Goal: Information Seeking & Learning: Compare options

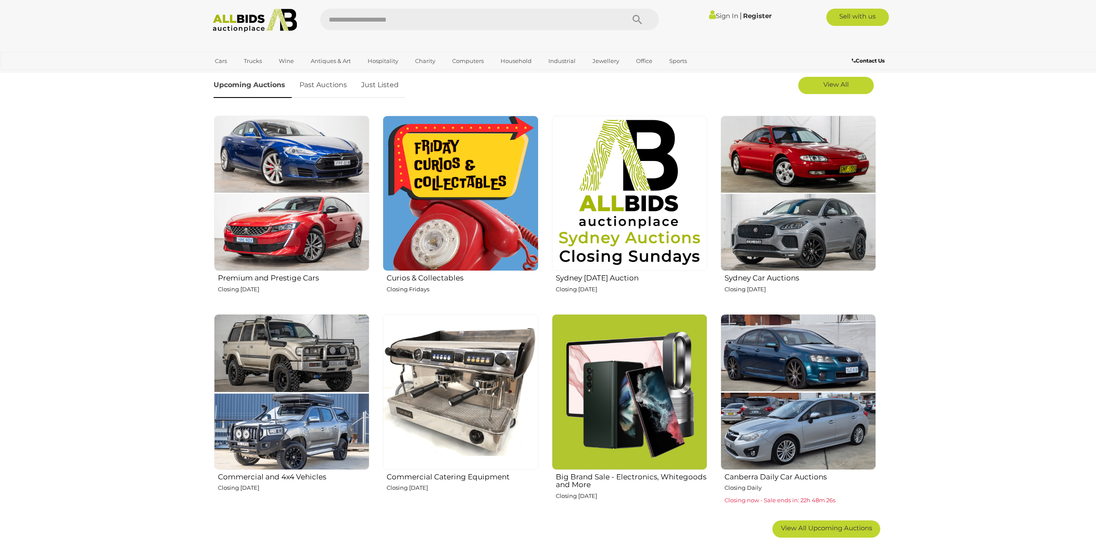
scroll to position [287, 0]
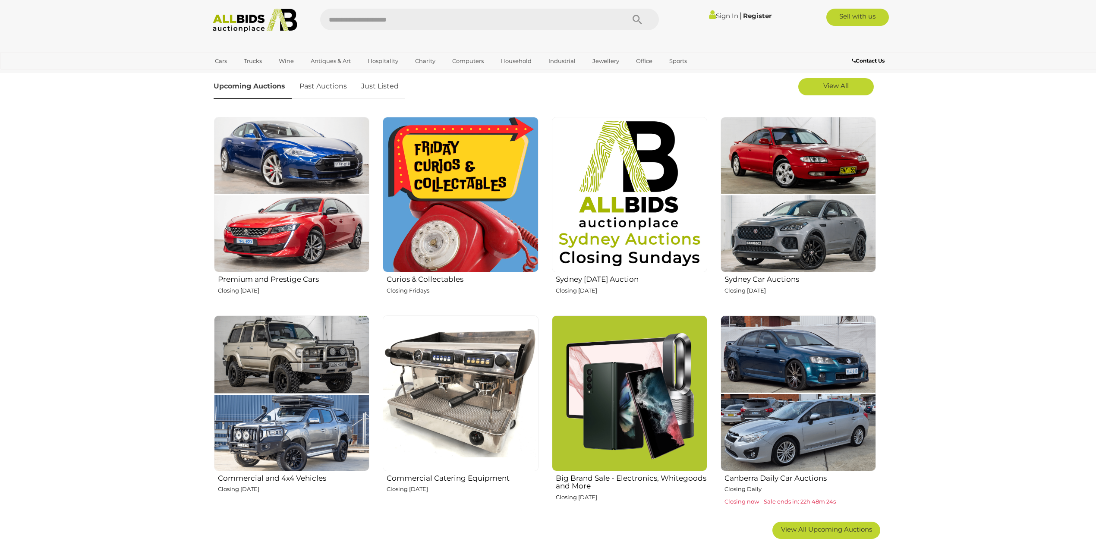
click at [489, 376] on img at bounding box center [460, 393] width 155 height 155
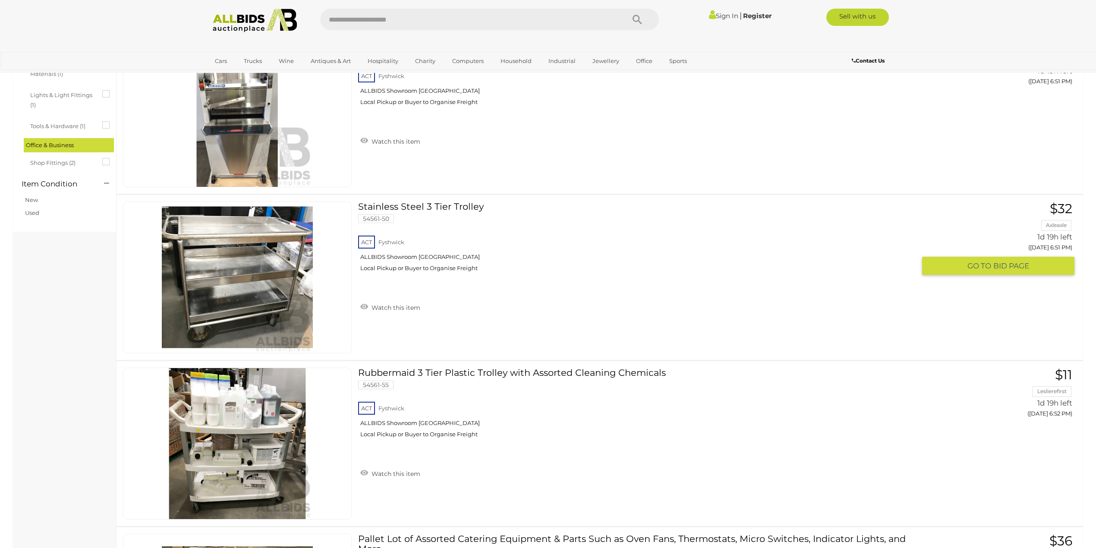
scroll to position [633, 0]
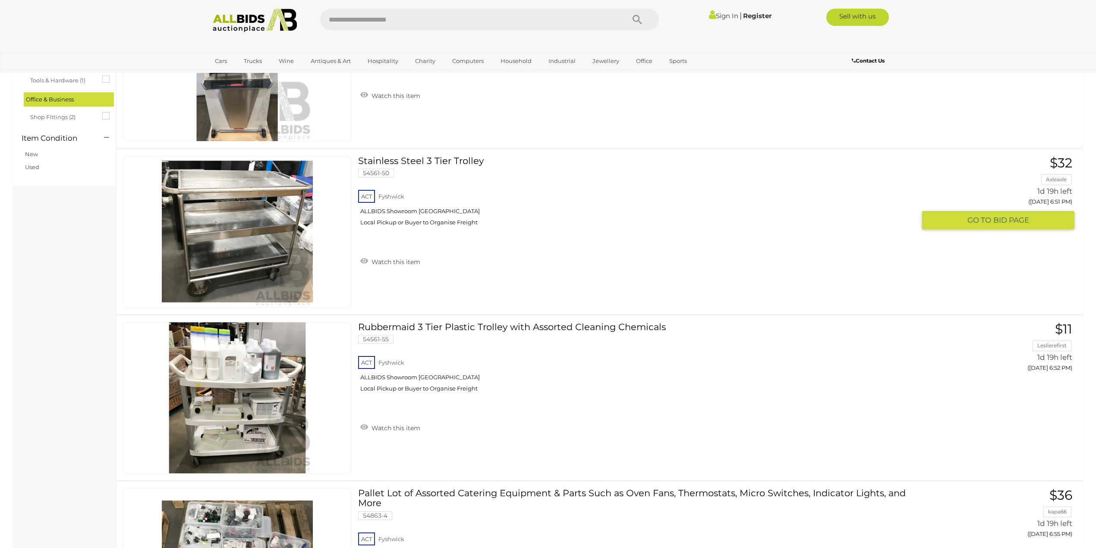
click at [262, 244] on img at bounding box center [237, 231] width 151 height 151
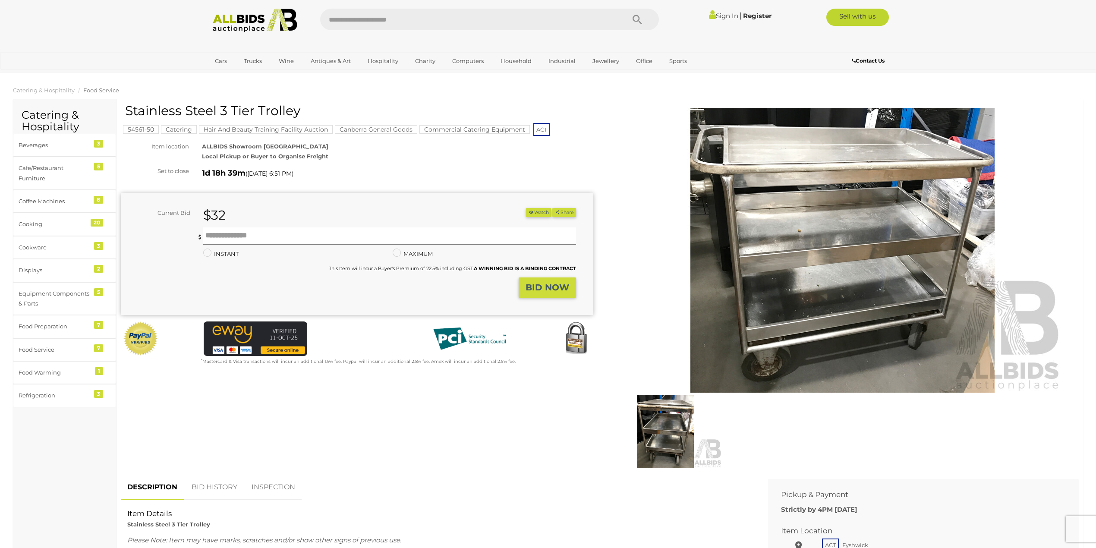
click at [660, 420] on img at bounding box center [666, 431] width 114 height 73
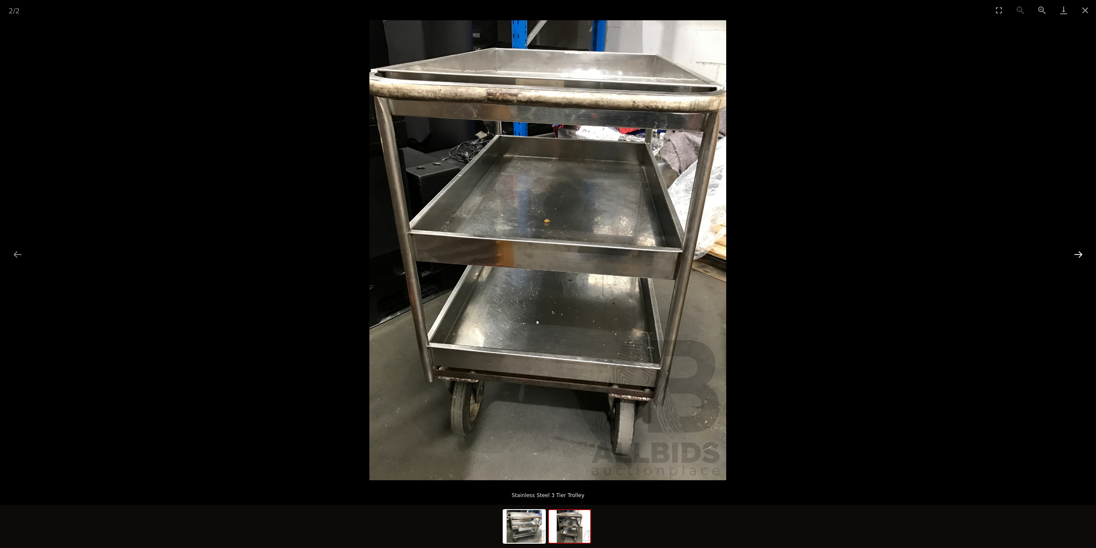
click at [1076, 254] on button "Next slide" at bounding box center [1079, 254] width 18 height 17
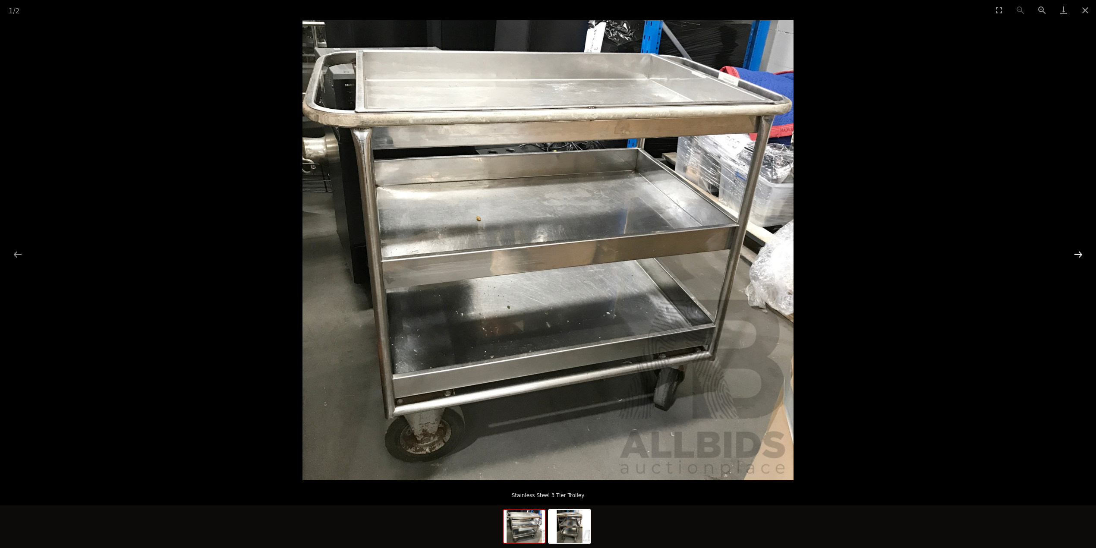
click at [1076, 254] on button "Next slide" at bounding box center [1079, 254] width 18 height 17
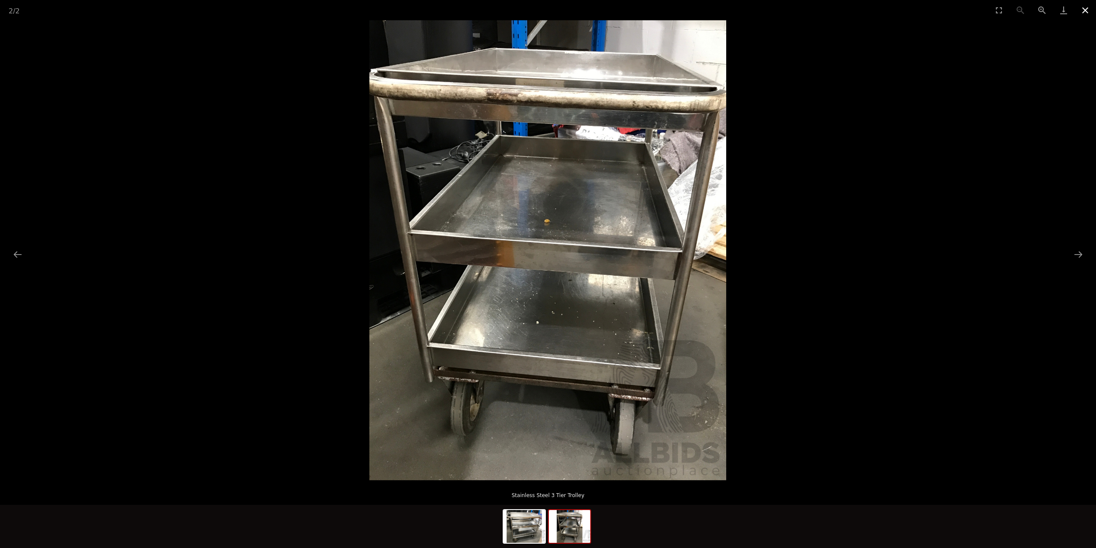
click at [1082, 8] on button "Close gallery" at bounding box center [1086, 10] width 22 height 20
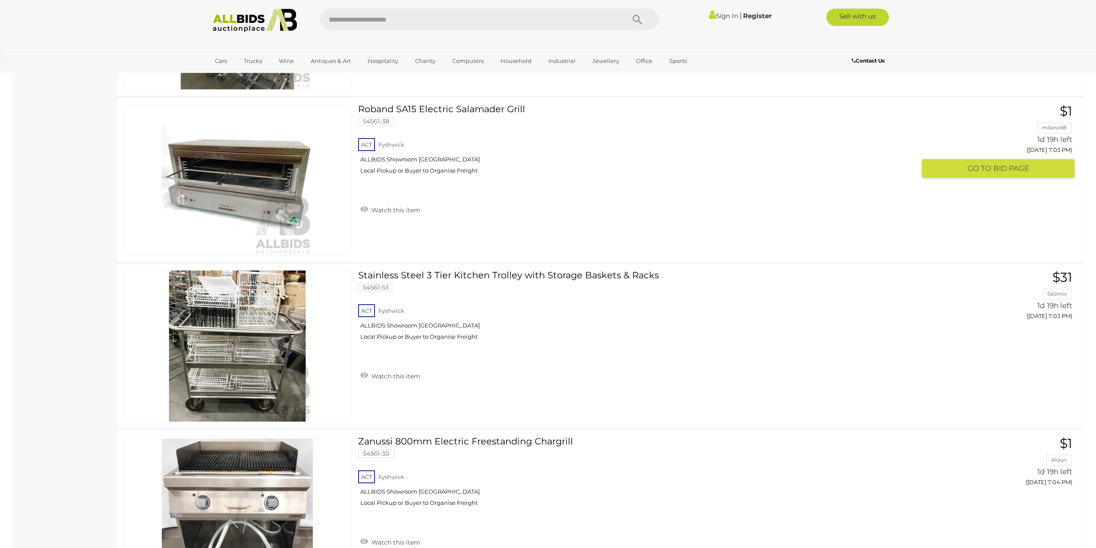
scroll to position [2464, 0]
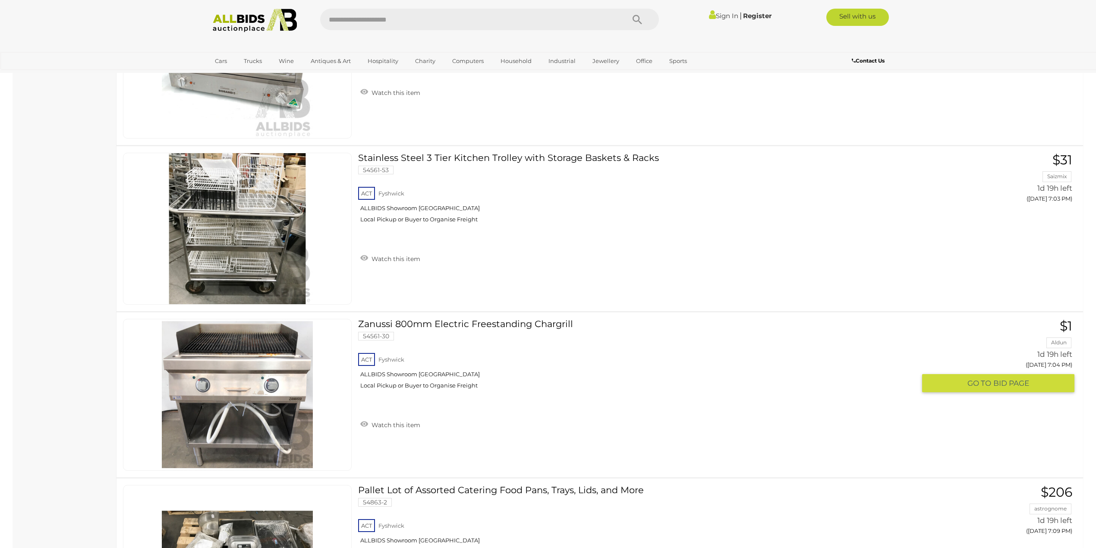
click at [258, 363] on link at bounding box center [237, 395] width 229 height 152
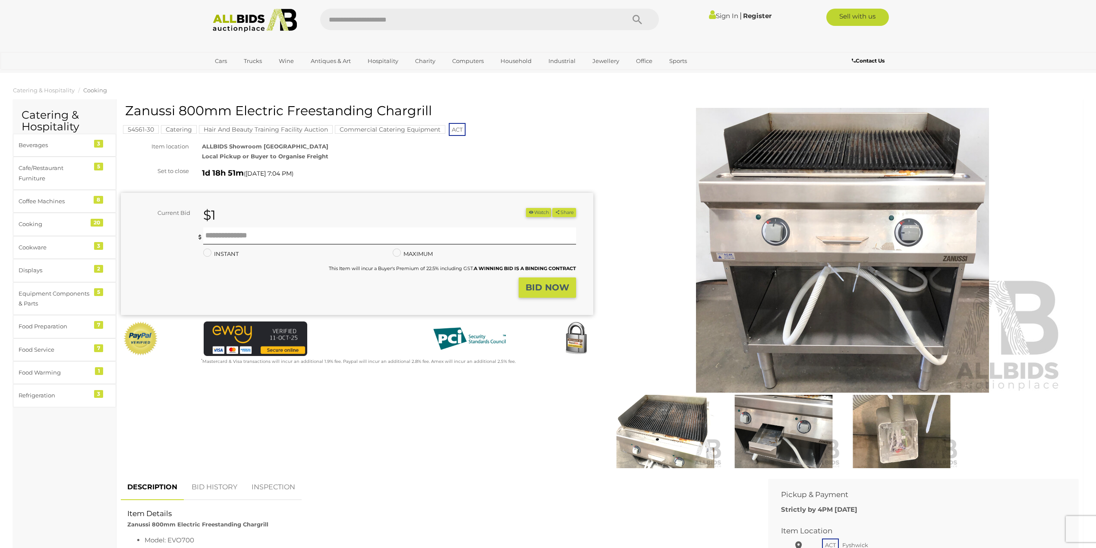
click at [928, 329] on img at bounding box center [843, 250] width 442 height 285
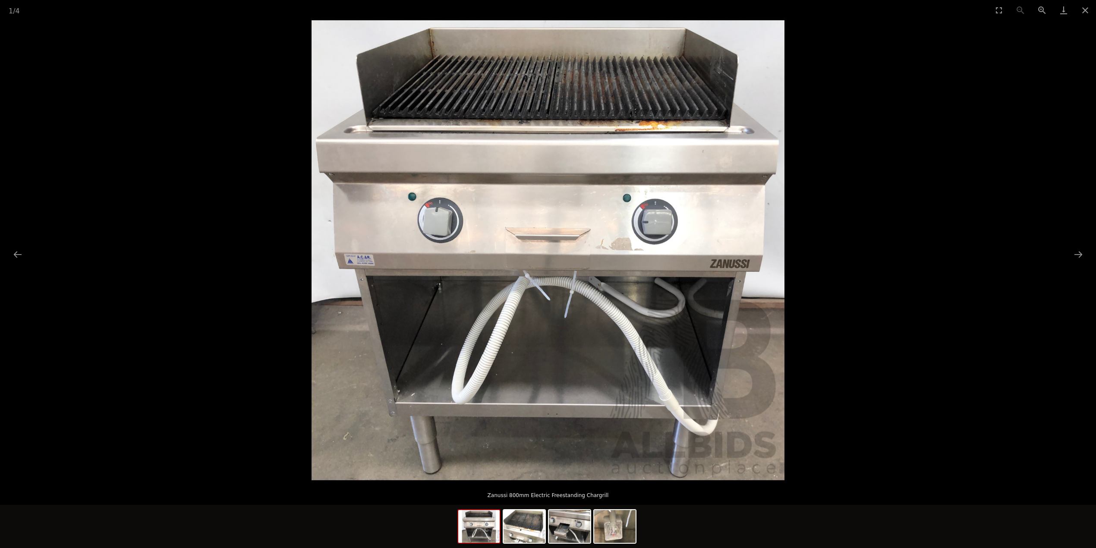
click at [1067, 249] on picture at bounding box center [548, 250] width 1096 height 460
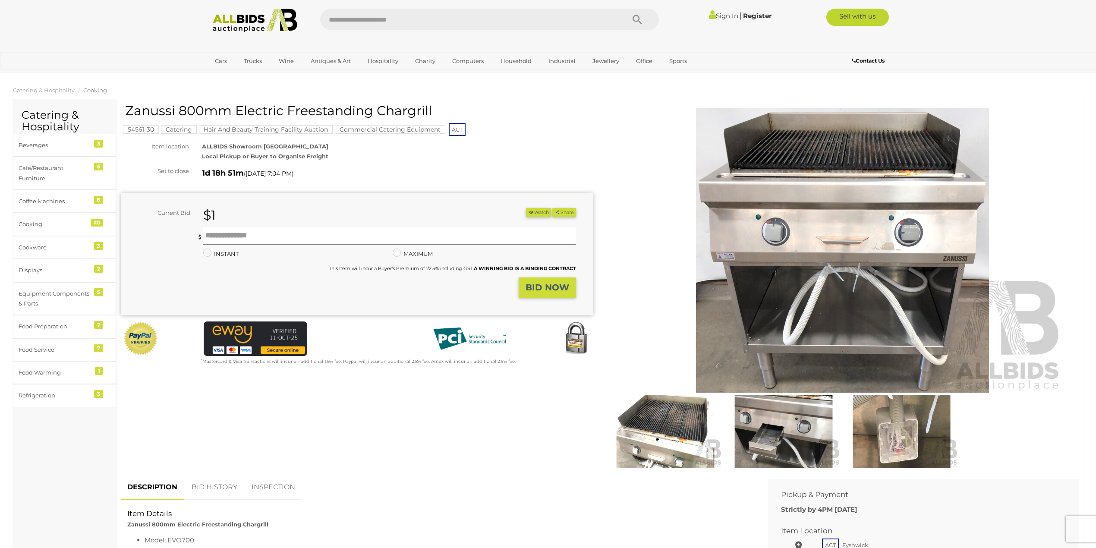
click at [1067, 249] on link at bounding box center [842, 250] width 473 height 285
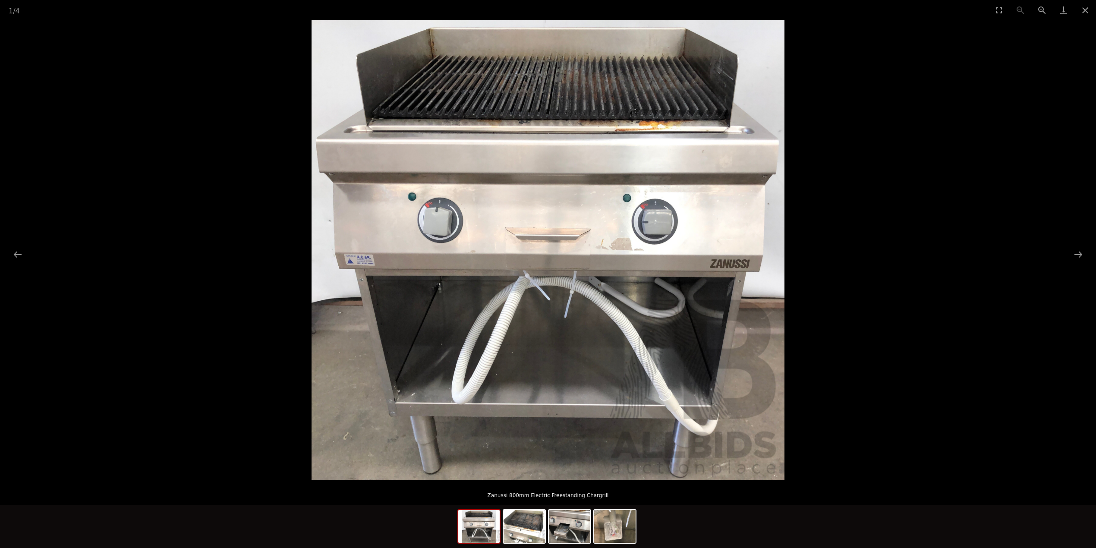
click at [1067, 249] on picture at bounding box center [548, 250] width 1096 height 460
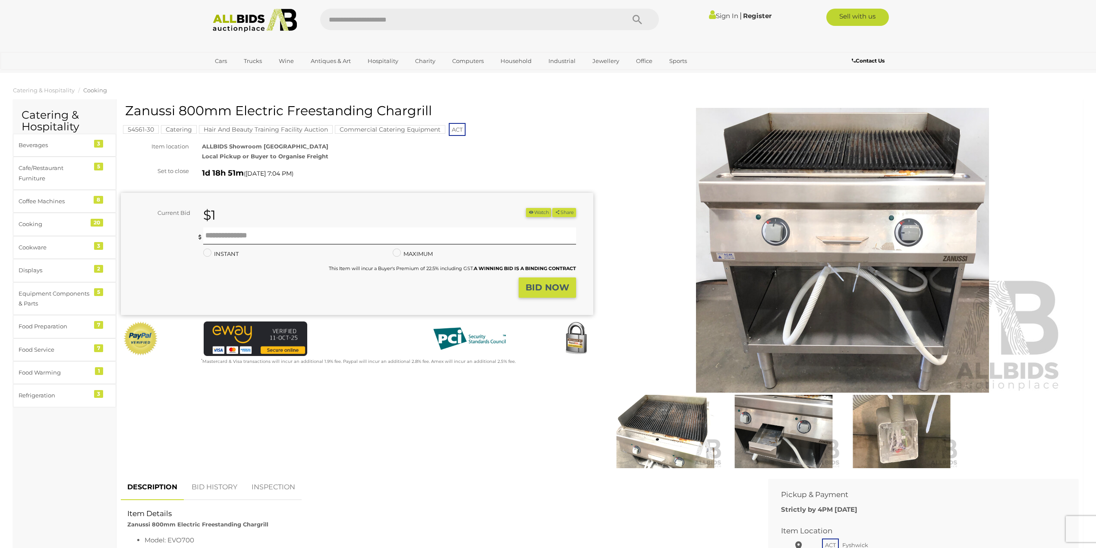
click at [792, 442] on img at bounding box center [784, 431] width 114 height 73
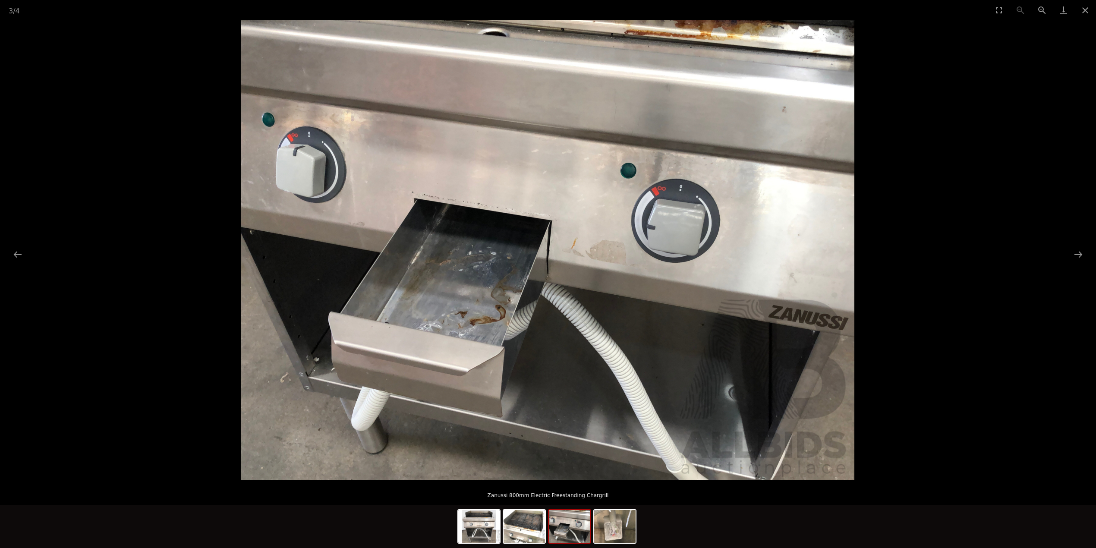
click at [1076, 244] on picture at bounding box center [548, 250] width 1096 height 460
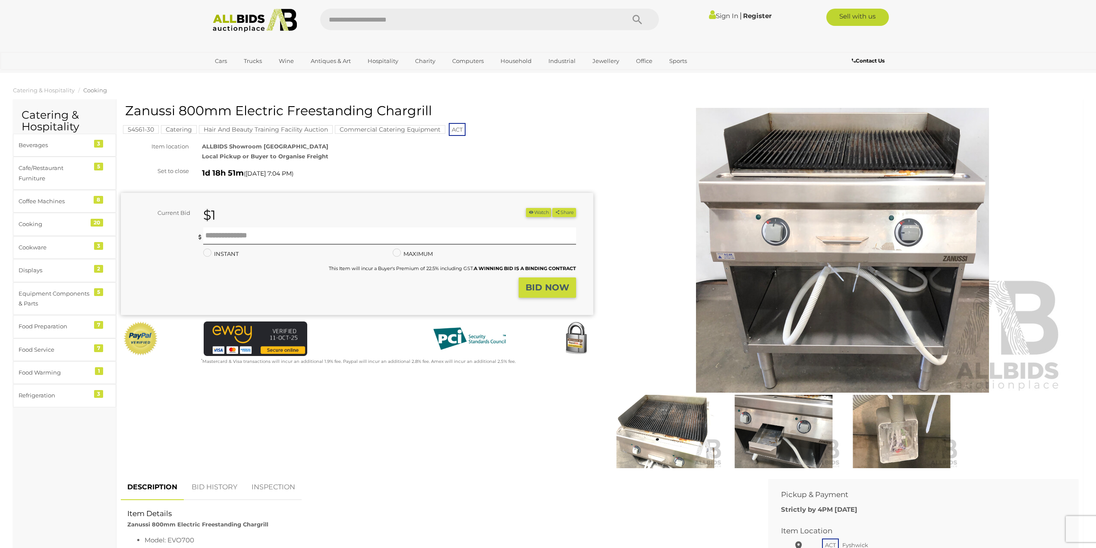
click at [887, 437] on img at bounding box center [902, 431] width 114 height 73
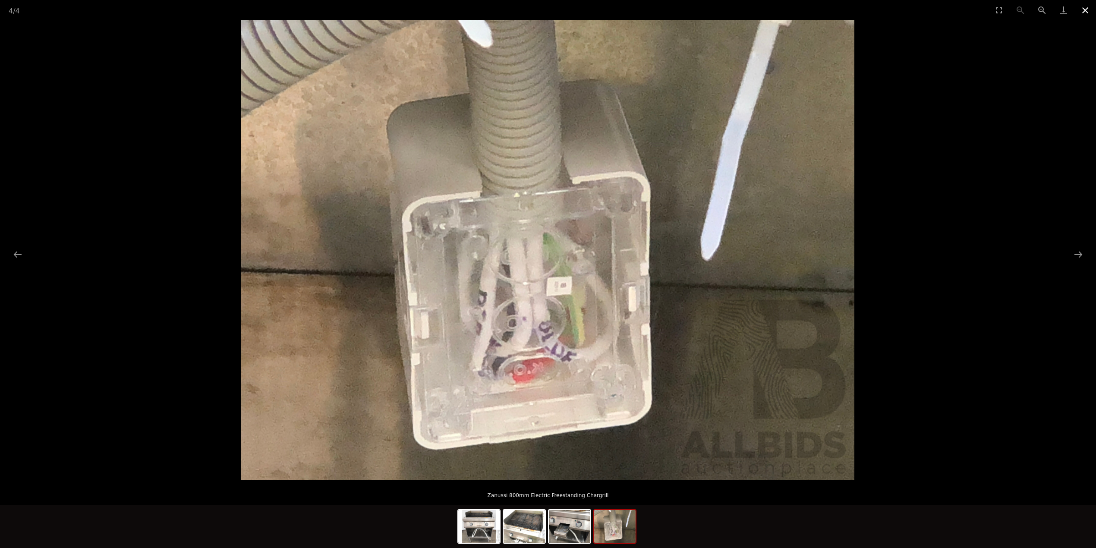
click at [1080, 10] on button "Close gallery" at bounding box center [1086, 10] width 22 height 20
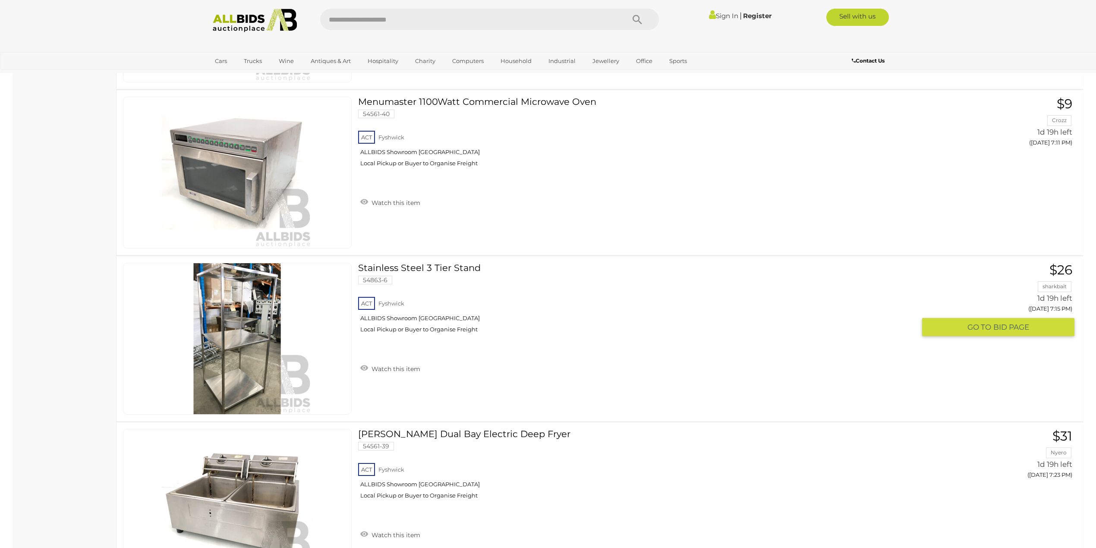
scroll to position [3020, 0]
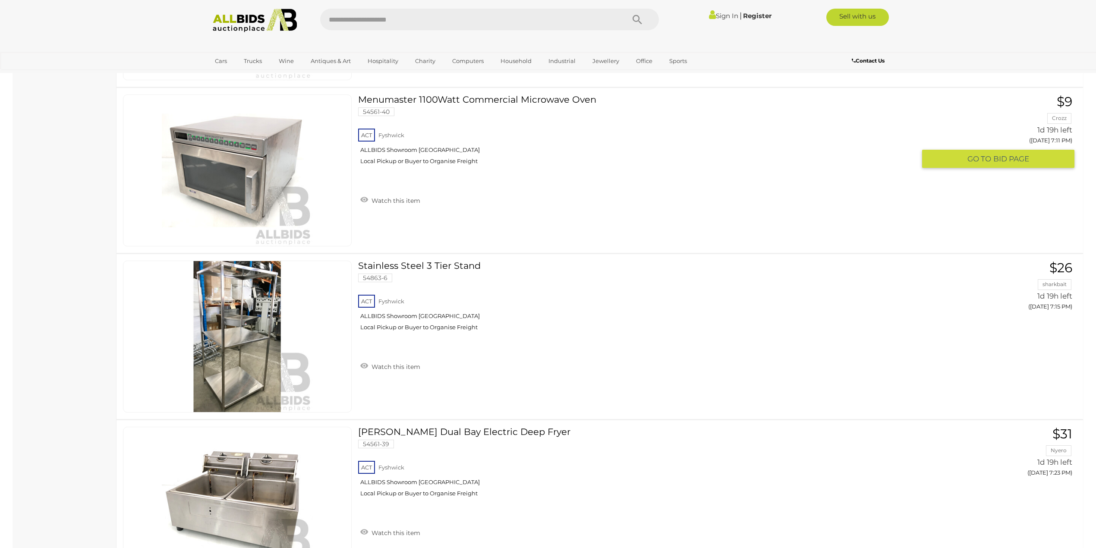
click at [225, 155] on link at bounding box center [237, 171] width 229 height 152
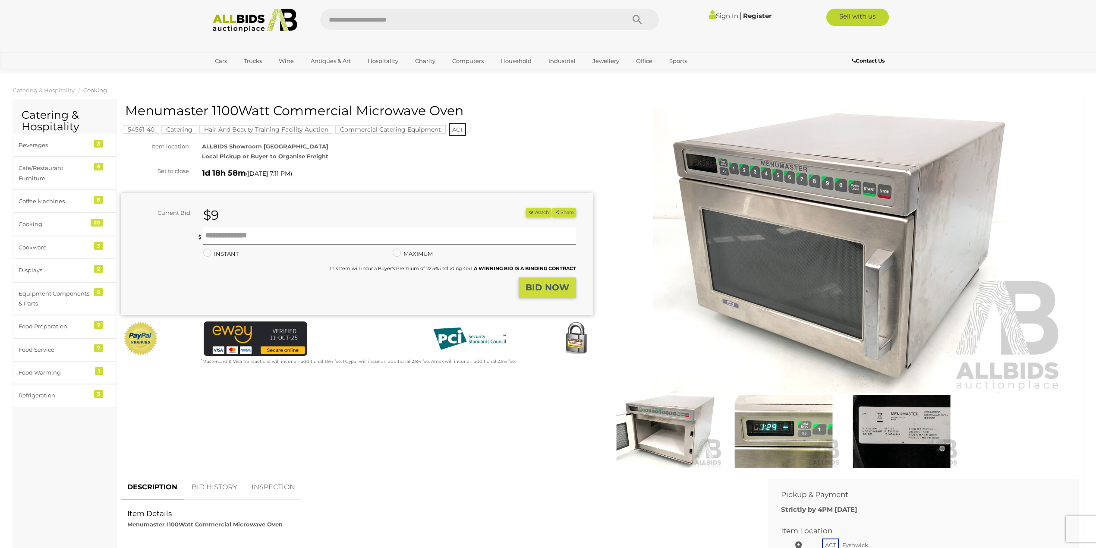
click at [660, 430] on img at bounding box center [666, 431] width 114 height 73
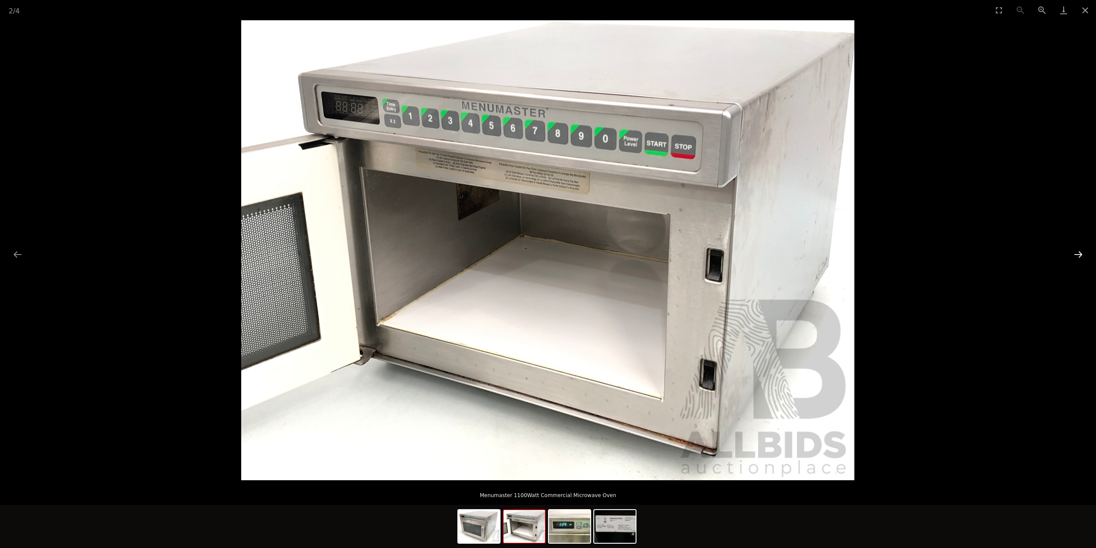
click at [1077, 253] on button "Next slide" at bounding box center [1079, 254] width 18 height 17
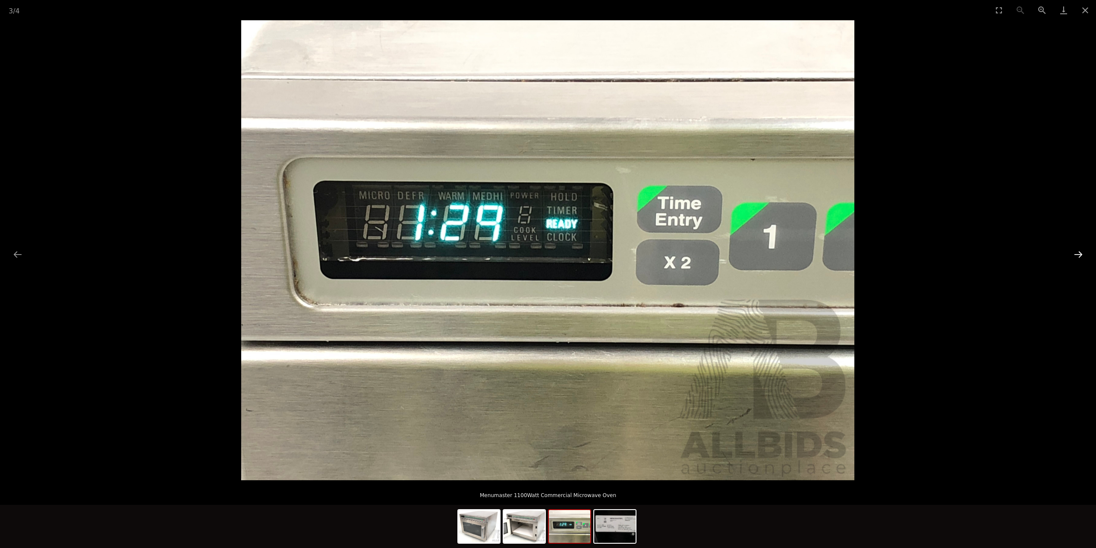
click at [1076, 253] on button "Next slide" at bounding box center [1079, 254] width 18 height 17
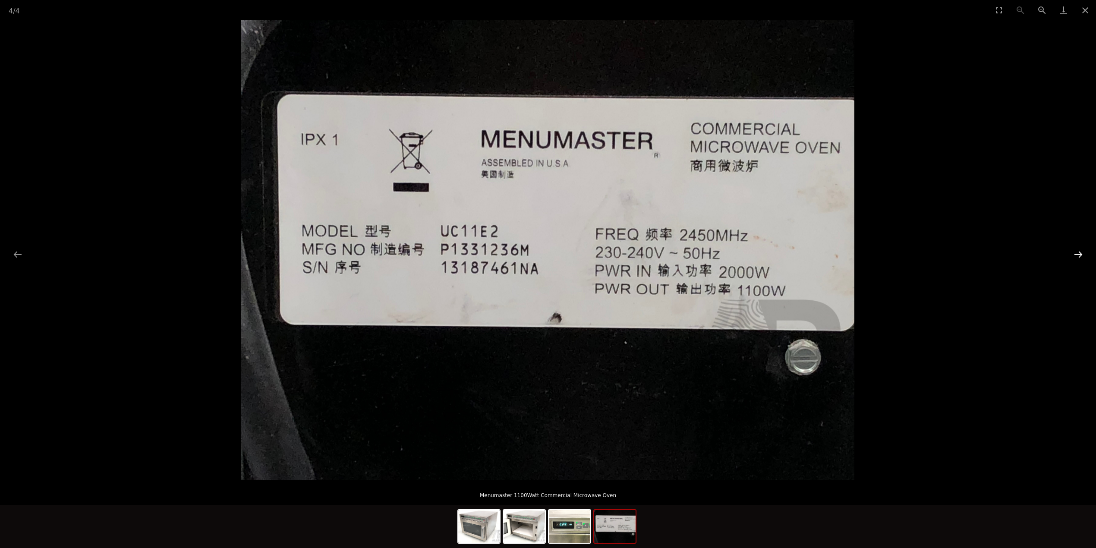
click at [1076, 253] on button "Next slide" at bounding box center [1079, 254] width 18 height 17
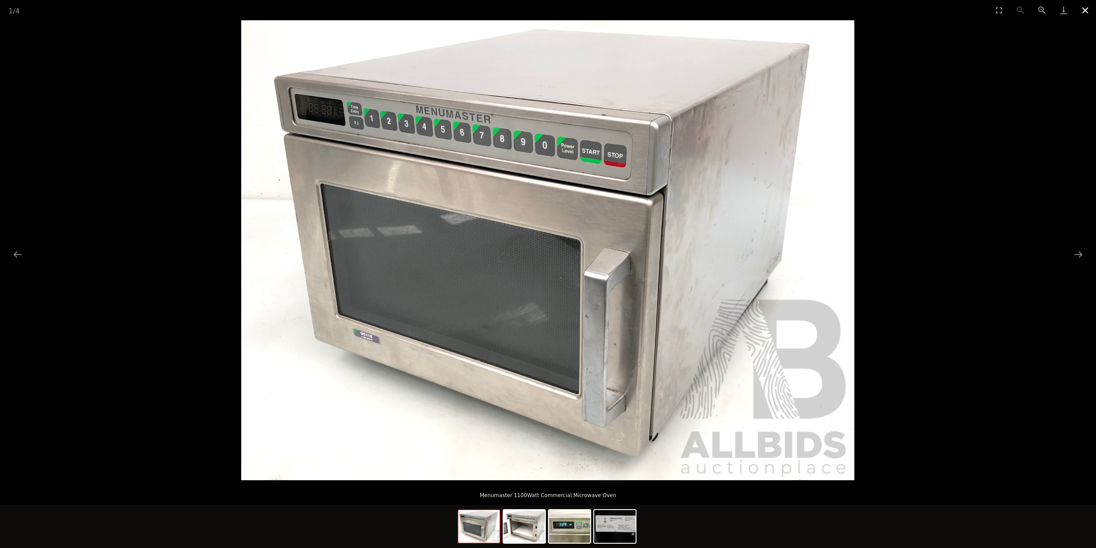
click at [1084, 11] on button "Close gallery" at bounding box center [1086, 10] width 22 height 20
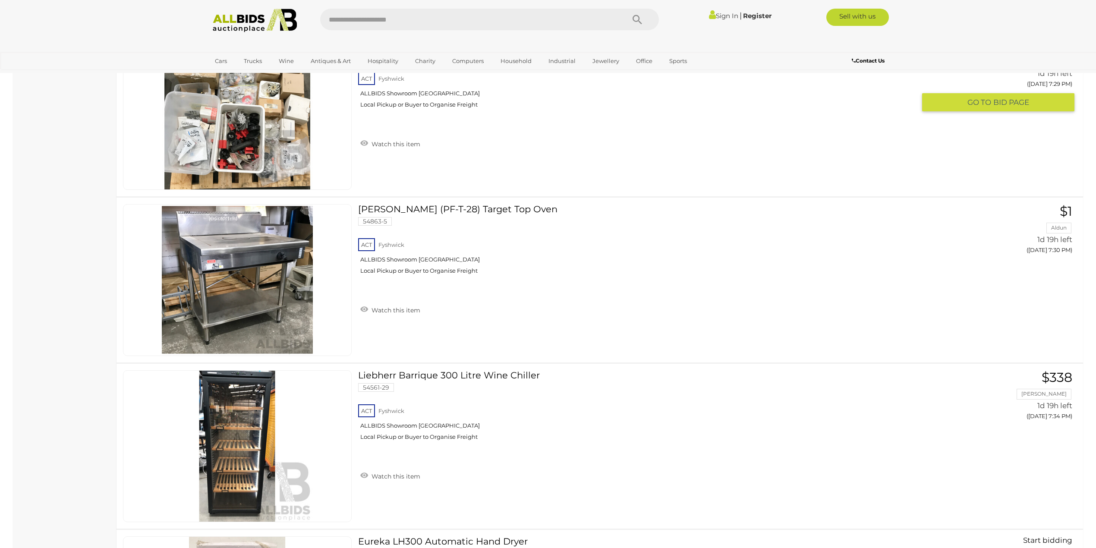
scroll to position [3756, 0]
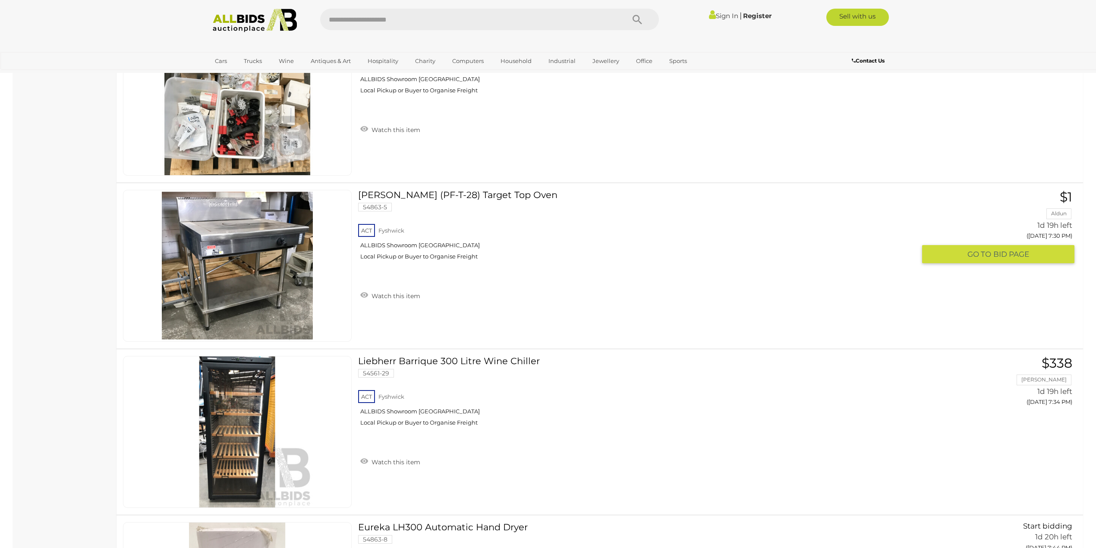
click at [249, 244] on link at bounding box center [237, 266] width 229 height 152
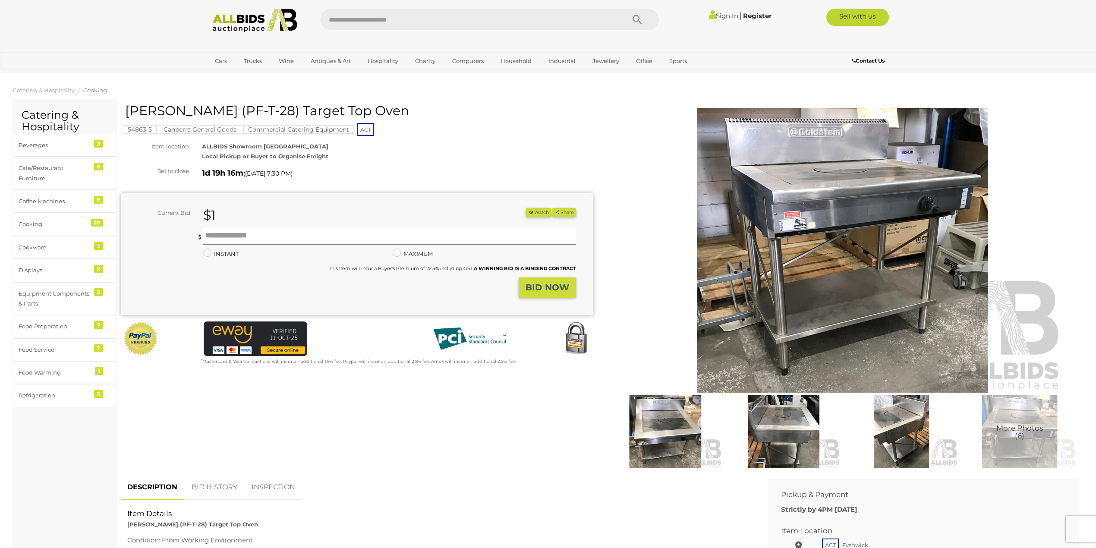
click at [878, 414] on img at bounding box center [902, 431] width 114 height 73
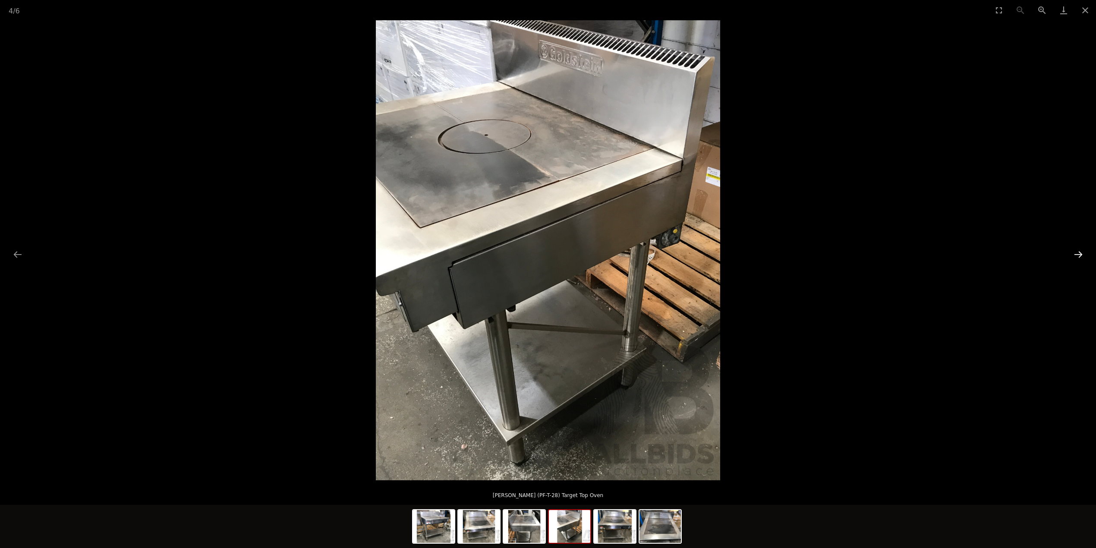
click at [1077, 252] on button "Next slide" at bounding box center [1079, 254] width 18 height 17
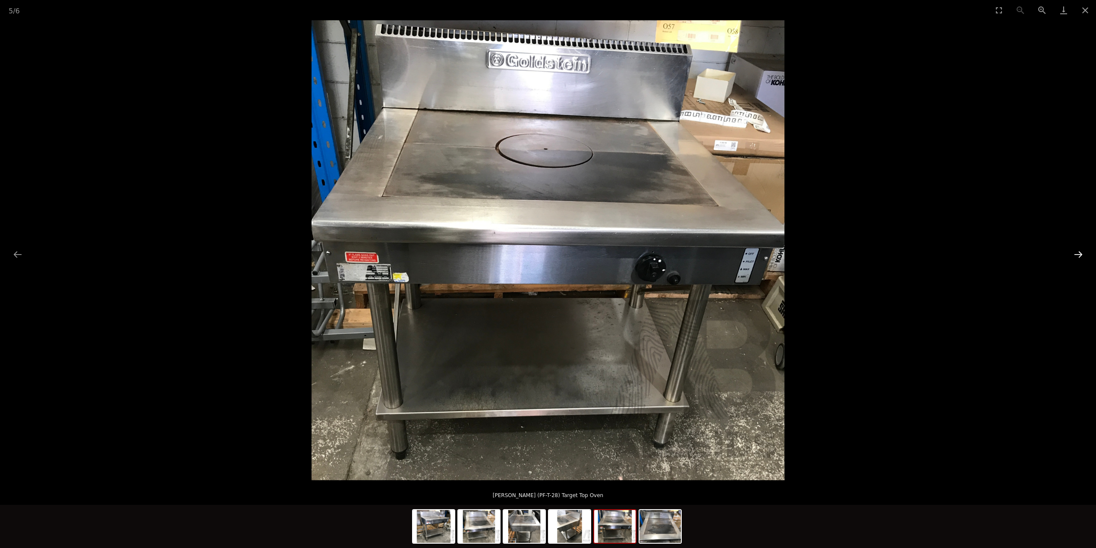
click at [1077, 252] on button "Next slide" at bounding box center [1079, 254] width 18 height 17
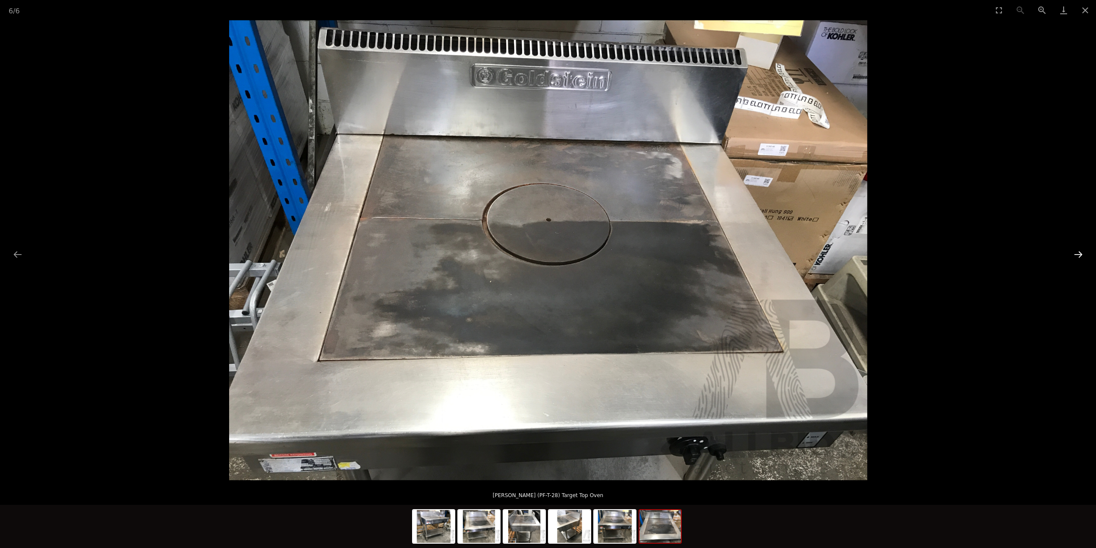
click at [1077, 252] on button "Next slide" at bounding box center [1079, 254] width 18 height 17
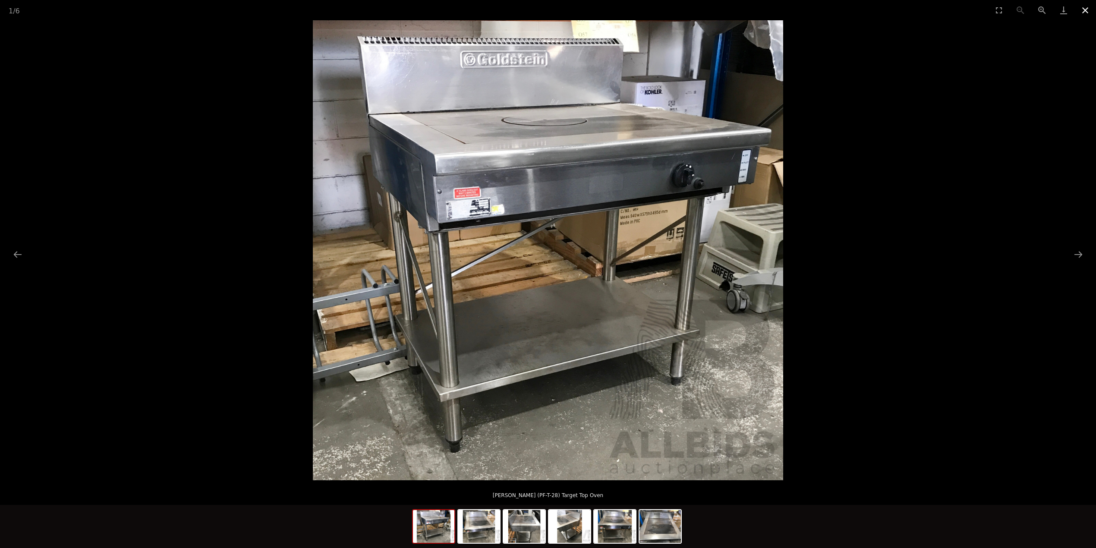
click at [1083, 11] on button "Close gallery" at bounding box center [1086, 10] width 22 height 20
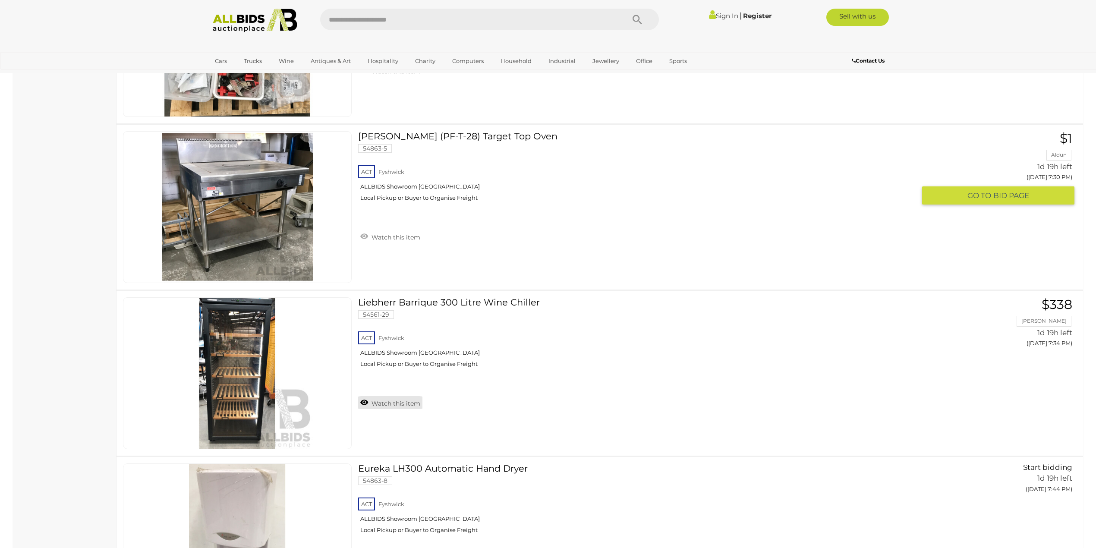
scroll to position [3782, 0]
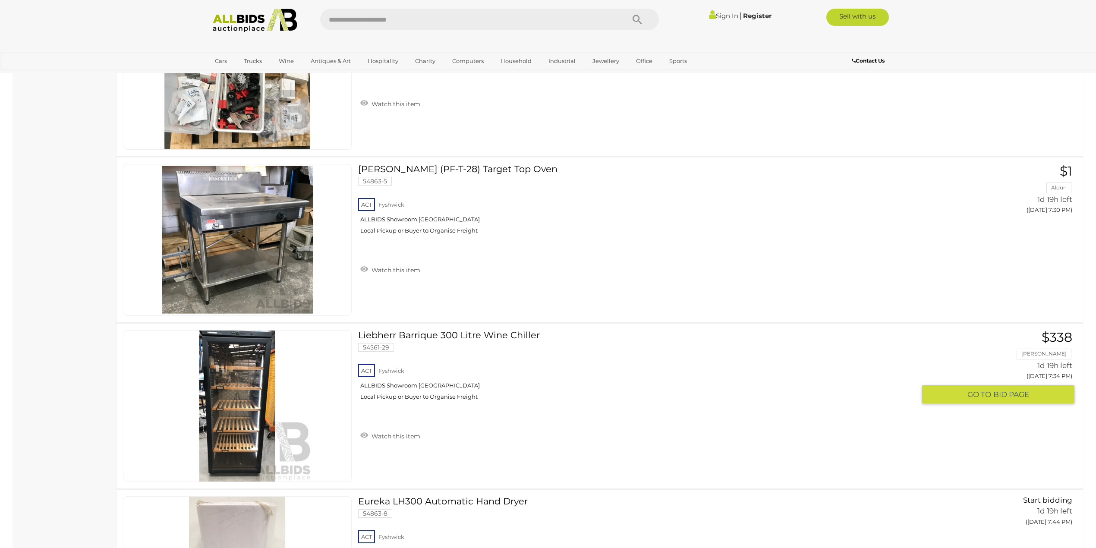
click at [235, 372] on link at bounding box center [237, 406] width 229 height 152
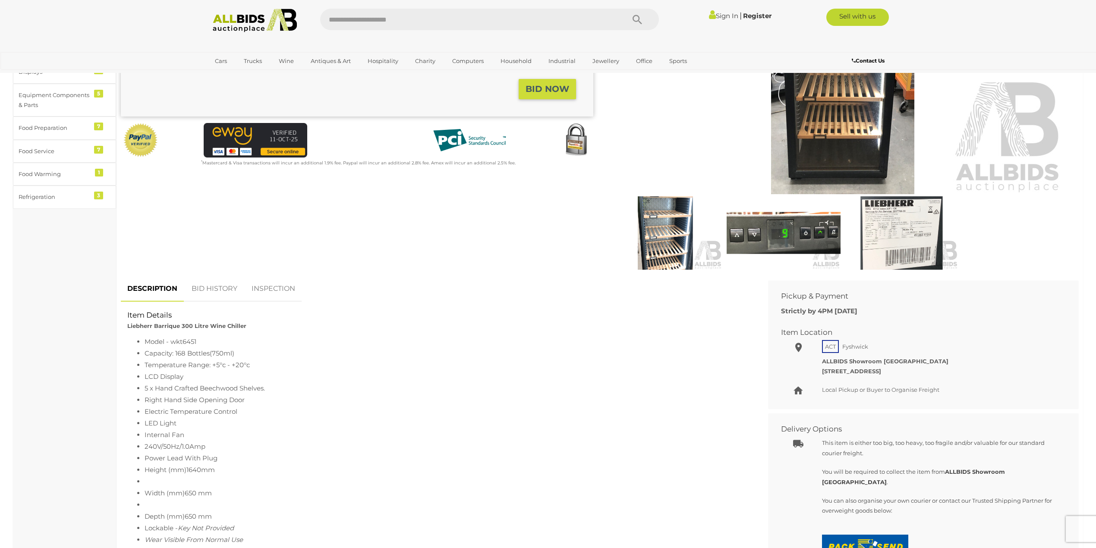
scroll to position [230, 0]
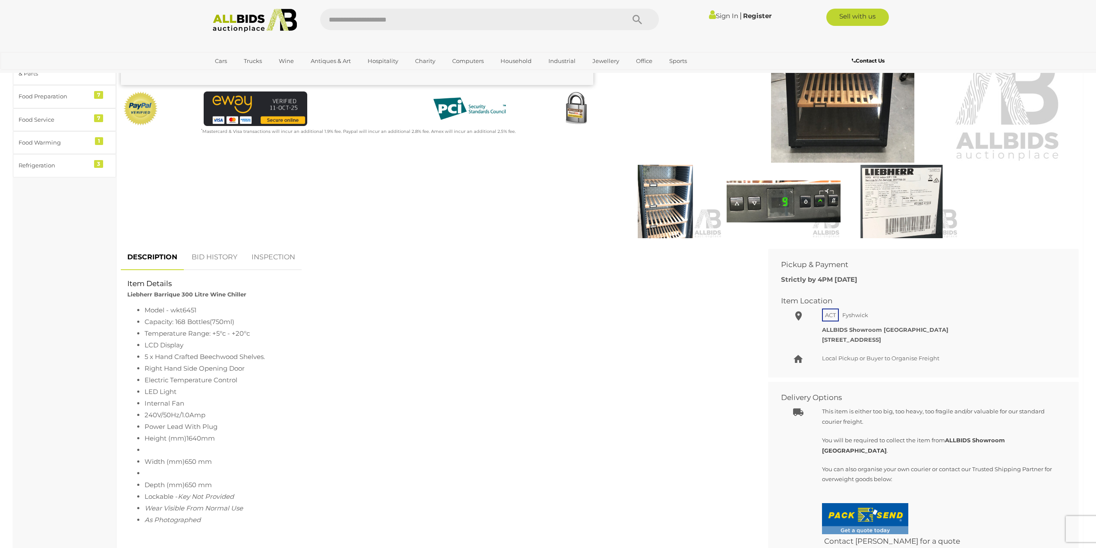
click at [683, 206] on img at bounding box center [666, 201] width 114 height 73
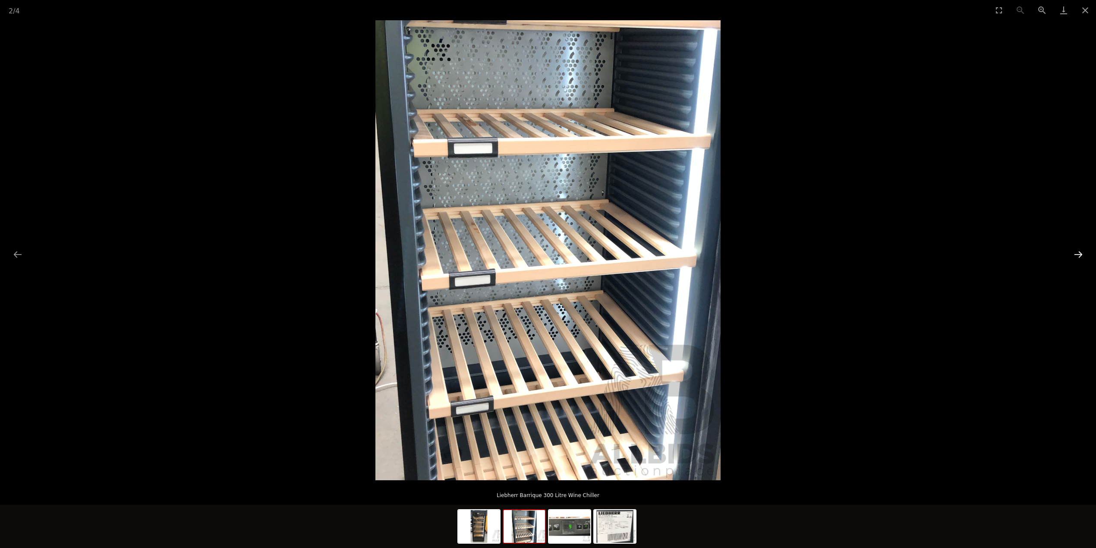
click at [1076, 255] on button "Next slide" at bounding box center [1079, 254] width 18 height 17
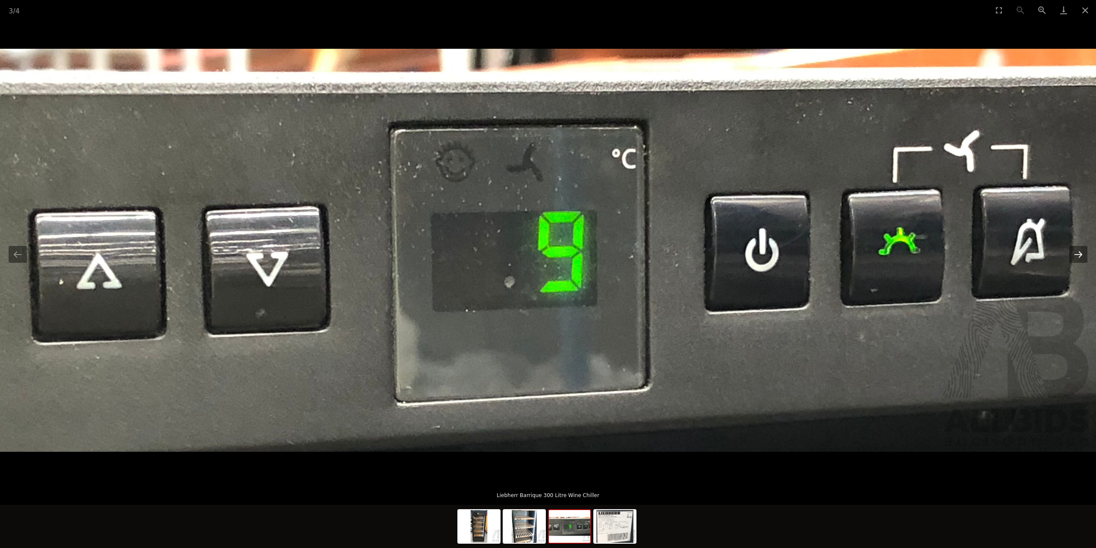
click at [1076, 255] on button "Next slide" at bounding box center [1079, 254] width 18 height 17
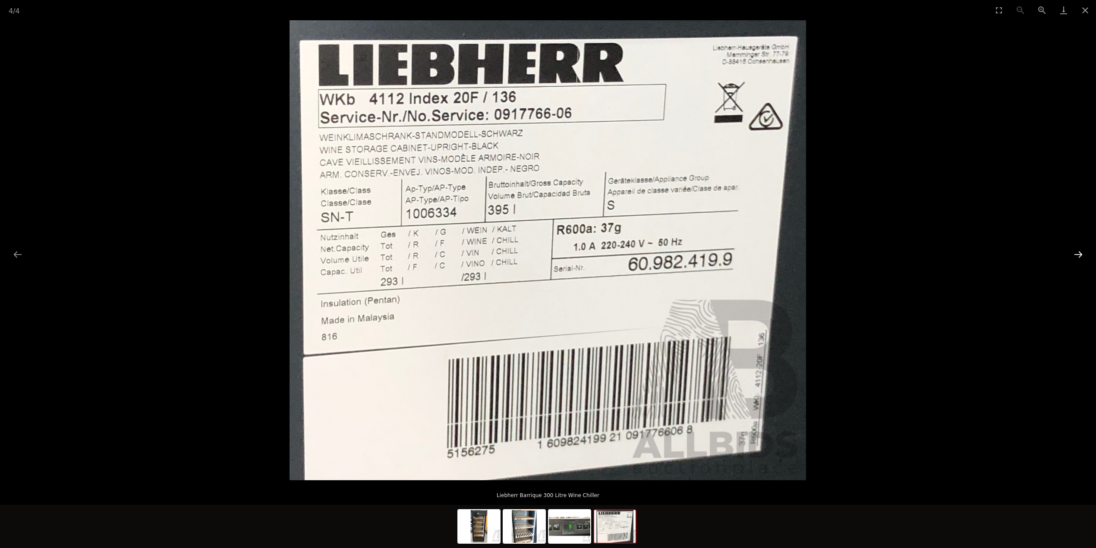
click at [1076, 255] on button "Next slide" at bounding box center [1079, 254] width 18 height 17
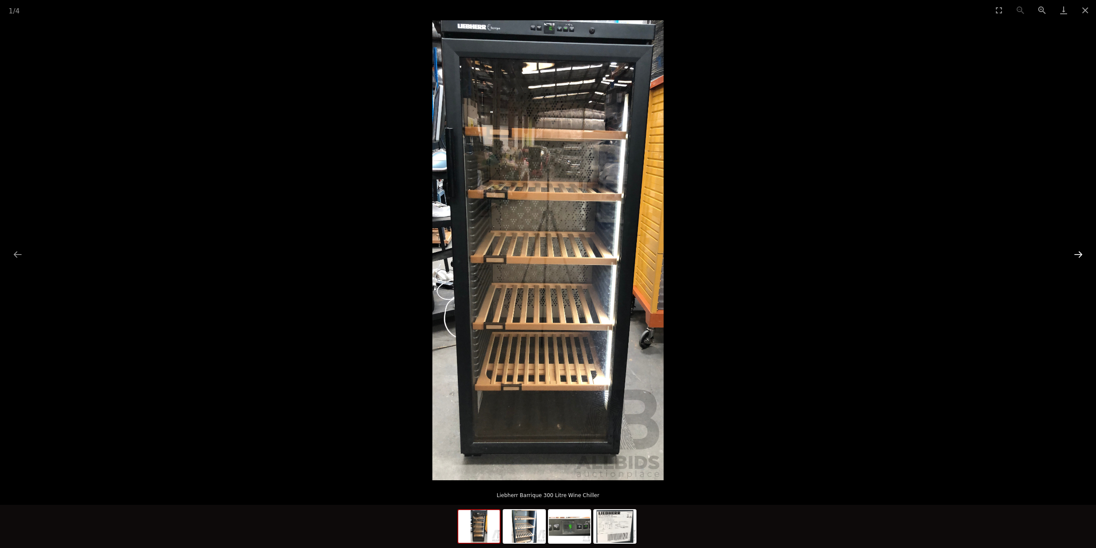
click at [1076, 256] on button "Next slide" at bounding box center [1079, 254] width 18 height 17
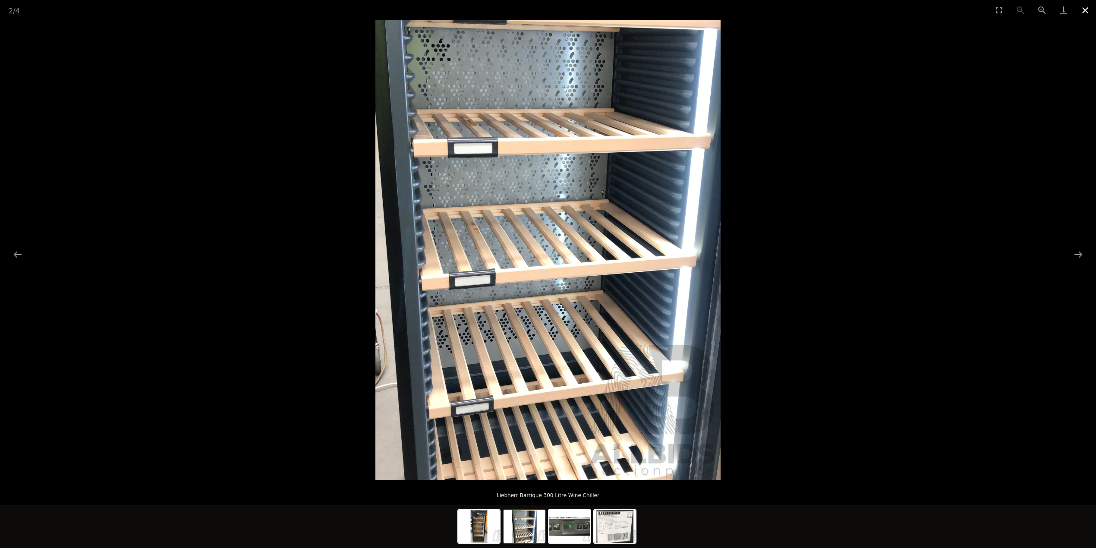
drag, startPoint x: 1088, startPoint y: 11, endPoint x: 1040, endPoint y: 32, distance: 52.2
click at [1086, 12] on button "Close gallery" at bounding box center [1086, 10] width 22 height 20
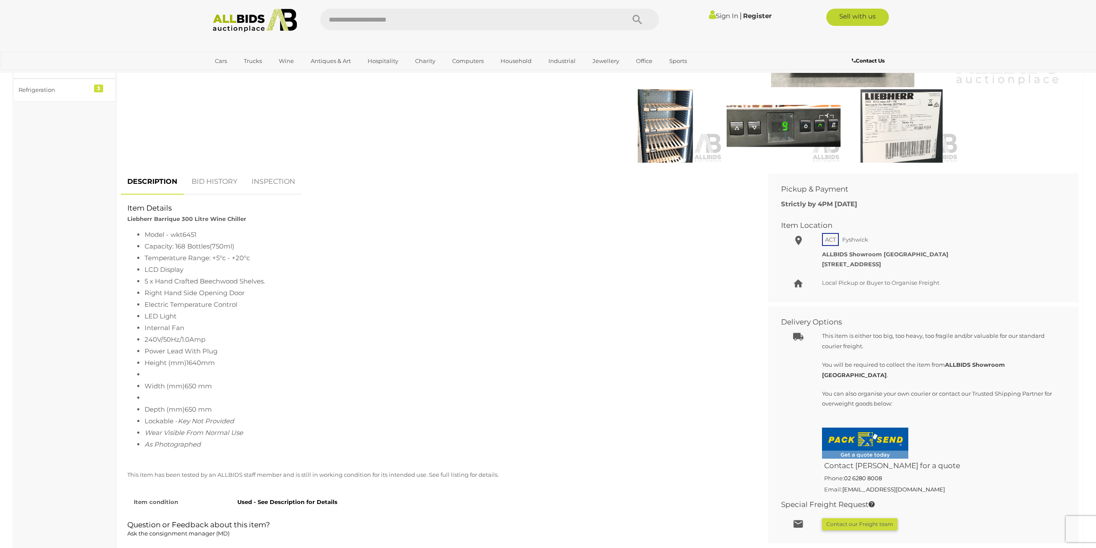
scroll to position [115, 0]
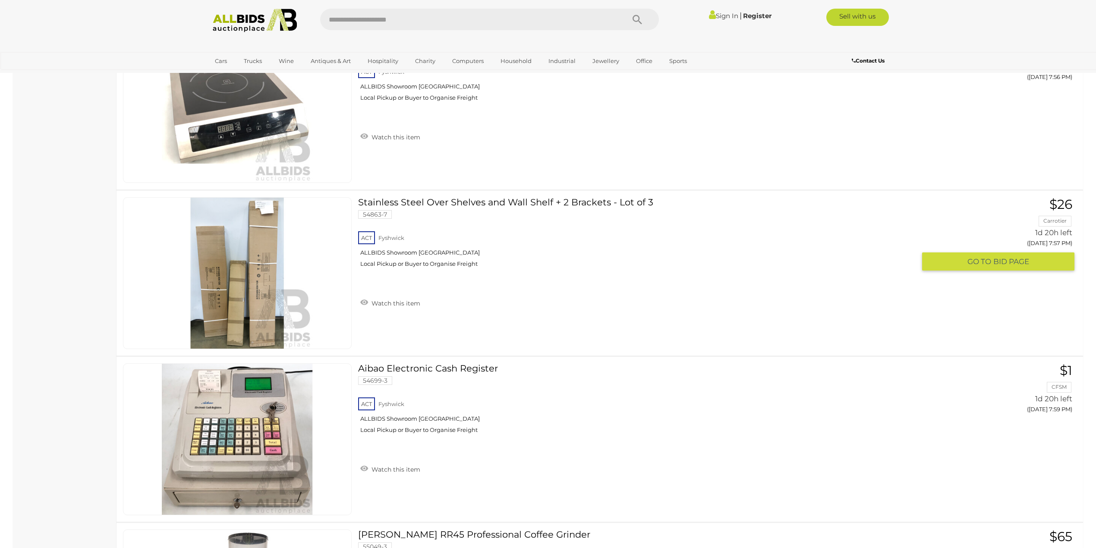
scroll to position [4926, 0]
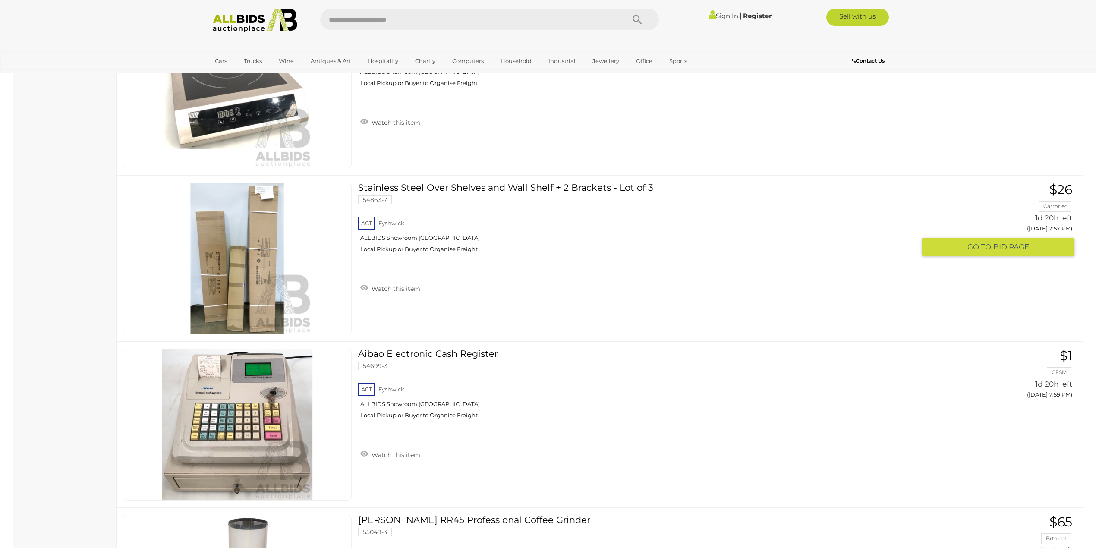
click at [269, 220] on link at bounding box center [237, 259] width 229 height 152
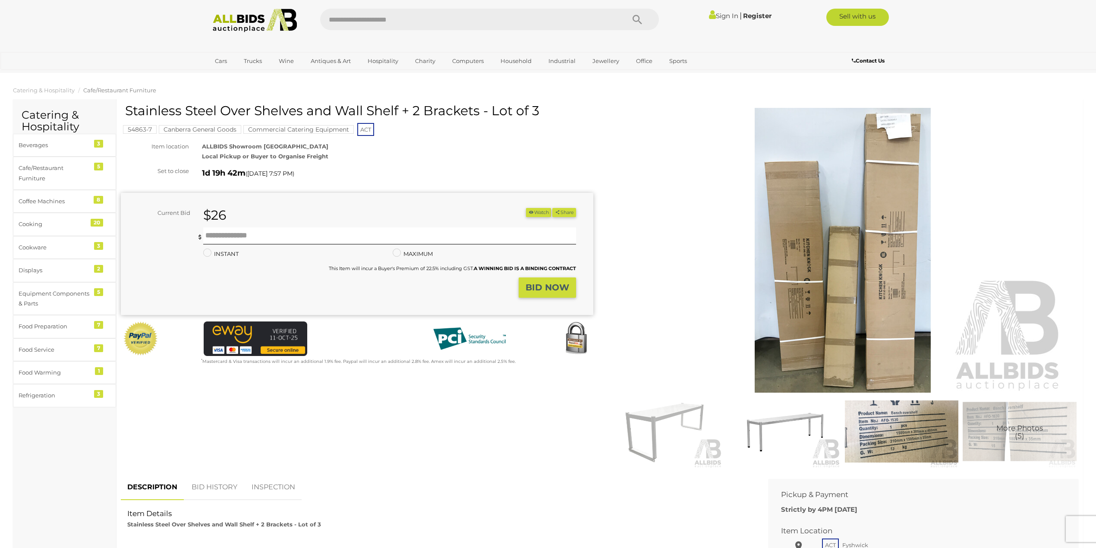
click at [684, 407] on img at bounding box center [666, 431] width 114 height 73
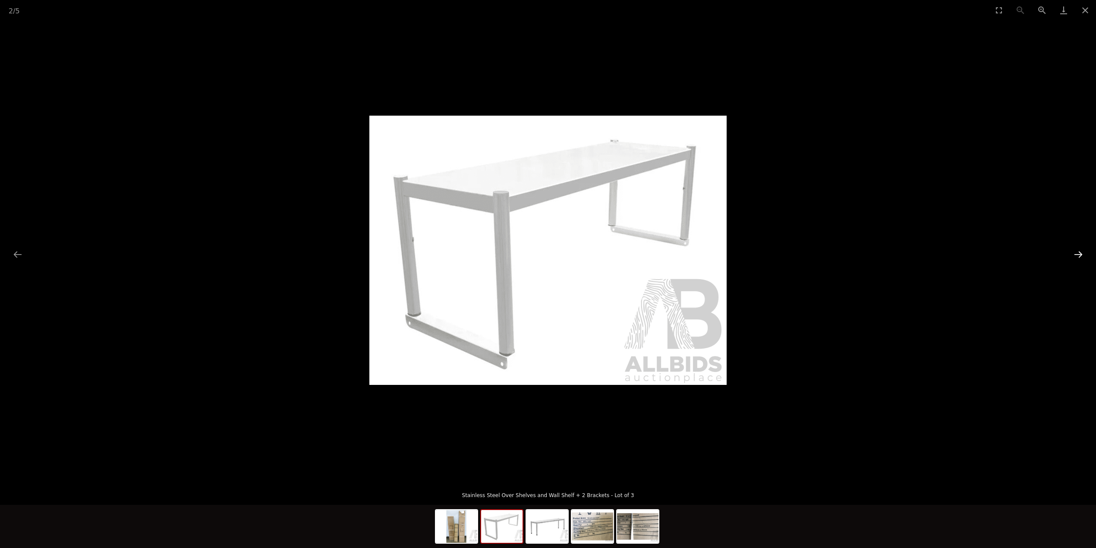
click at [1076, 250] on button "Next slide" at bounding box center [1079, 254] width 18 height 17
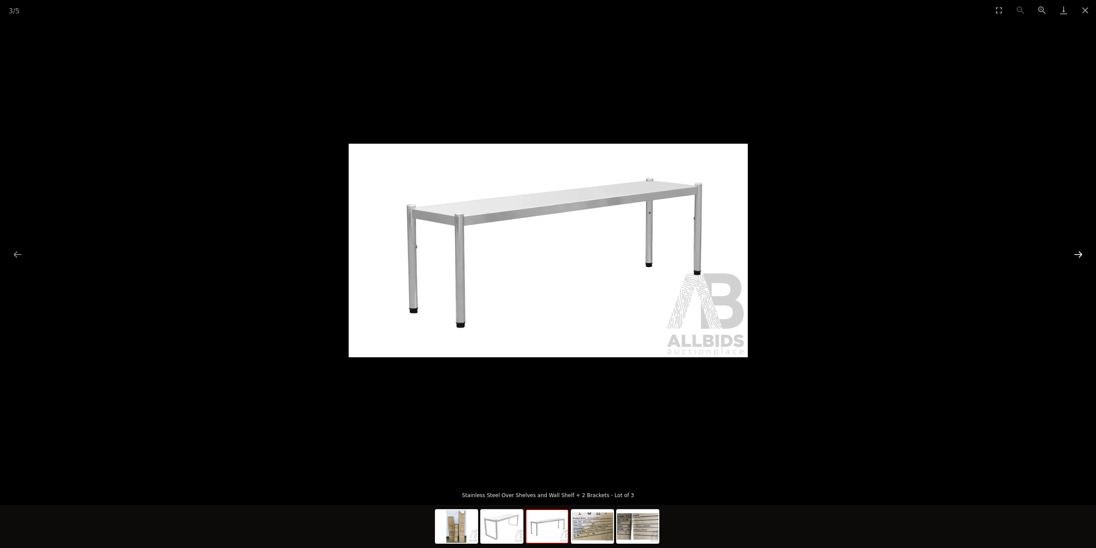
click at [1076, 251] on button "Next slide" at bounding box center [1079, 254] width 18 height 17
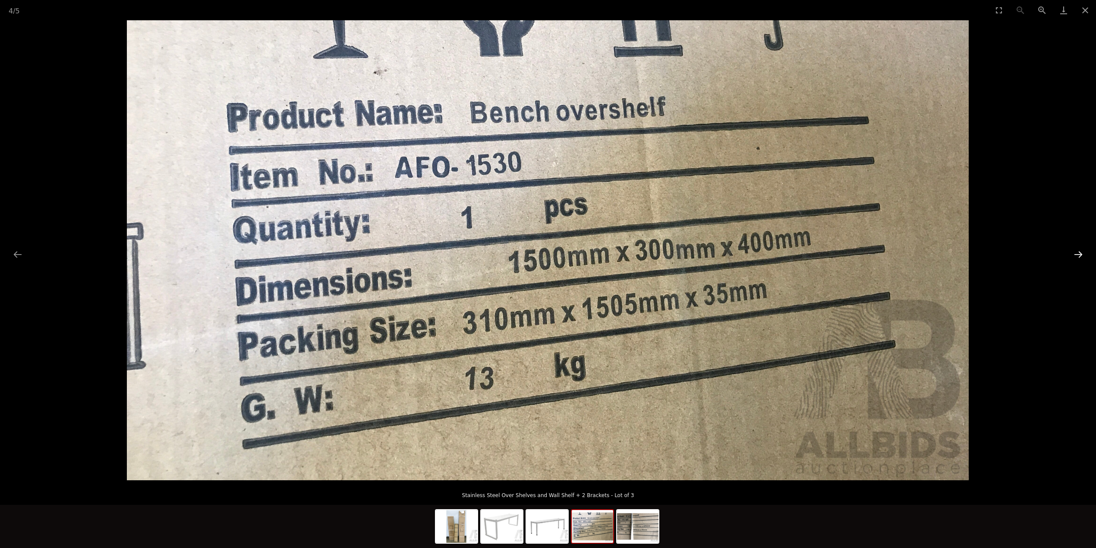
click at [1076, 251] on button "Next slide" at bounding box center [1079, 254] width 18 height 17
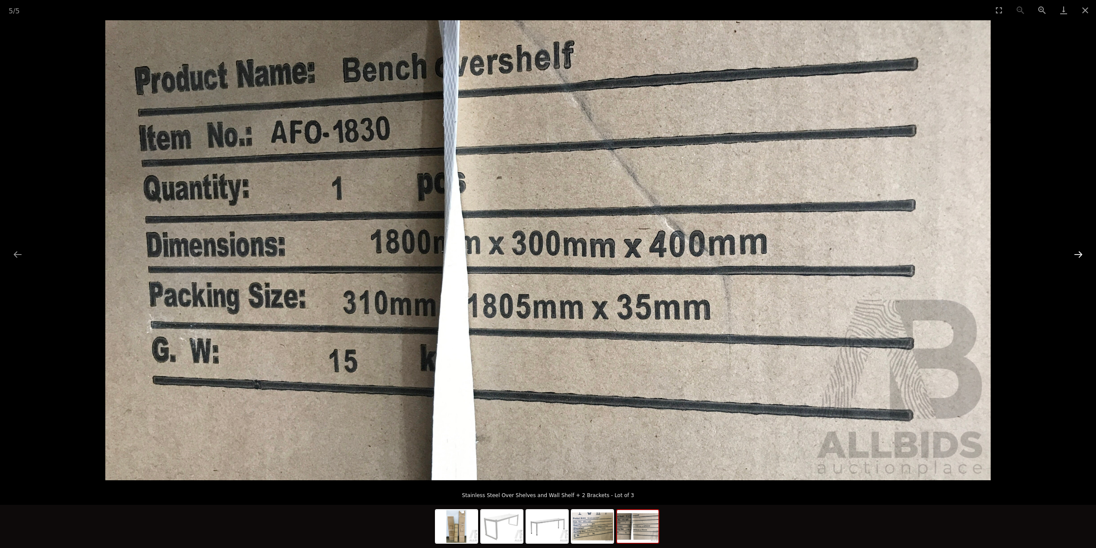
click at [1076, 251] on button "Next slide" at bounding box center [1079, 254] width 18 height 17
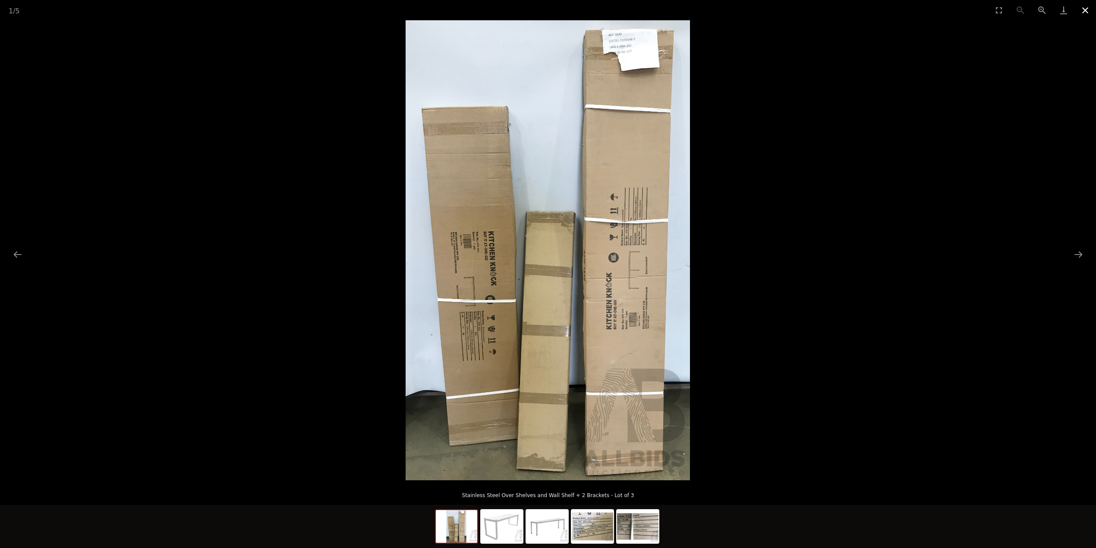
click at [1086, 10] on button "Close gallery" at bounding box center [1086, 10] width 22 height 20
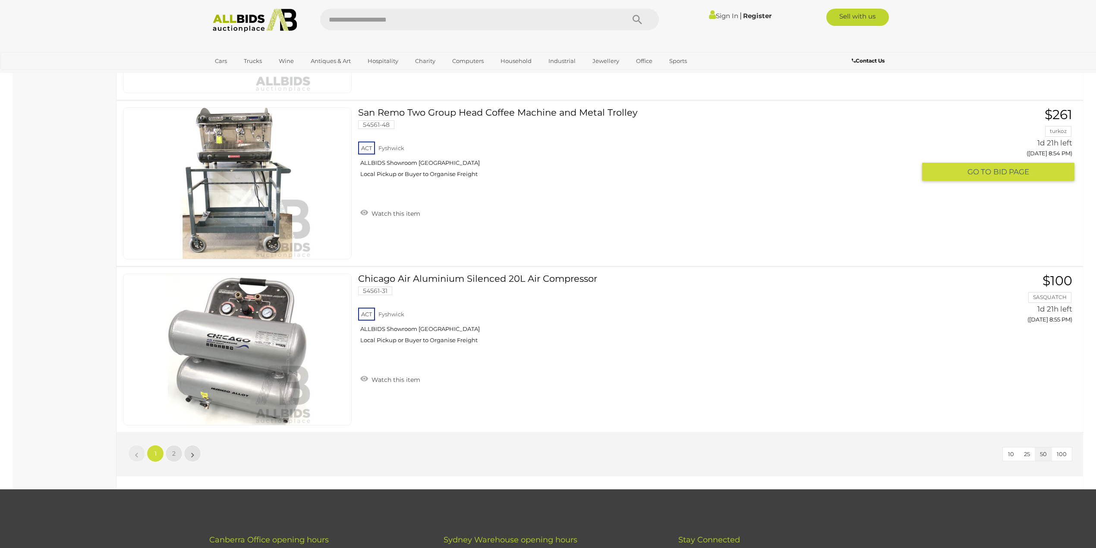
scroll to position [7996, 0]
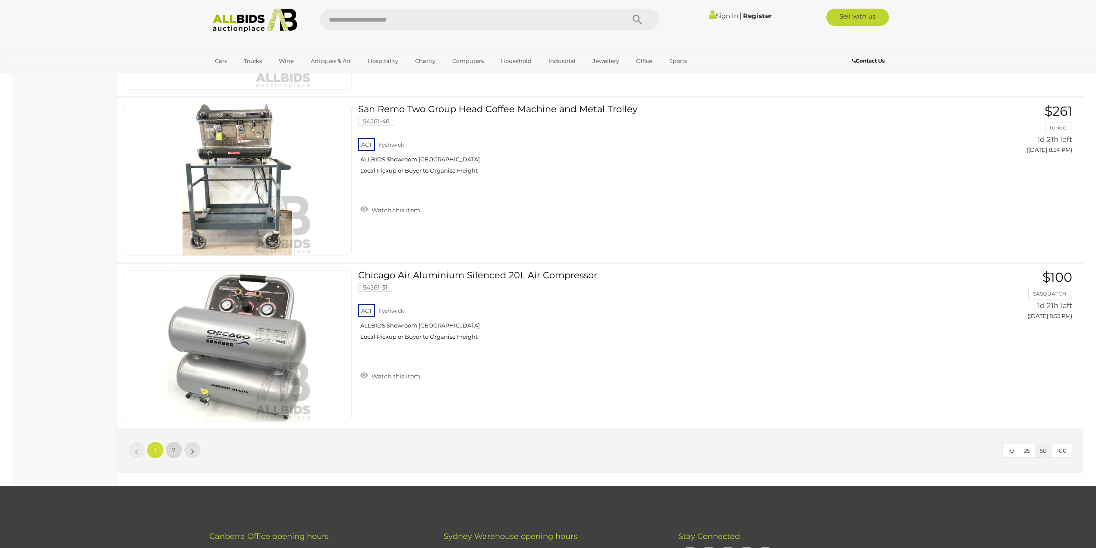
click at [176, 455] on link "2" at bounding box center [173, 450] width 17 height 17
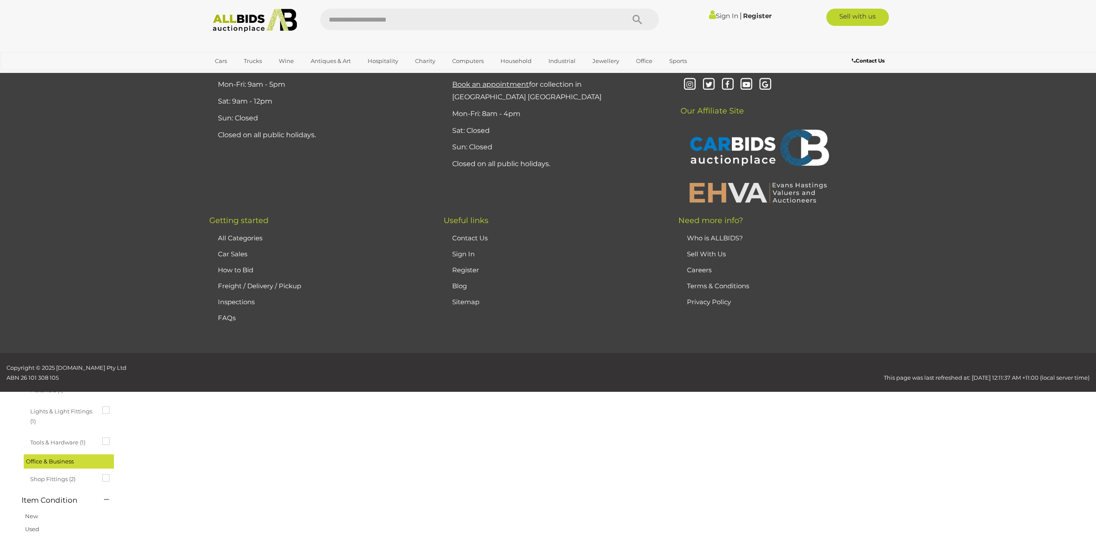
scroll to position [30, 0]
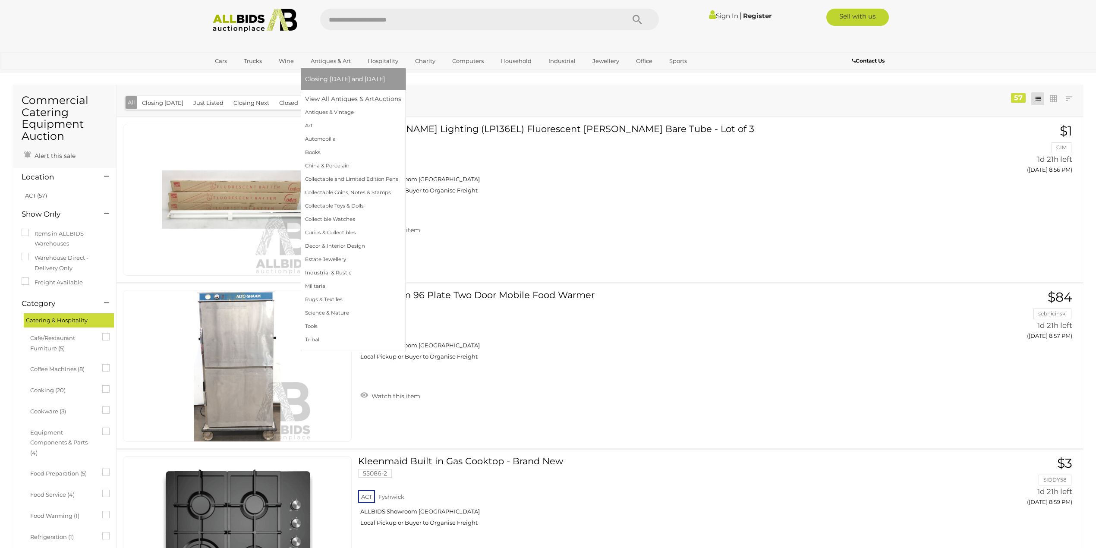
click at [325, 64] on link "Antiques & Art" at bounding box center [330, 61] width 51 height 14
click at [328, 75] on span "Closing [DATE] and [DATE]" at bounding box center [345, 79] width 80 height 8
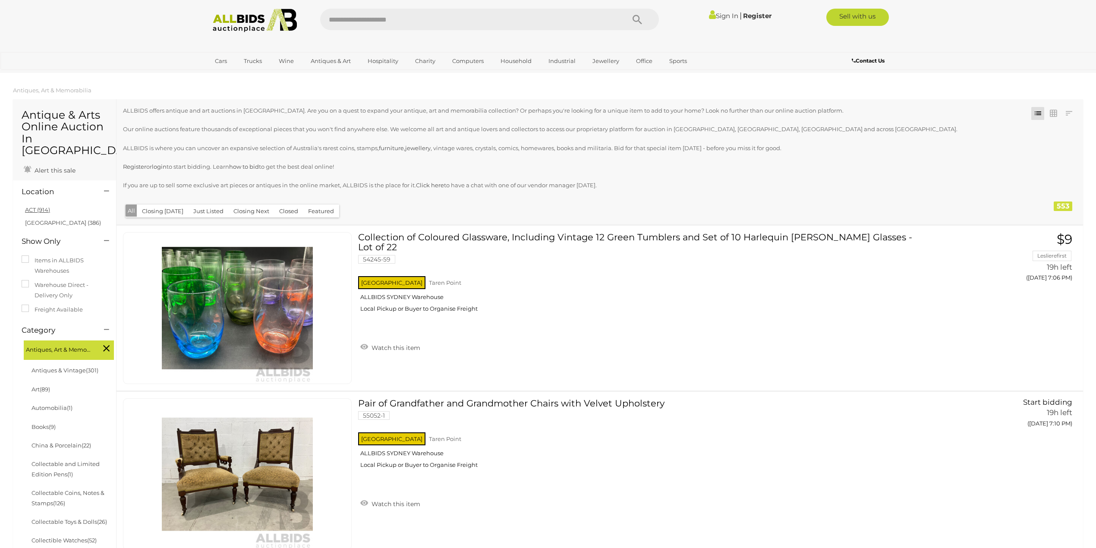
click at [32, 206] on link "ACT (914)" at bounding box center [37, 209] width 25 height 7
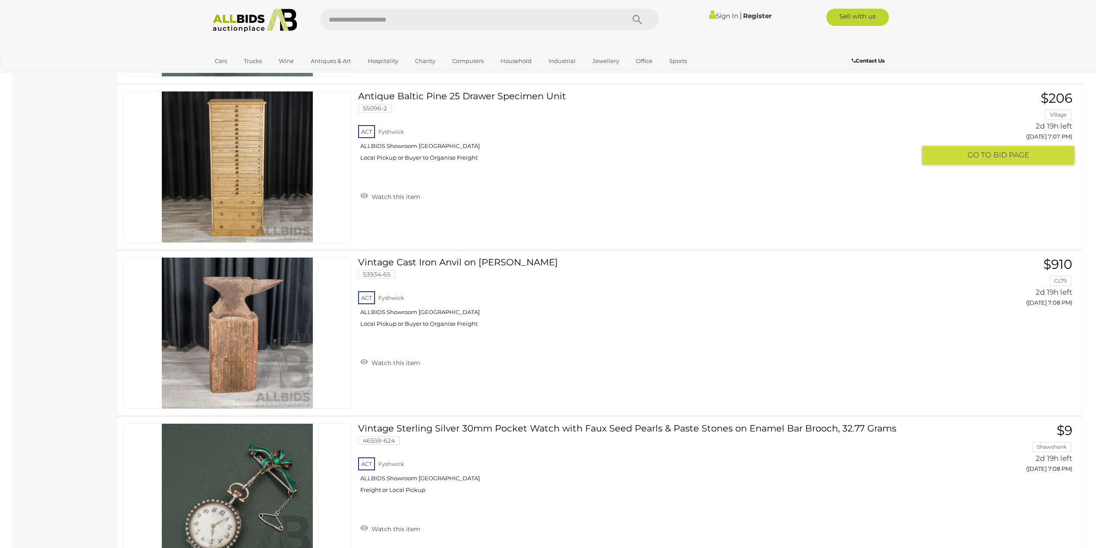
scroll to position [6503, 0]
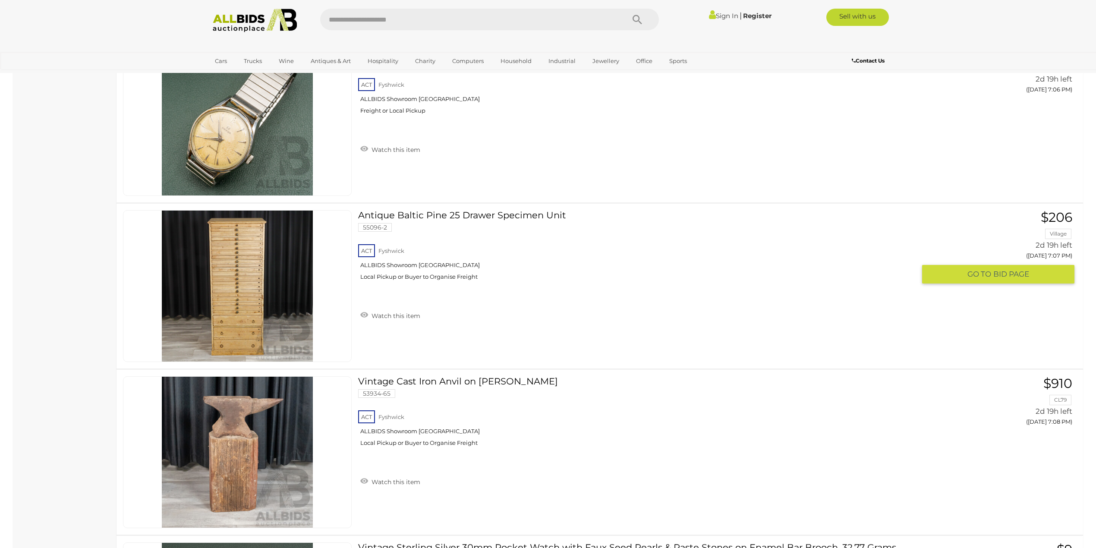
click at [226, 265] on link at bounding box center [237, 286] width 229 height 152
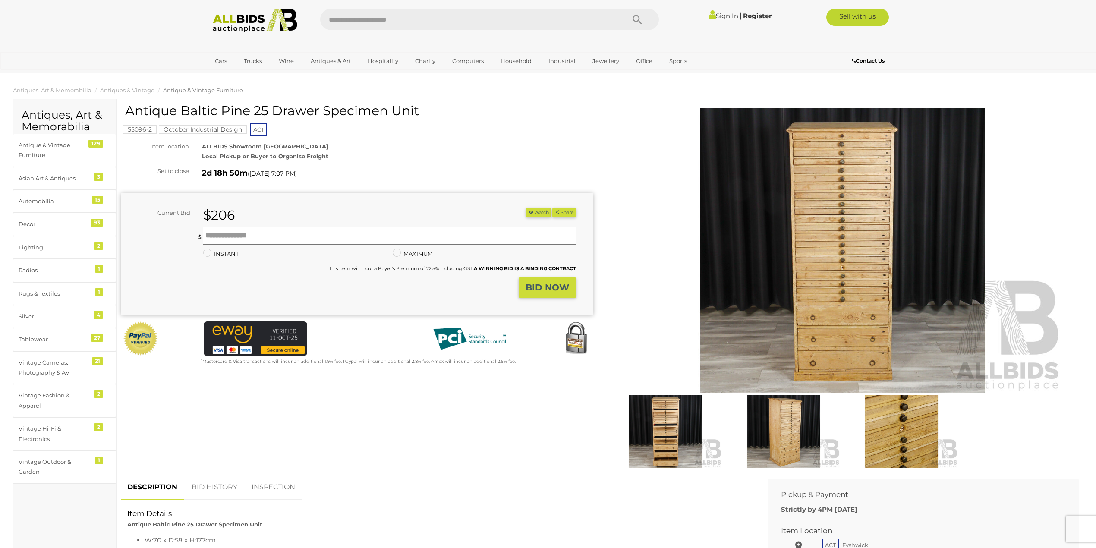
click at [655, 420] on img at bounding box center [666, 431] width 114 height 73
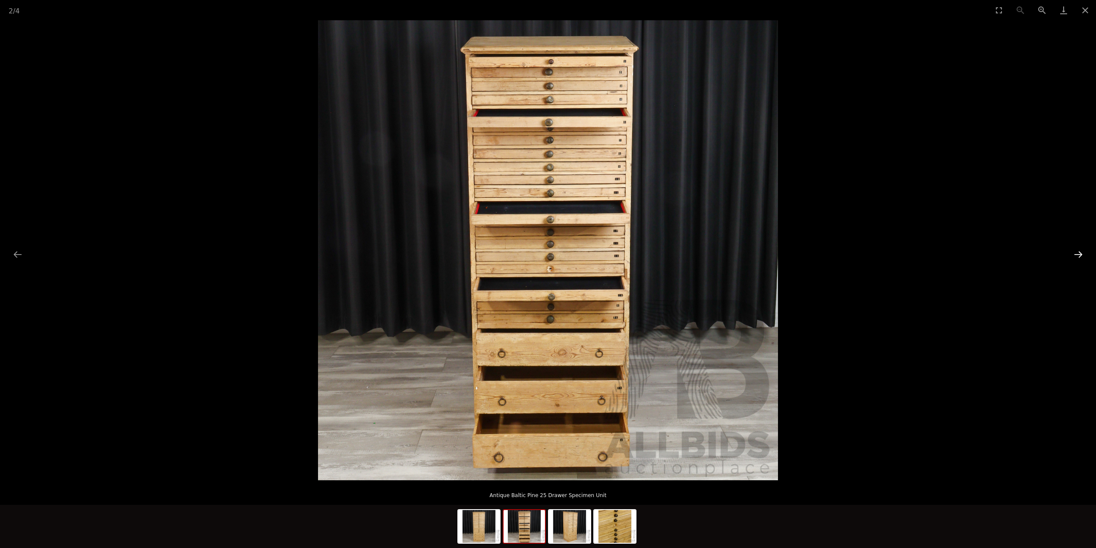
click at [1078, 253] on button "Next slide" at bounding box center [1079, 254] width 18 height 17
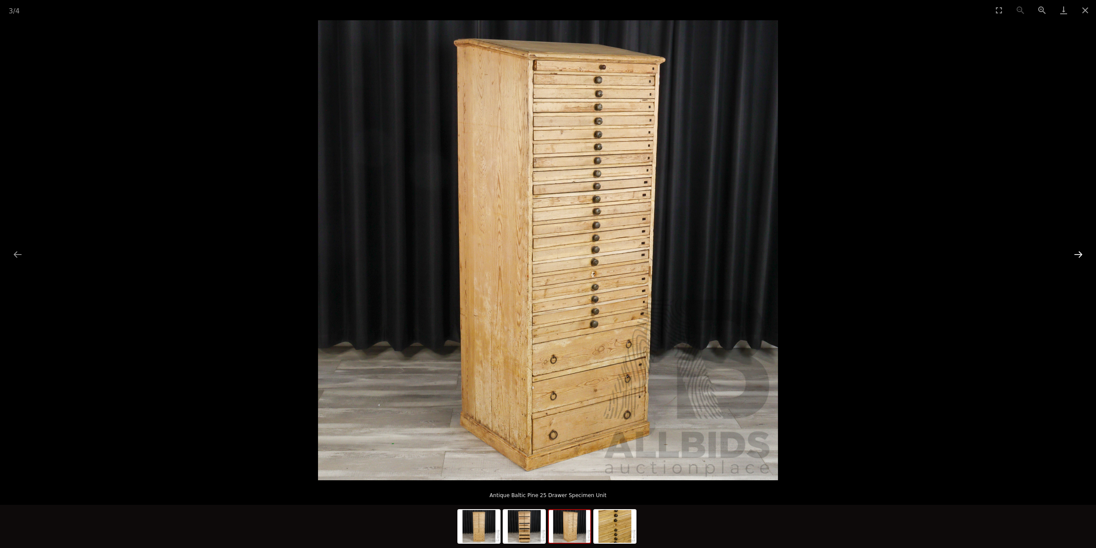
click at [1078, 253] on button "Next slide" at bounding box center [1079, 254] width 18 height 17
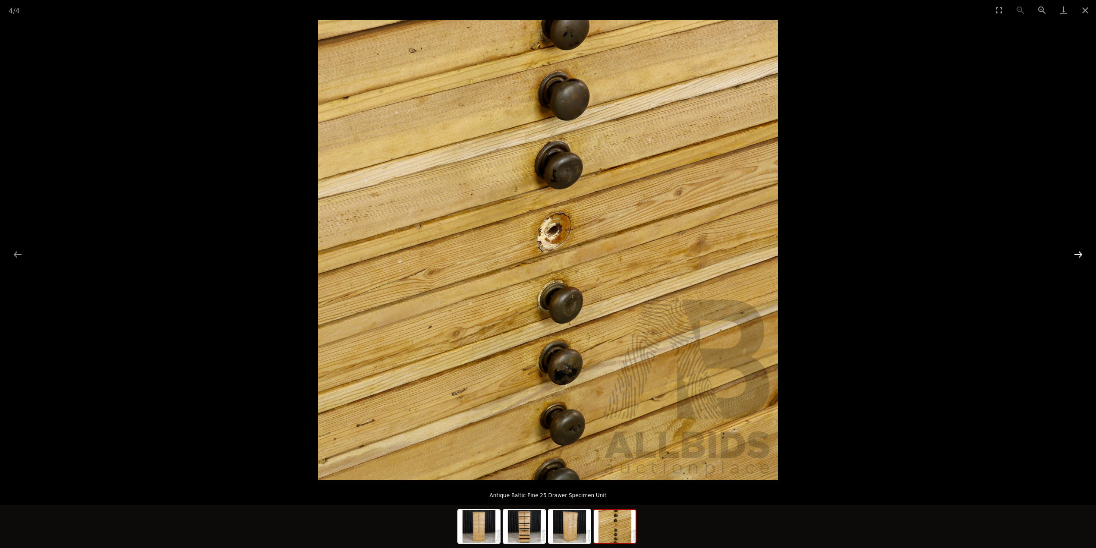
click at [1078, 253] on button "Next slide" at bounding box center [1079, 254] width 18 height 17
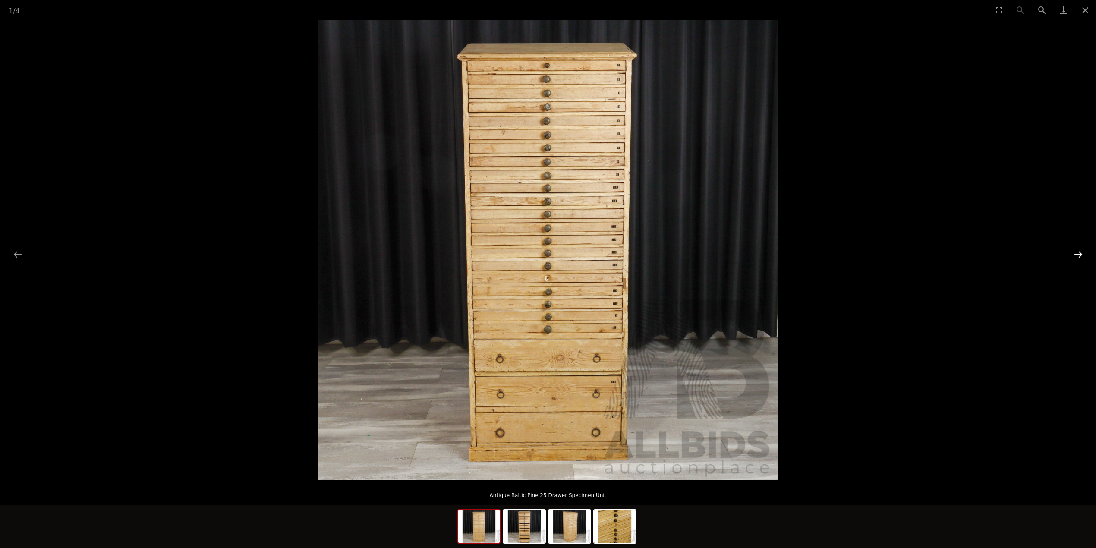
click at [1078, 253] on button "Next slide" at bounding box center [1079, 254] width 18 height 17
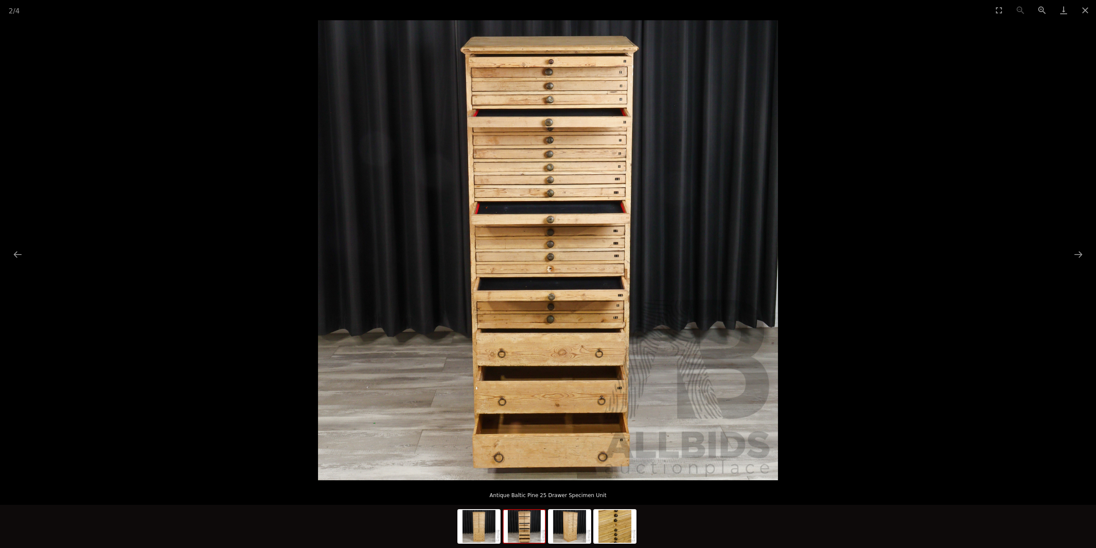
click at [591, 270] on img at bounding box center [548, 250] width 460 height 460
click at [1082, 9] on button "Close gallery" at bounding box center [1086, 10] width 22 height 20
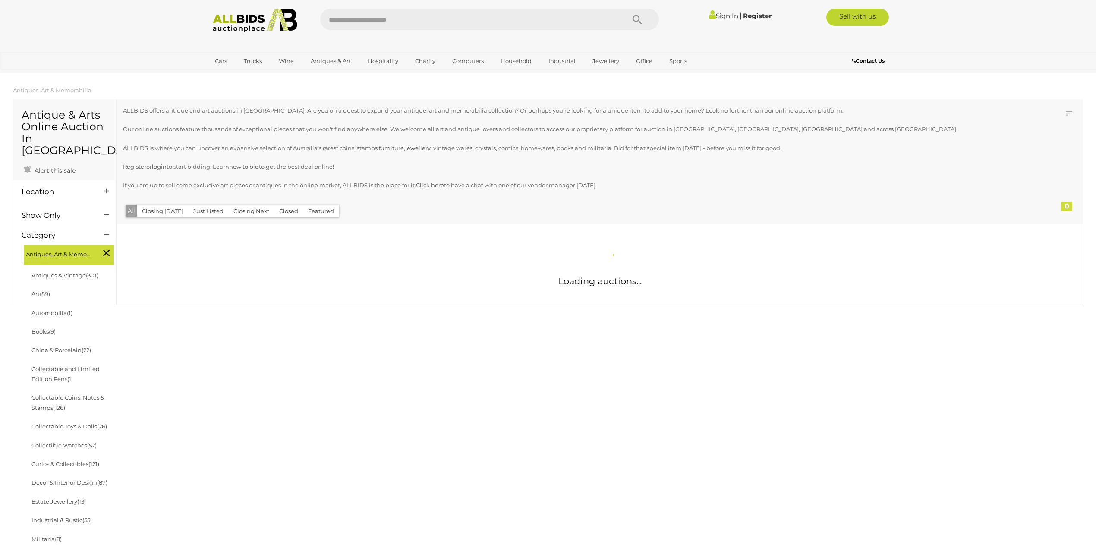
scroll to position [672, 0]
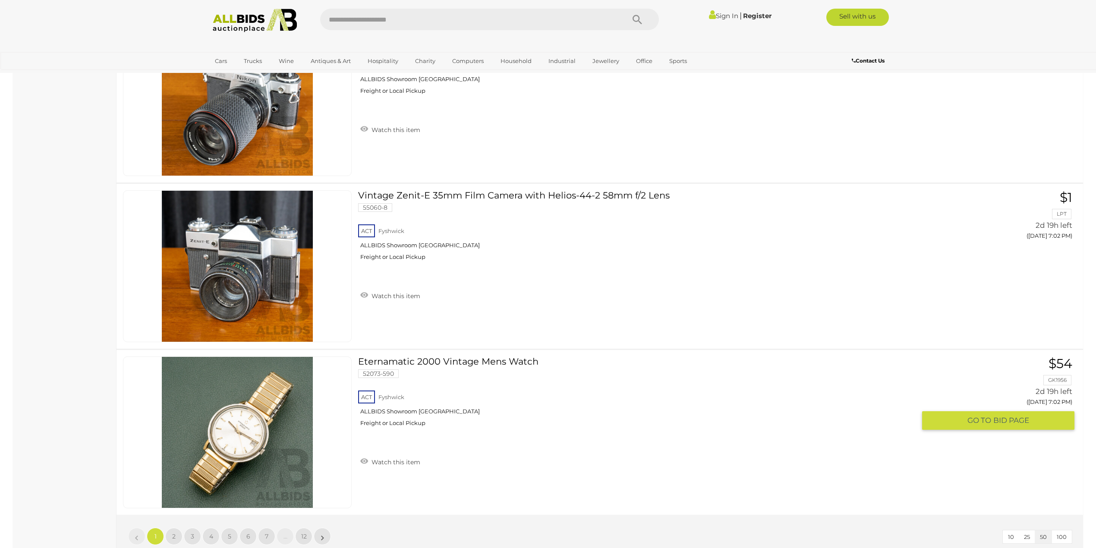
scroll to position [8363, 0]
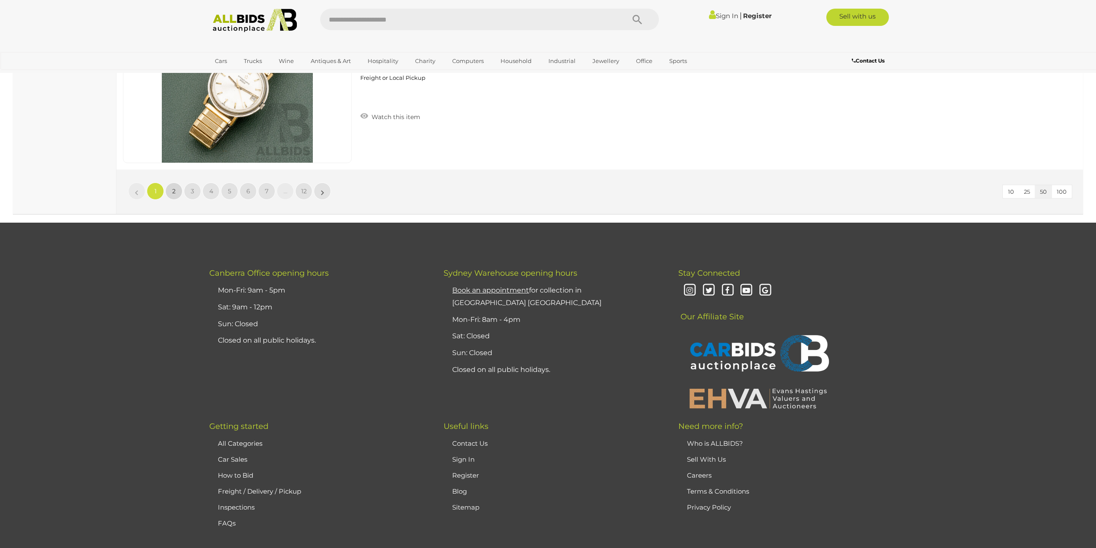
click at [177, 194] on link "2" at bounding box center [173, 191] width 17 height 17
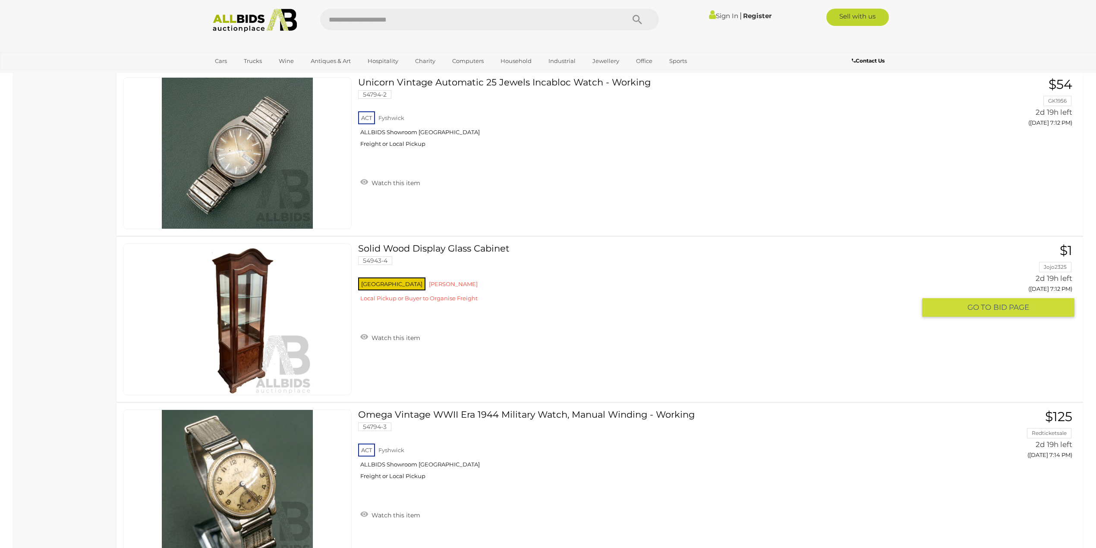
scroll to position [1530, 0]
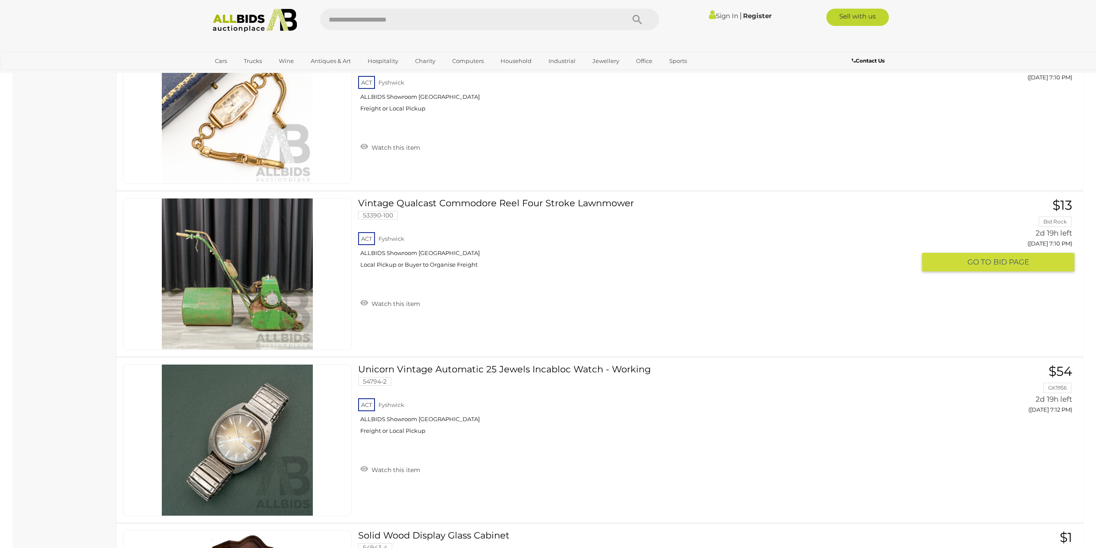
click at [283, 271] on link at bounding box center [237, 274] width 229 height 152
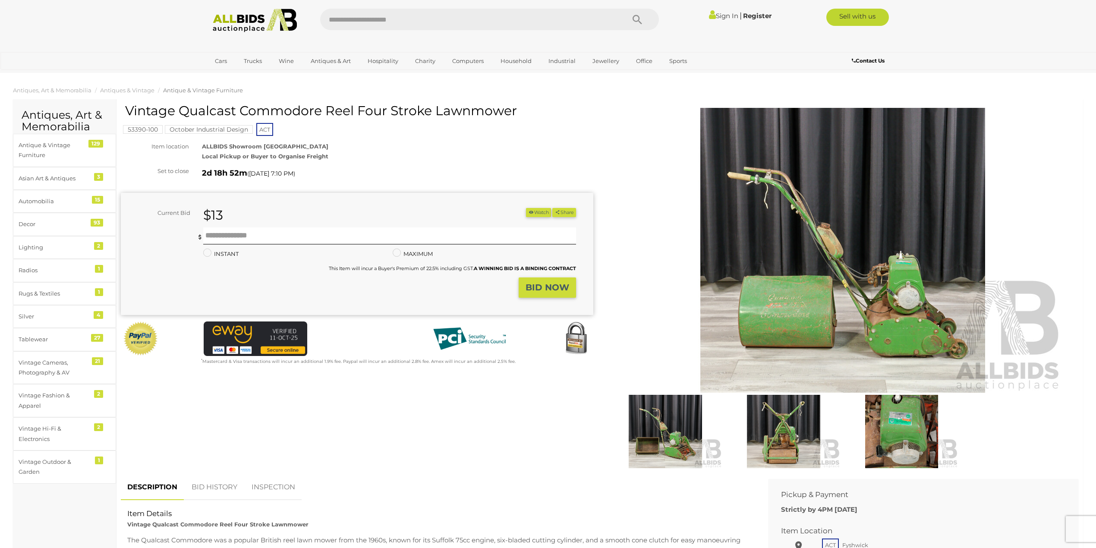
click at [781, 429] on img at bounding box center [784, 431] width 114 height 73
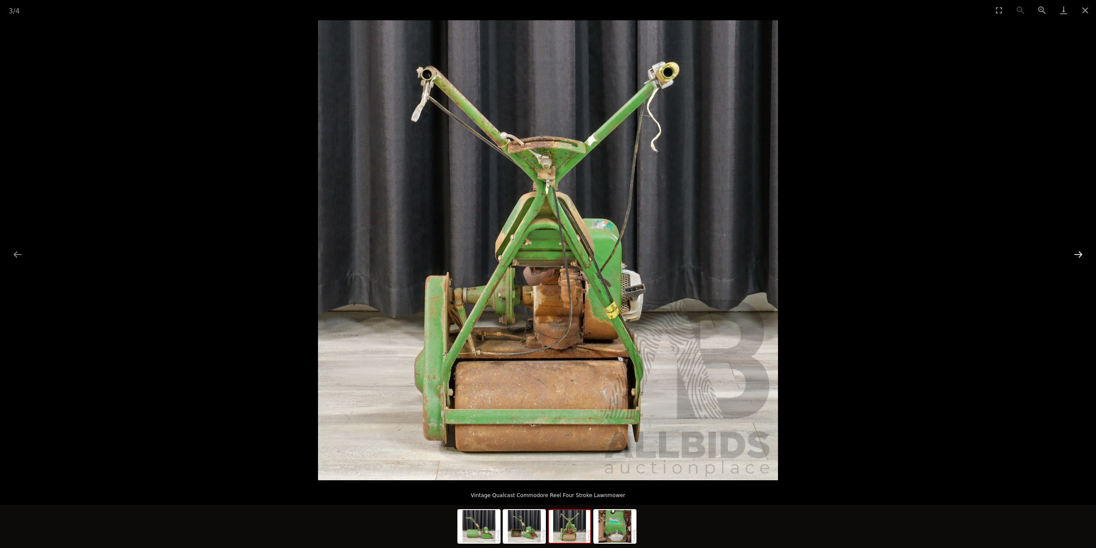
click at [1076, 252] on button "Next slide" at bounding box center [1079, 254] width 18 height 17
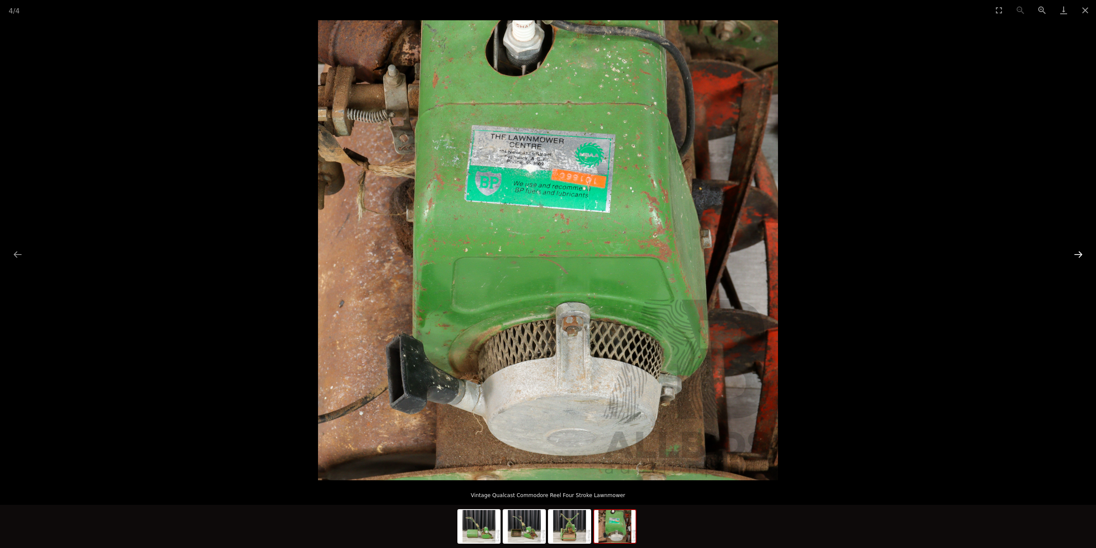
click at [1076, 253] on button "Next slide" at bounding box center [1079, 254] width 18 height 17
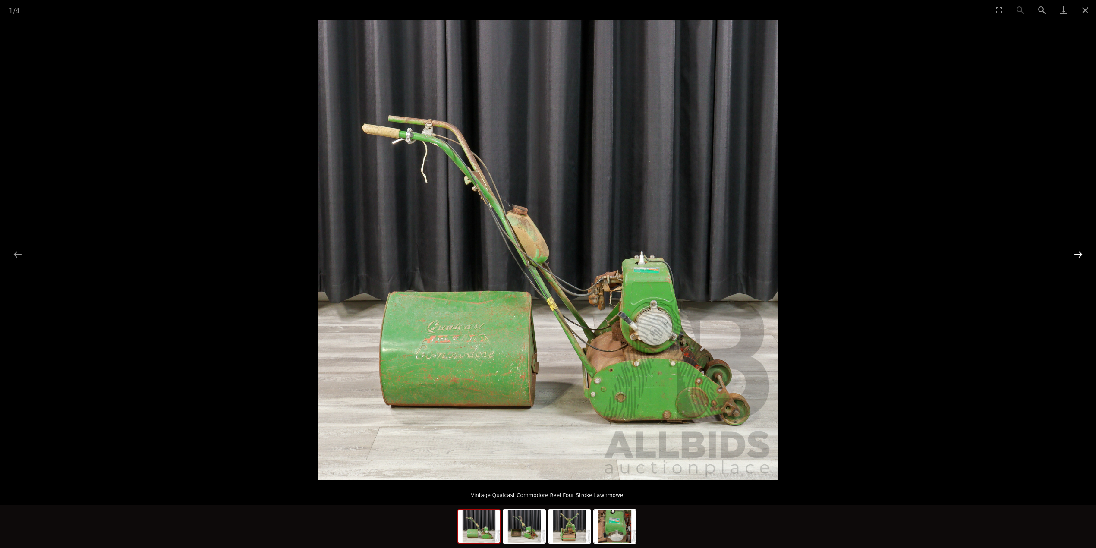
click at [1076, 253] on button "Next slide" at bounding box center [1079, 254] width 18 height 17
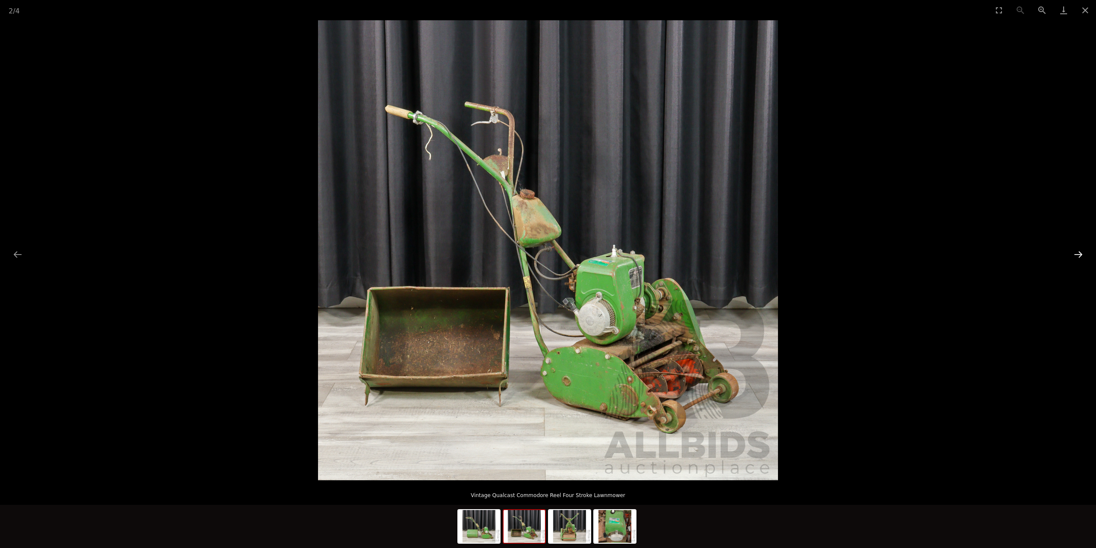
click at [1076, 254] on button "Next slide" at bounding box center [1079, 254] width 18 height 17
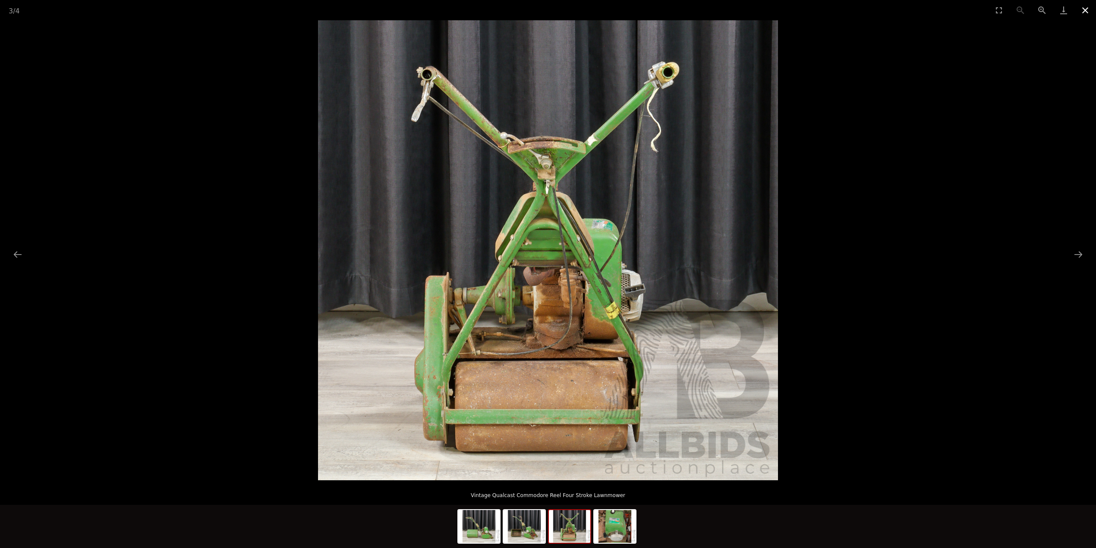
click at [1083, 10] on button "Close gallery" at bounding box center [1086, 10] width 22 height 20
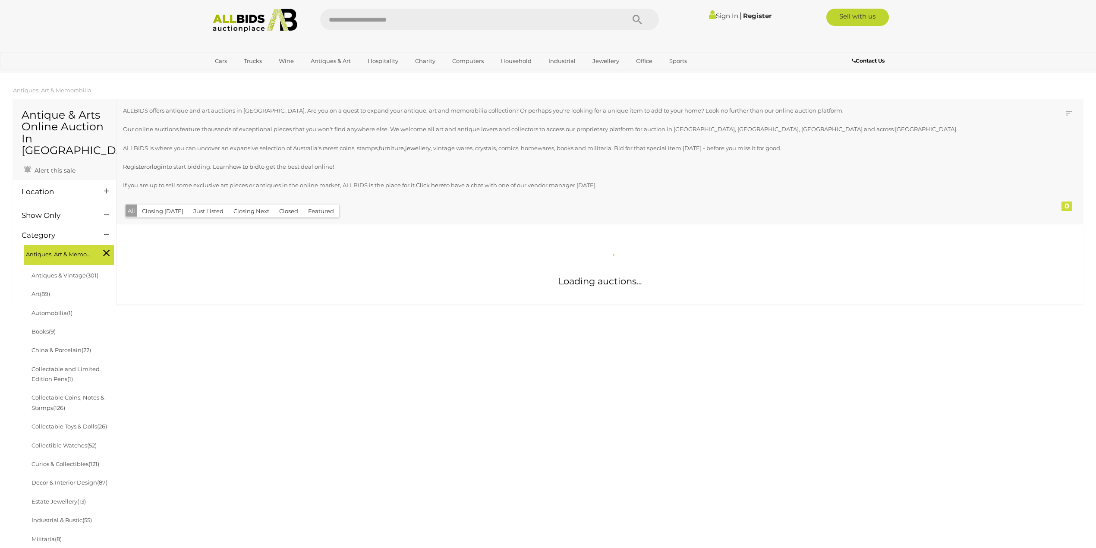
scroll to position [672, 0]
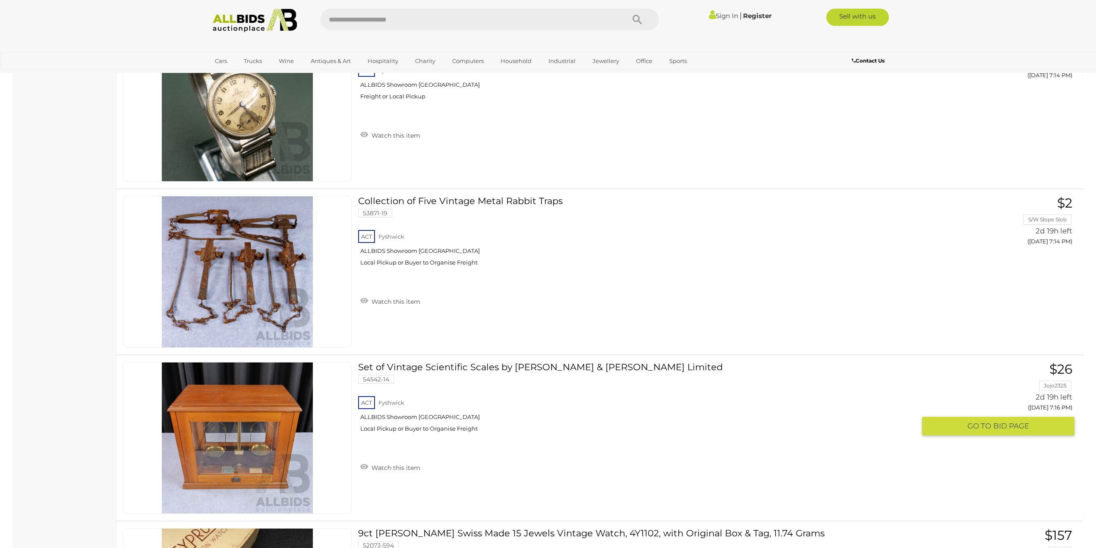
scroll to position [2195, 0]
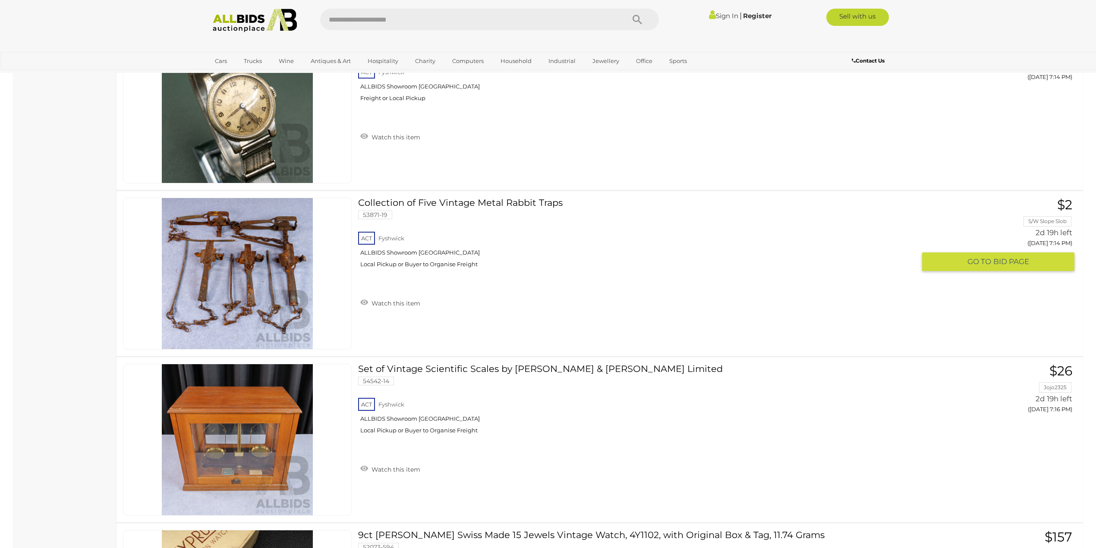
click at [259, 242] on link at bounding box center [237, 274] width 229 height 152
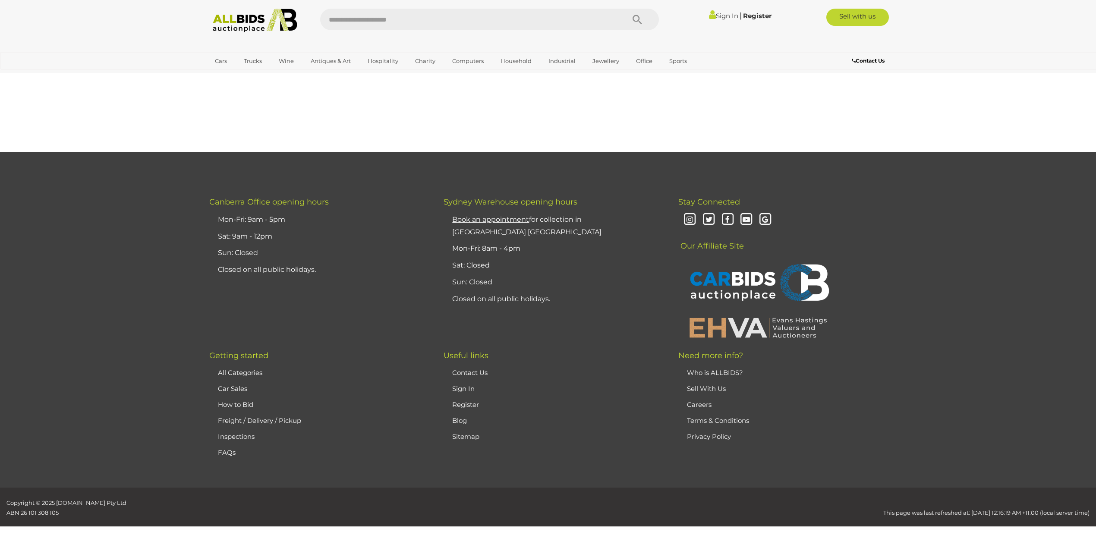
scroll to position [672, 0]
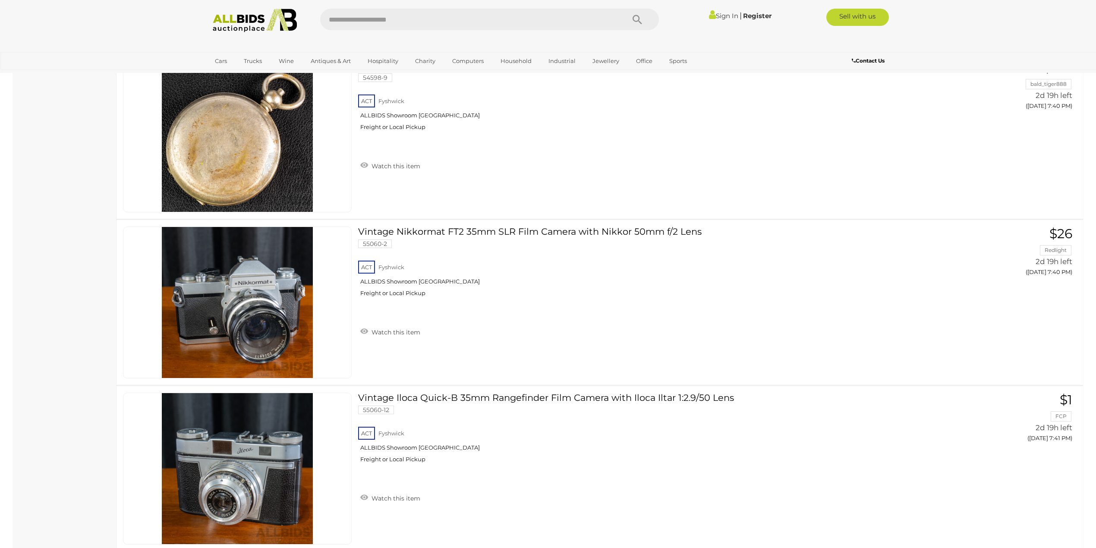
scroll to position [8327, 0]
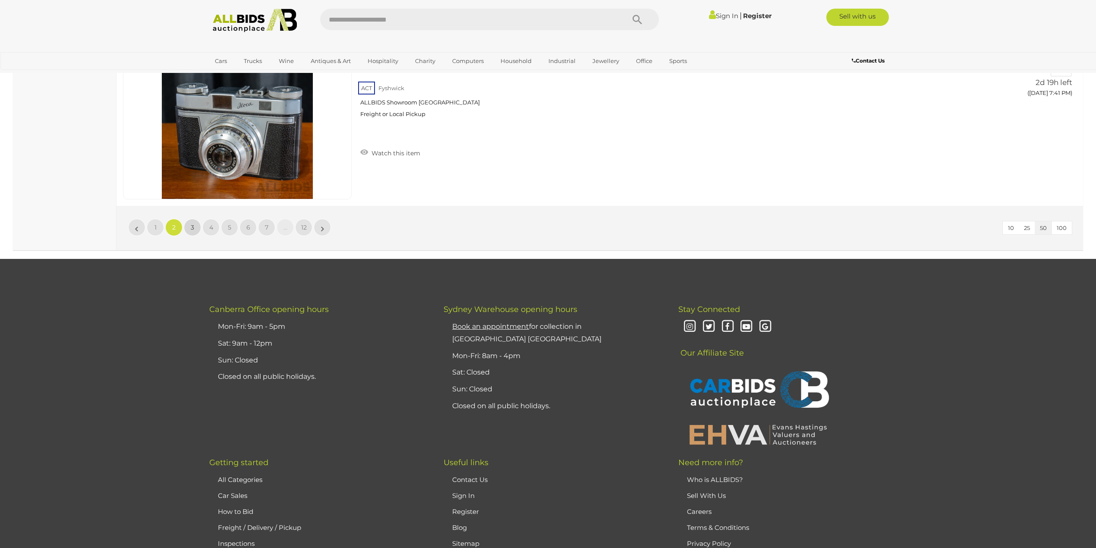
click at [189, 235] on link "3" at bounding box center [192, 227] width 17 height 17
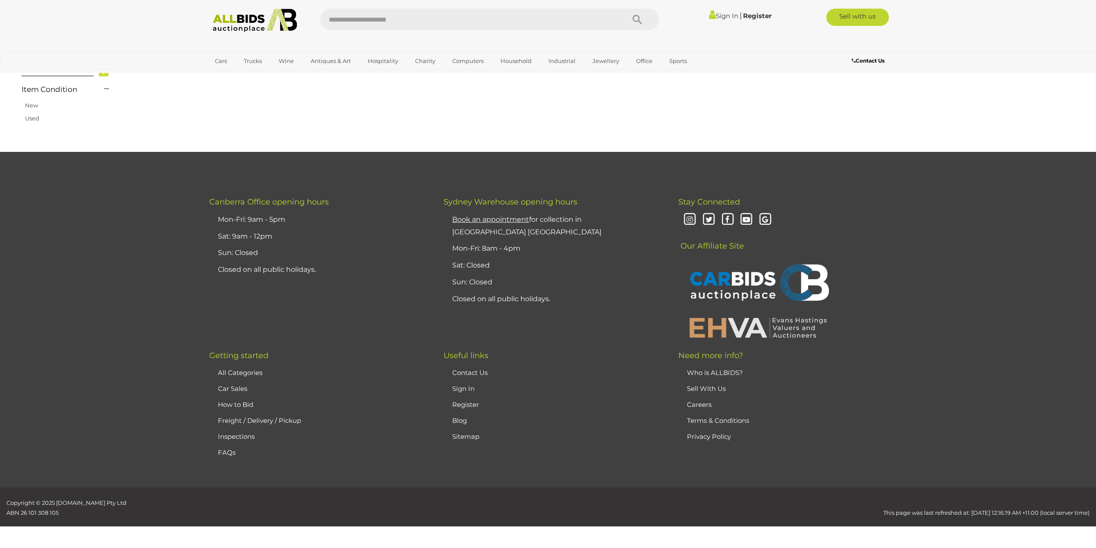
scroll to position [138, 0]
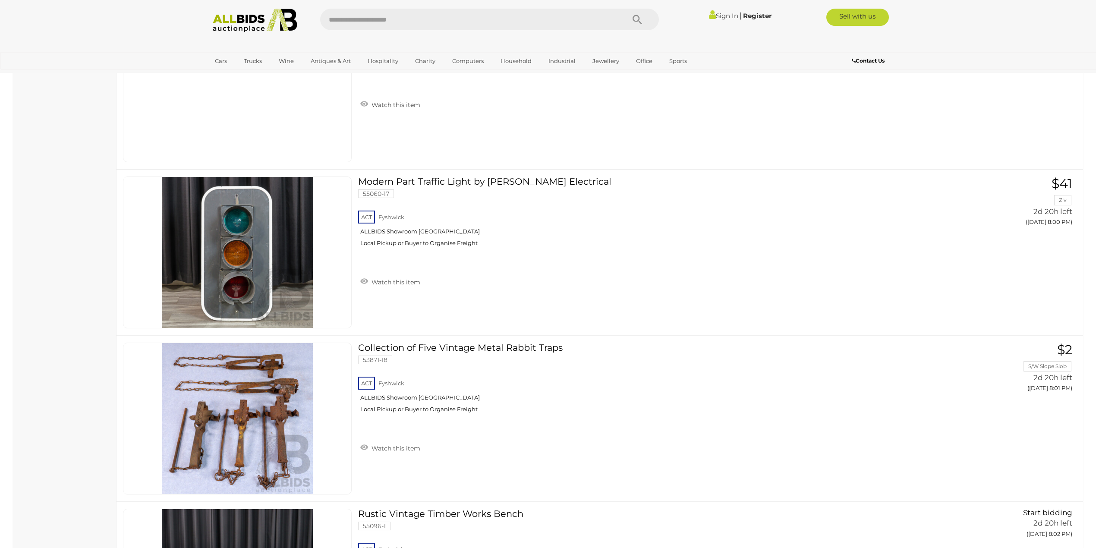
scroll to position [5891, 0]
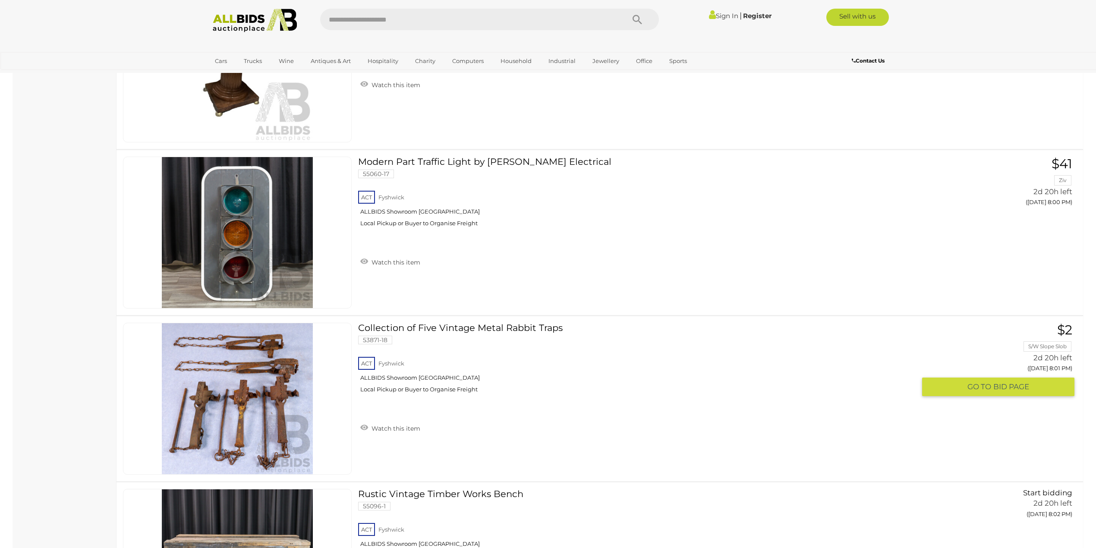
click at [256, 373] on link at bounding box center [237, 399] width 229 height 152
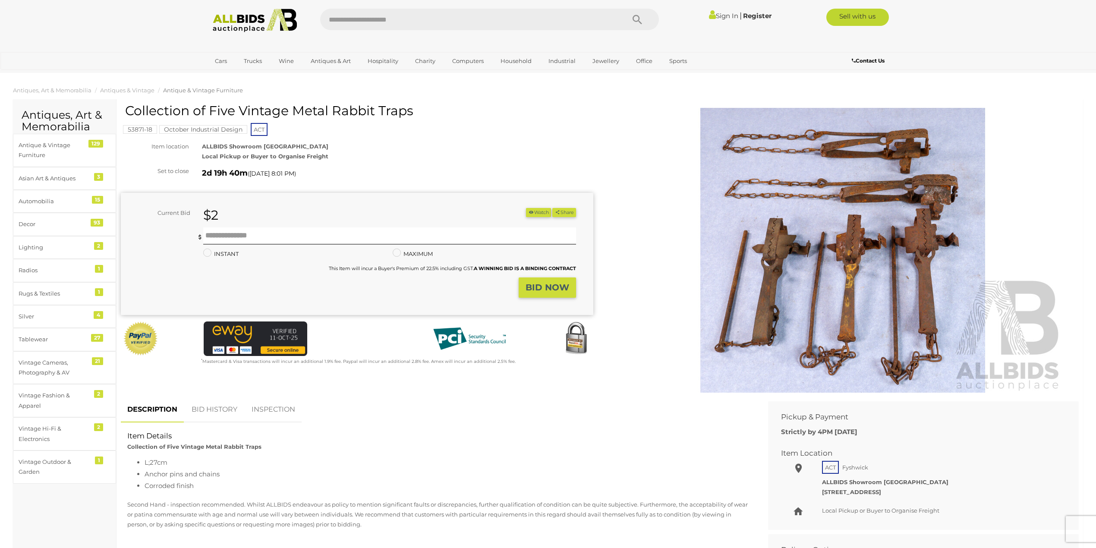
click at [812, 265] on img at bounding box center [843, 250] width 442 height 285
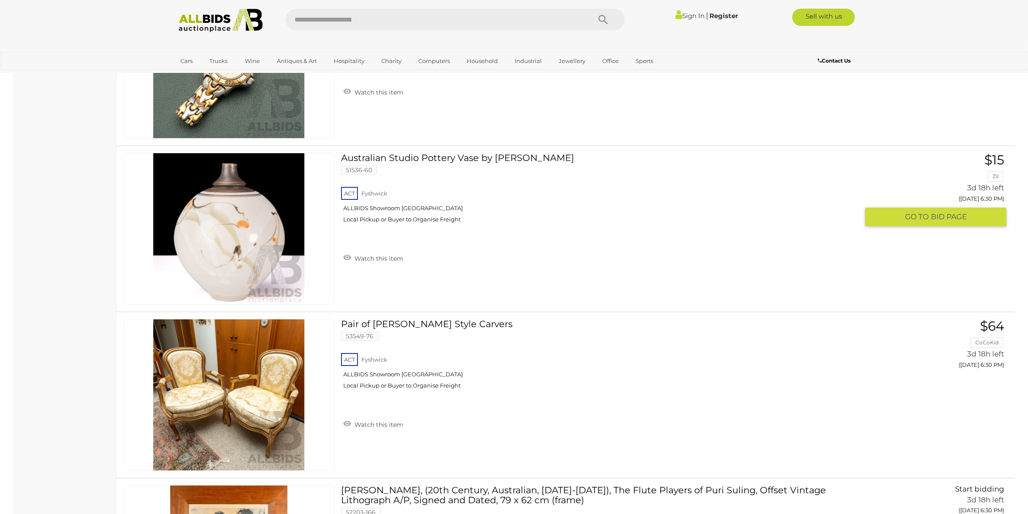
scroll to position [8186, 0]
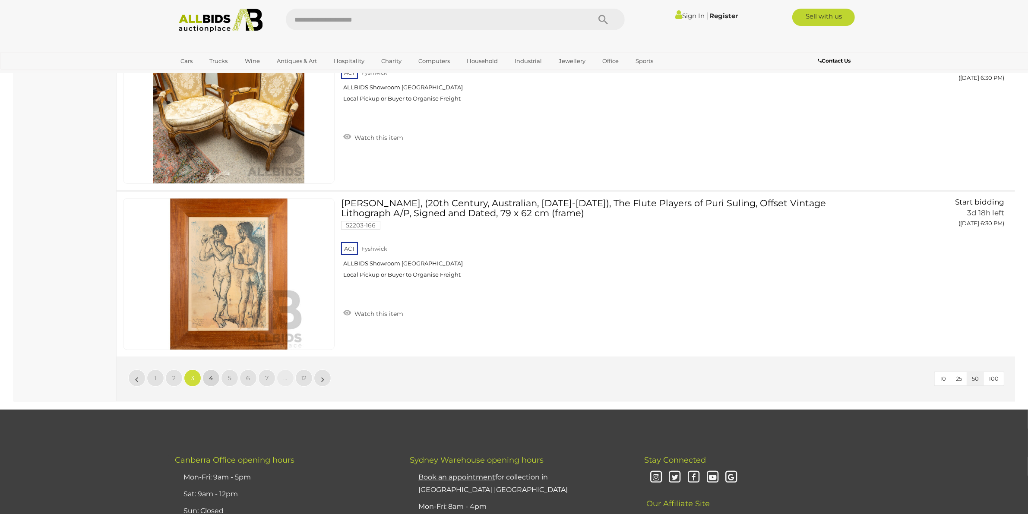
click at [219, 369] on link "4" at bounding box center [210, 377] width 17 height 17
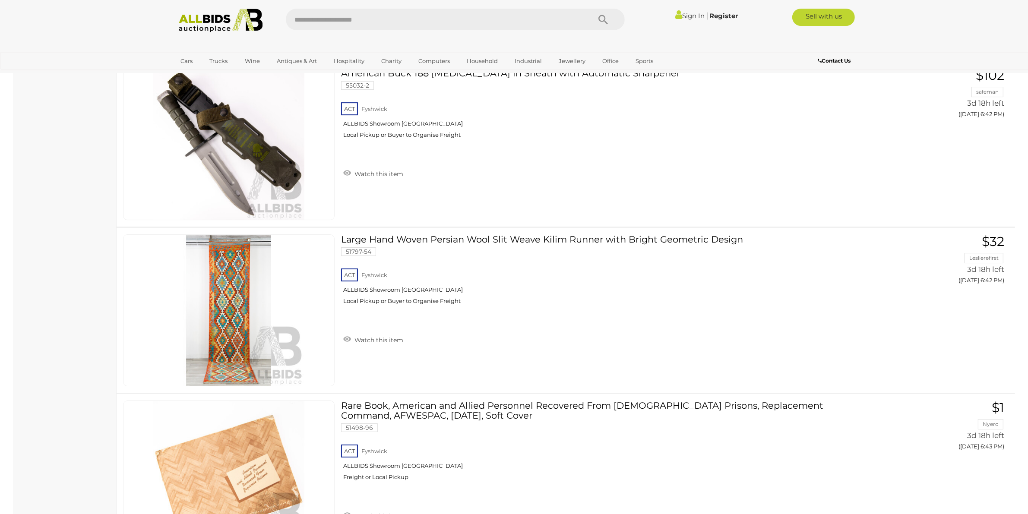
scroll to position [3483, 0]
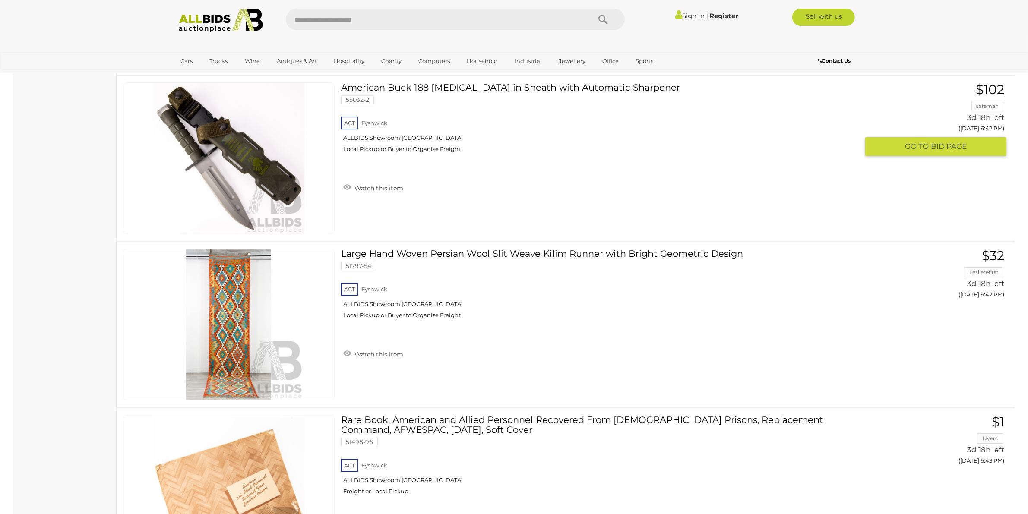
click at [262, 154] on img at bounding box center [228, 158] width 151 height 151
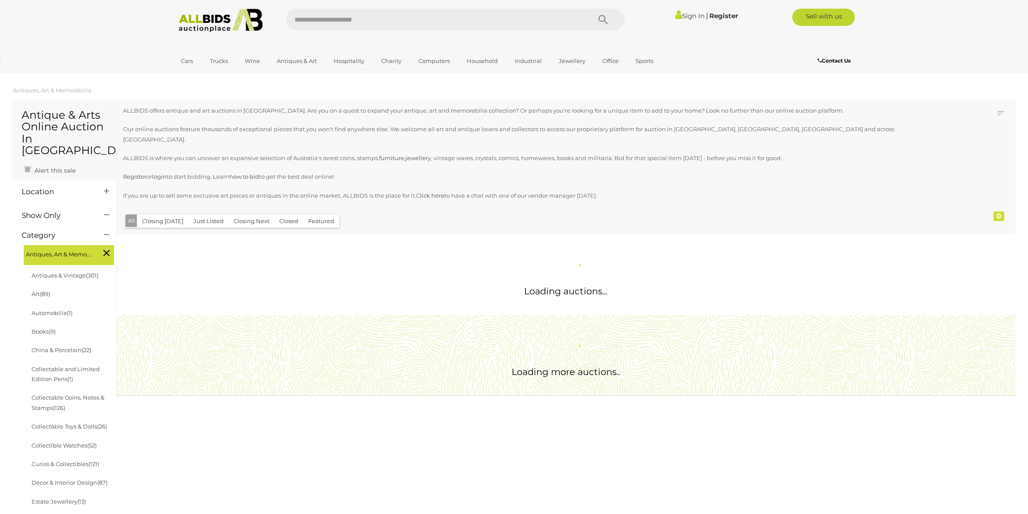
scroll to position [788, 0]
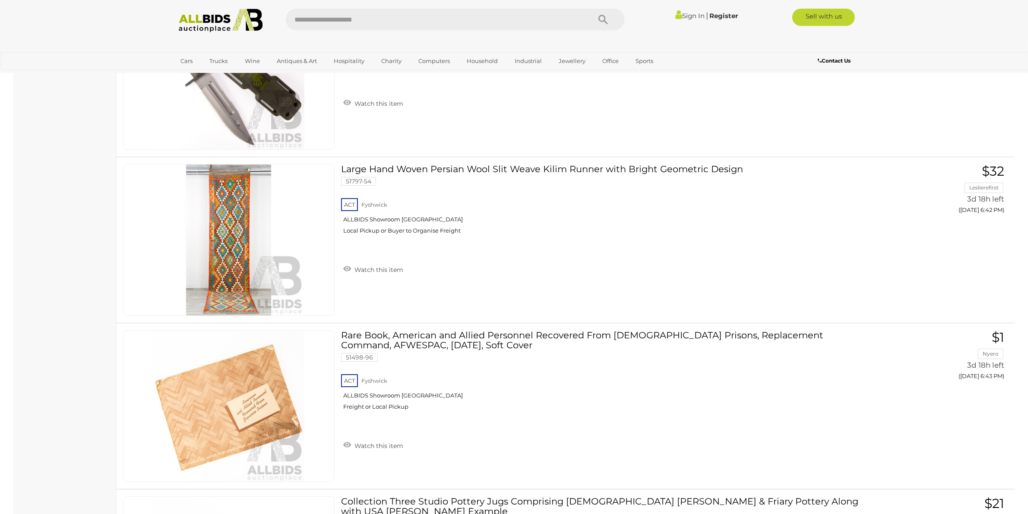
scroll to position [3557, 0]
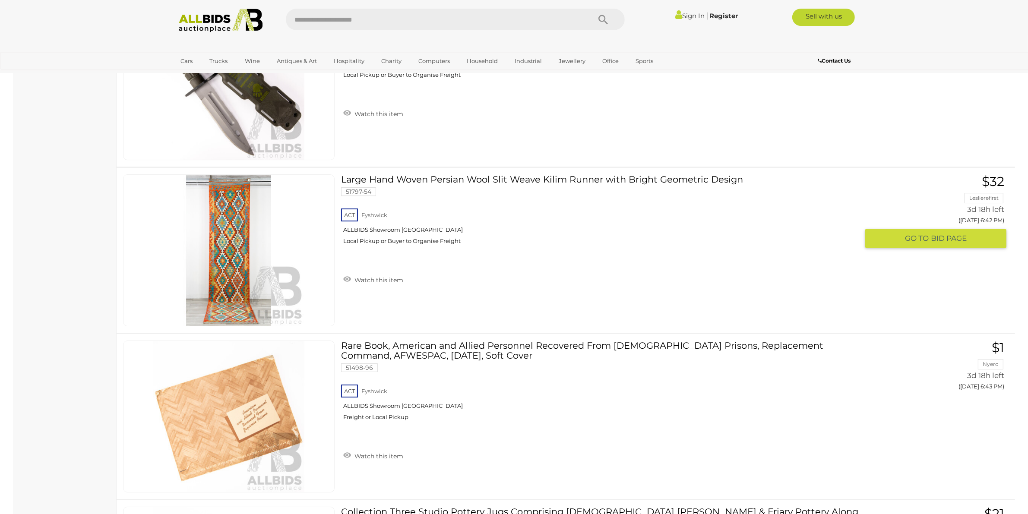
click at [227, 240] on img at bounding box center [228, 250] width 151 height 151
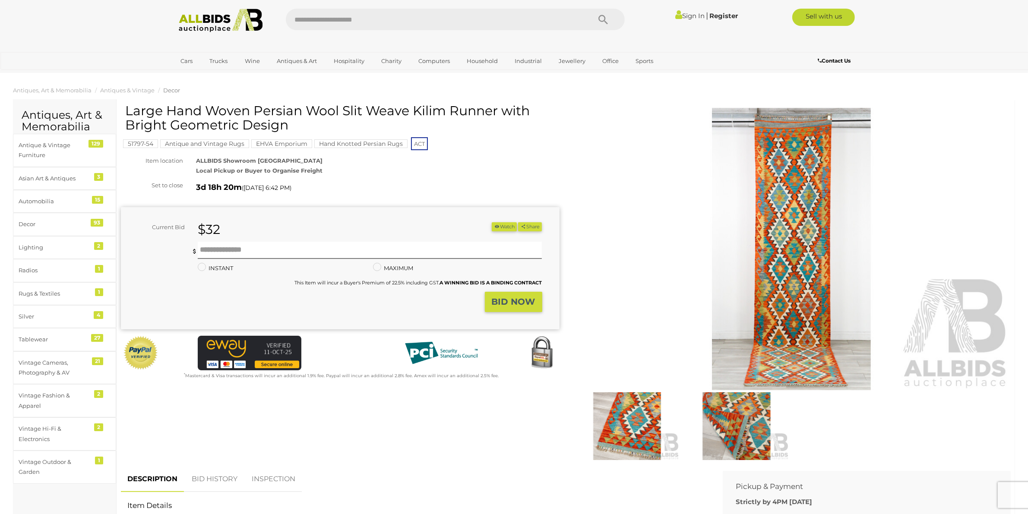
click at [631, 424] on img at bounding box center [626, 426] width 105 height 68
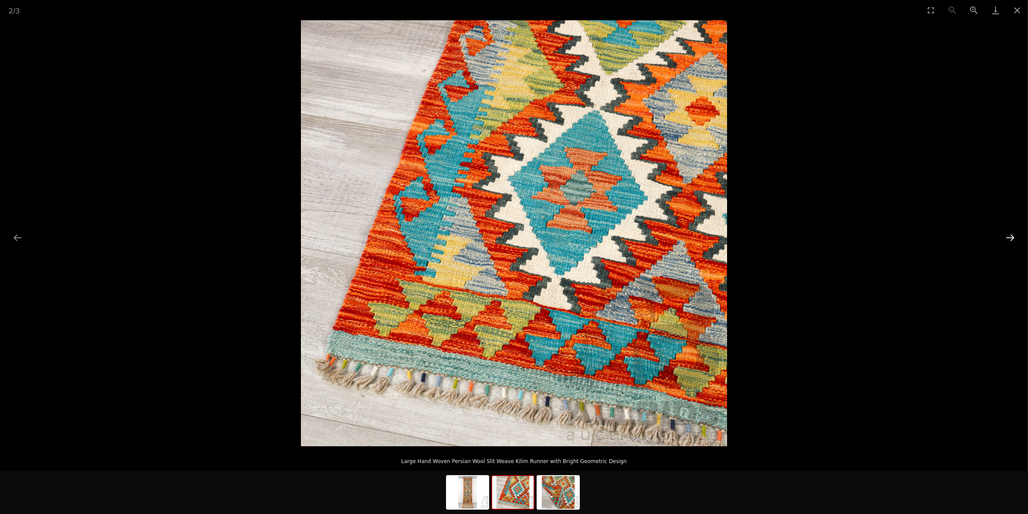
click at [1010, 232] on button "Next slide" at bounding box center [1010, 237] width 18 height 17
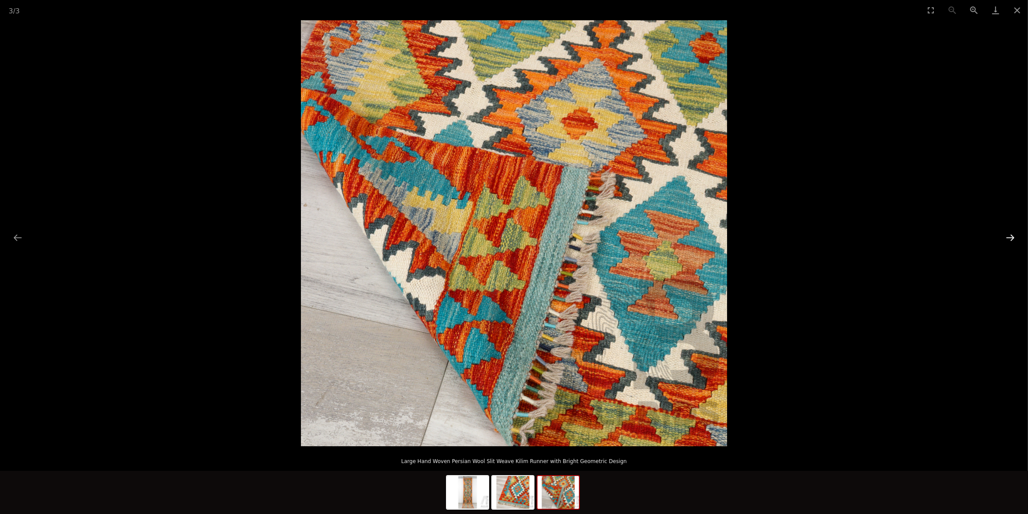
click at [1010, 232] on button "Next slide" at bounding box center [1010, 237] width 18 height 17
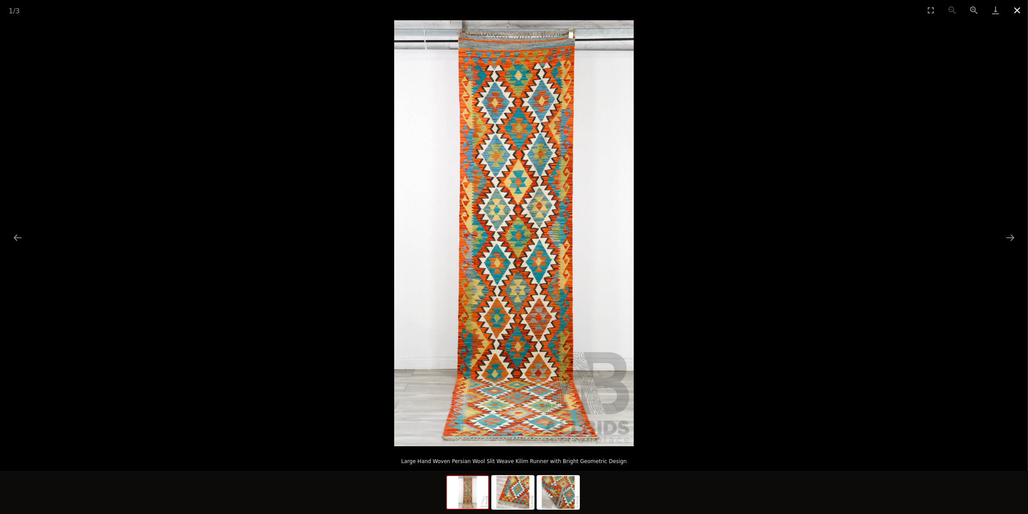
click at [1014, 9] on button "Close gallery" at bounding box center [1017, 10] width 22 height 20
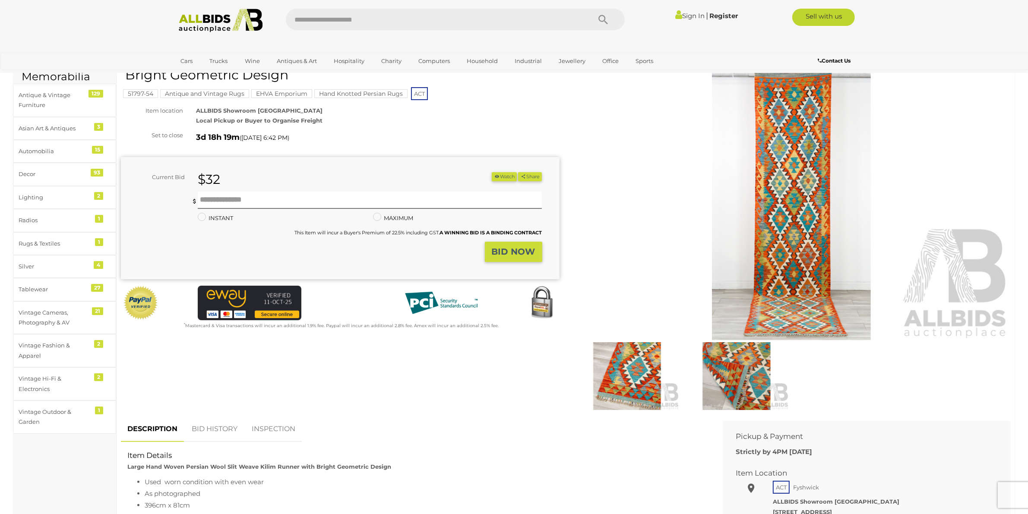
scroll to position [162, 0]
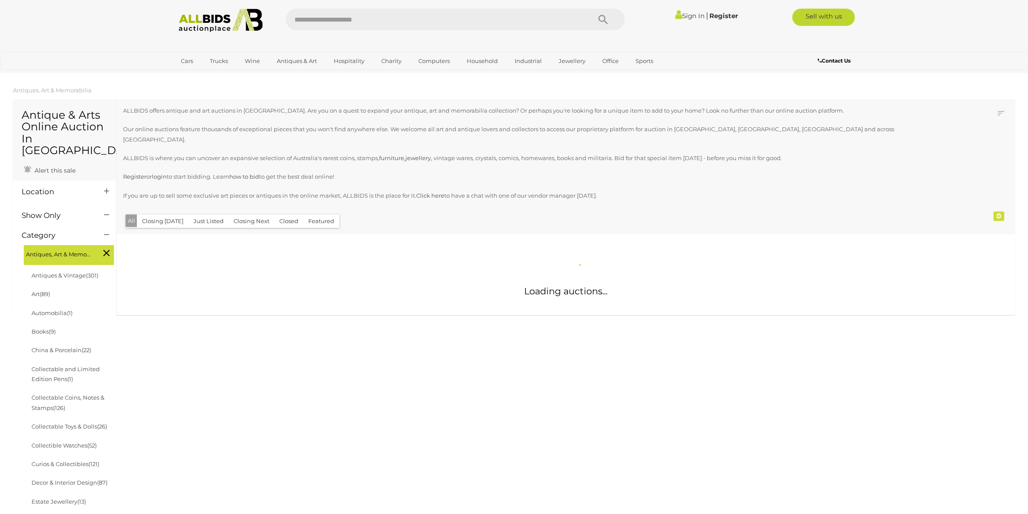
scroll to position [788, 0]
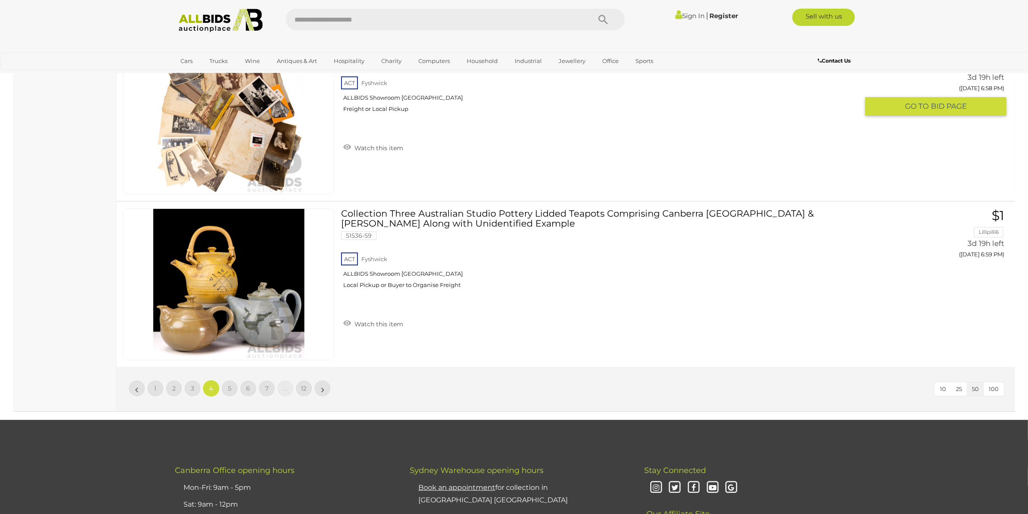
scroll to position [8201, 0]
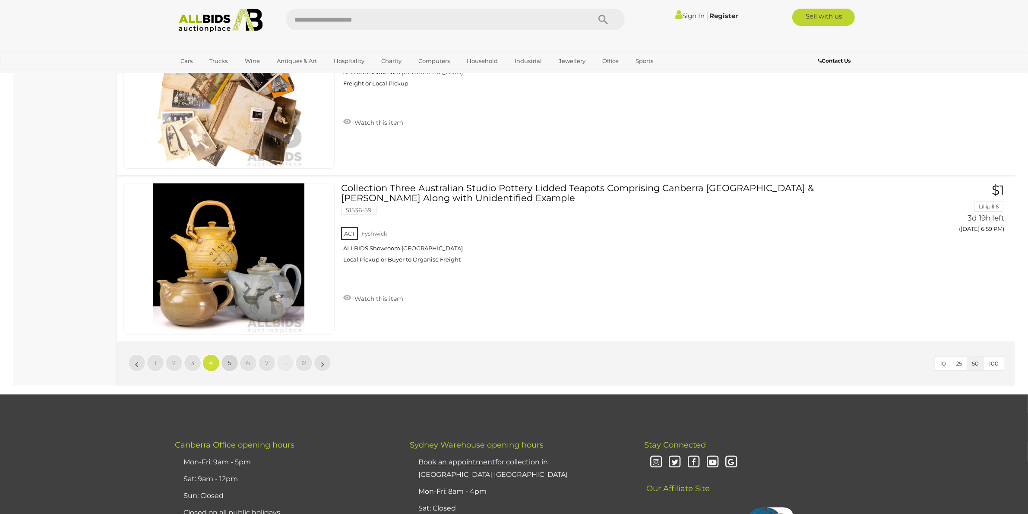
click at [230, 359] on span "5" at bounding box center [229, 363] width 3 height 8
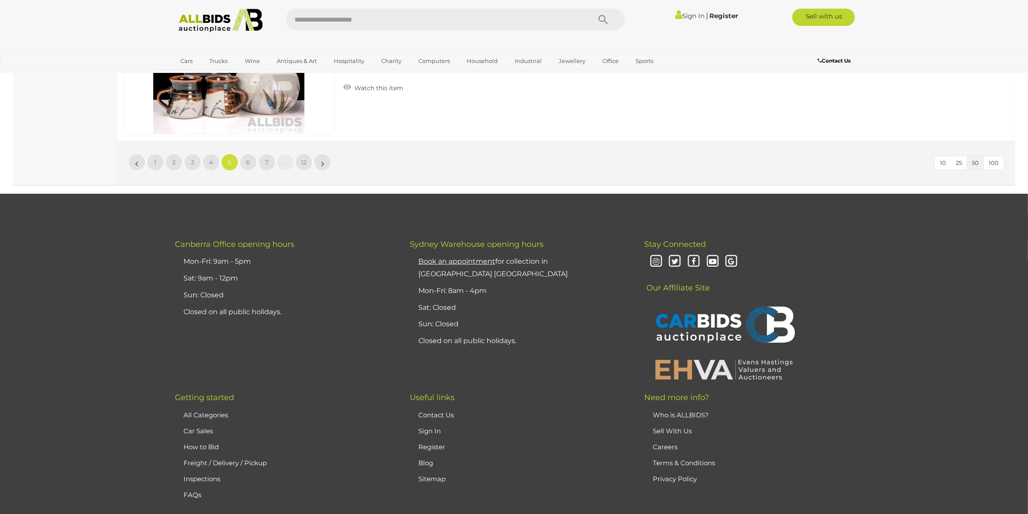
scroll to position [8252, 0]
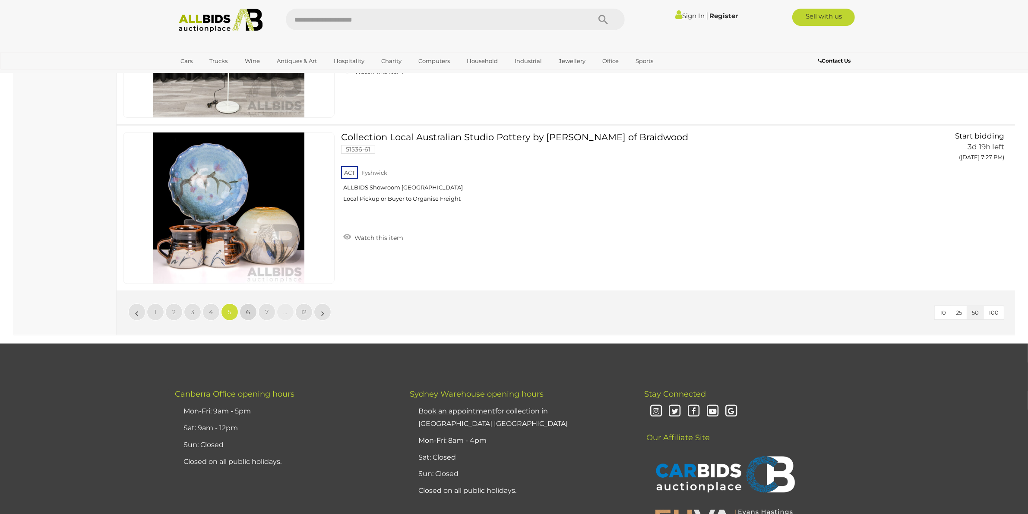
click at [251, 303] on link "6" at bounding box center [248, 311] width 17 height 17
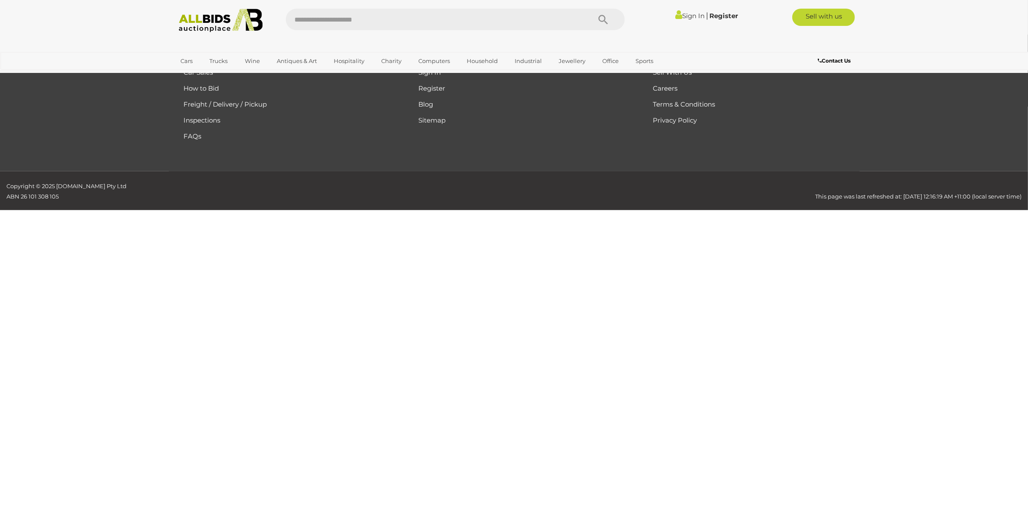
scroll to position [138, 0]
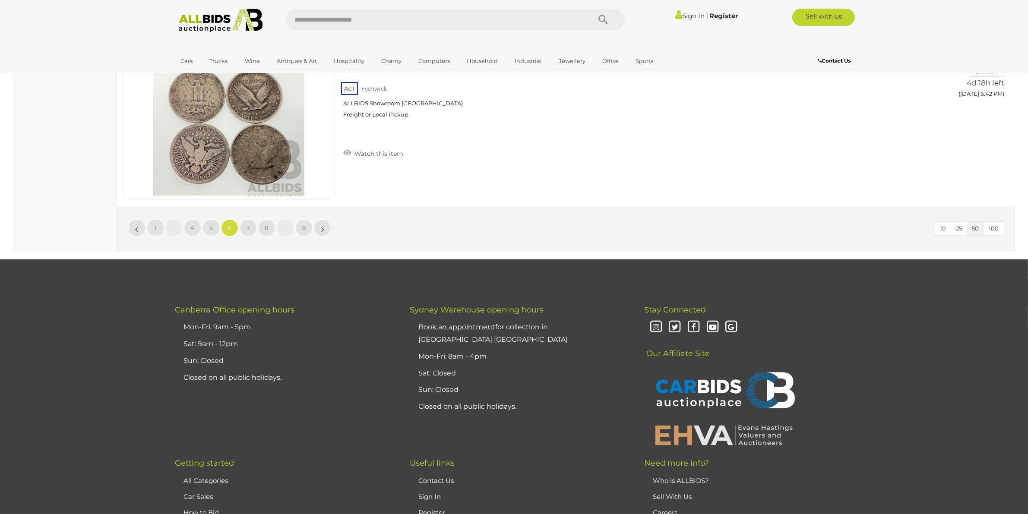
scroll to position [8339, 0]
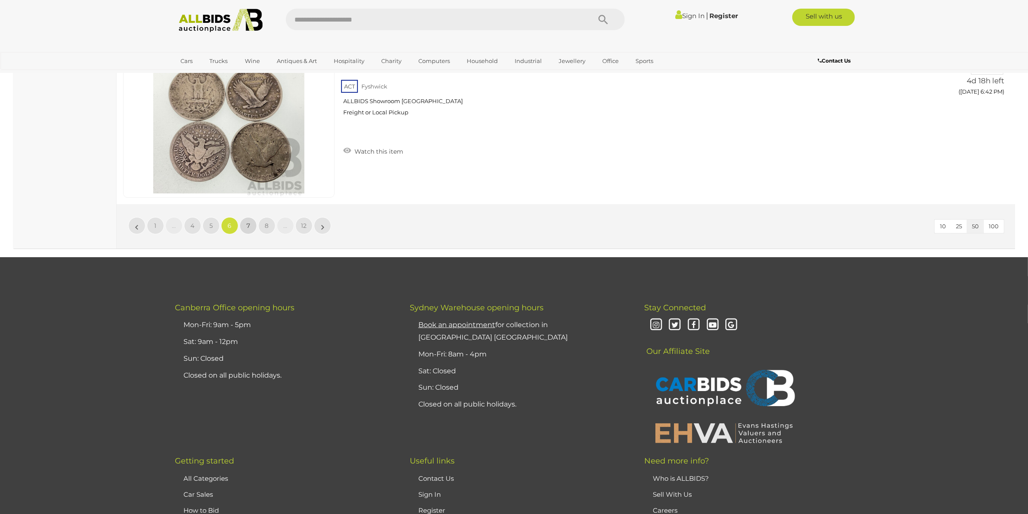
click at [246, 217] on link "7" at bounding box center [248, 225] width 17 height 17
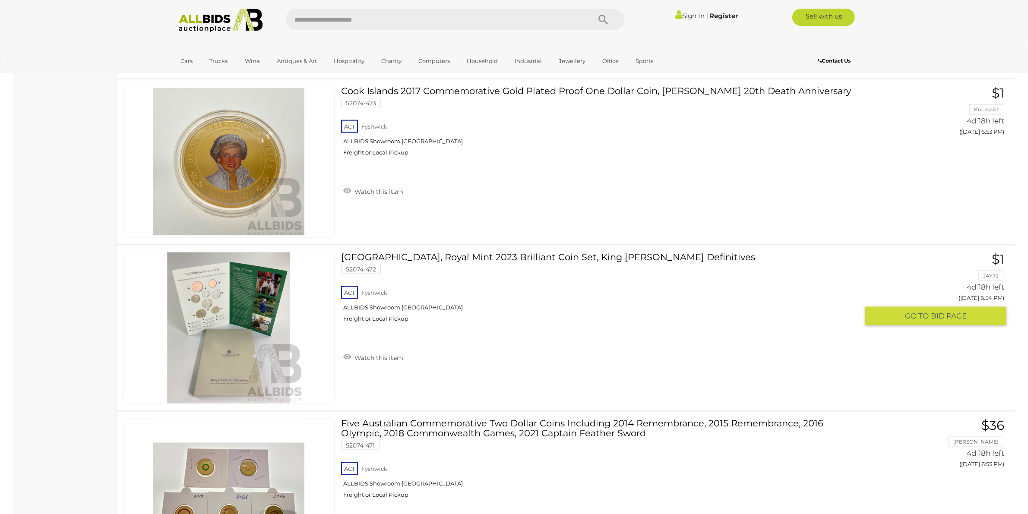
scroll to position [1649, 0]
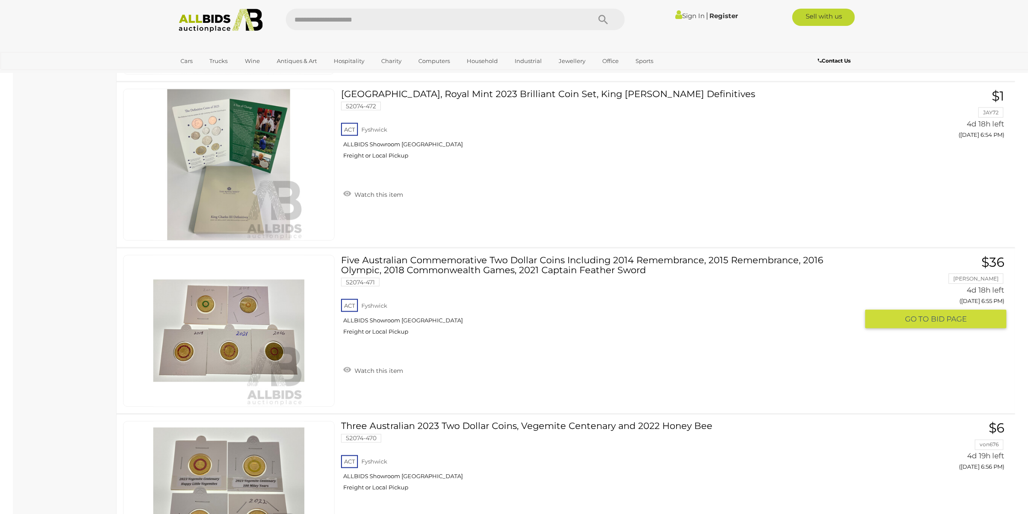
click at [240, 345] on img at bounding box center [228, 331] width 151 height 151
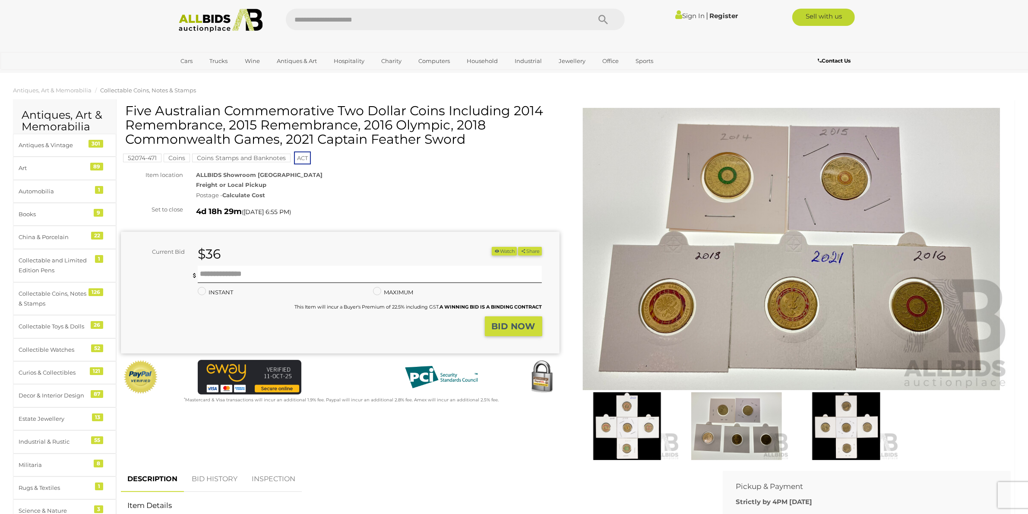
click at [745, 417] on img at bounding box center [736, 426] width 105 height 68
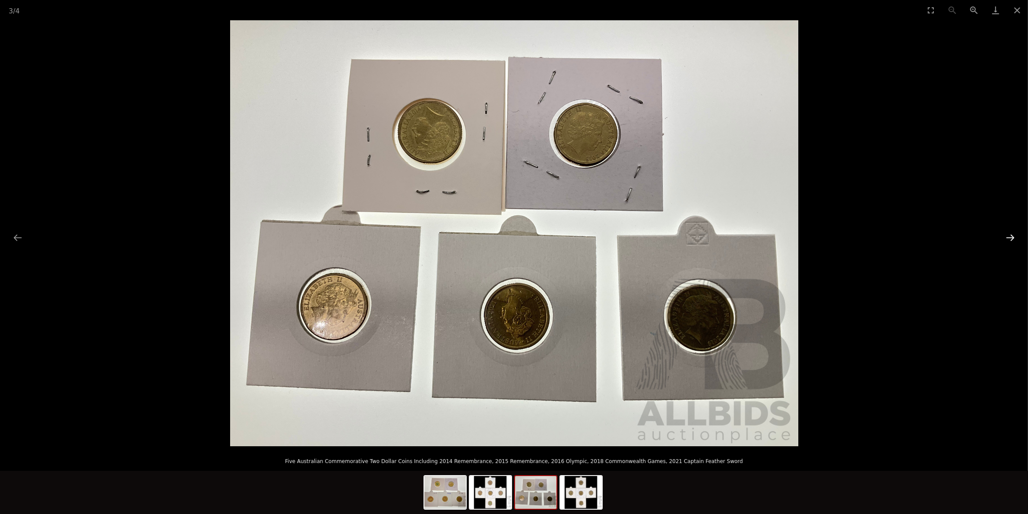
click at [1004, 236] on button "Next slide" at bounding box center [1010, 237] width 18 height 17
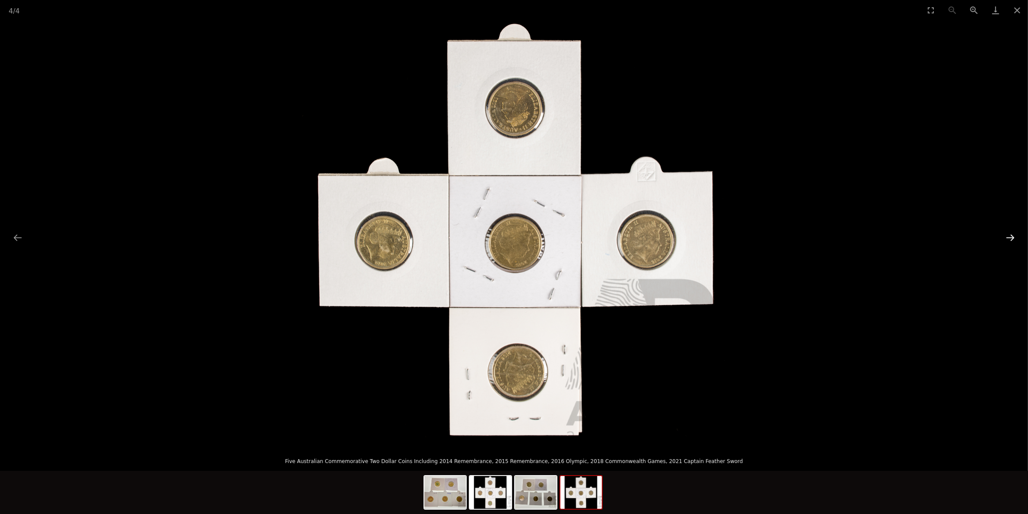
click at [1003, 236] on button "Next slide" at bounding box center [1010, 237] width 18 height 17
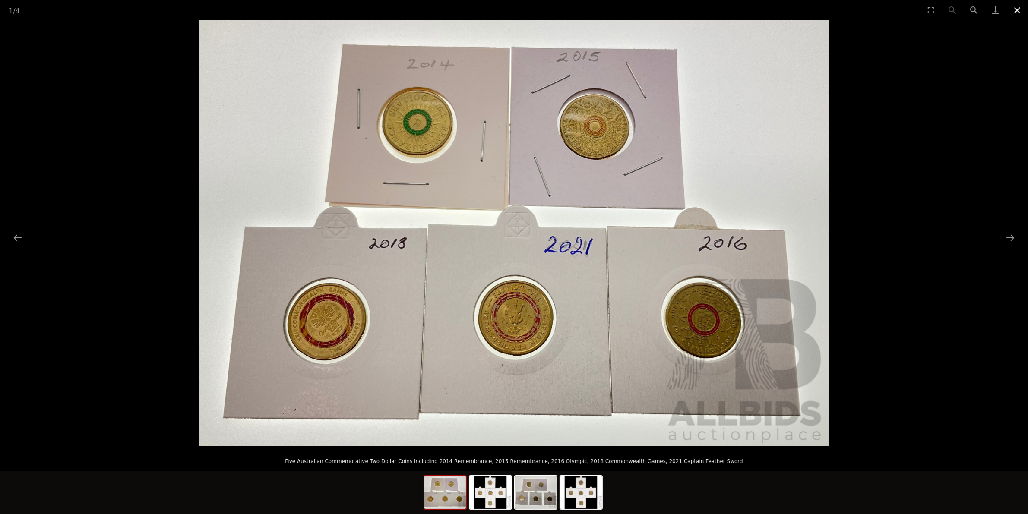
click at [1013, 11] on button "Close gallery" at bounding box center [1017, 10] width 22 height 20
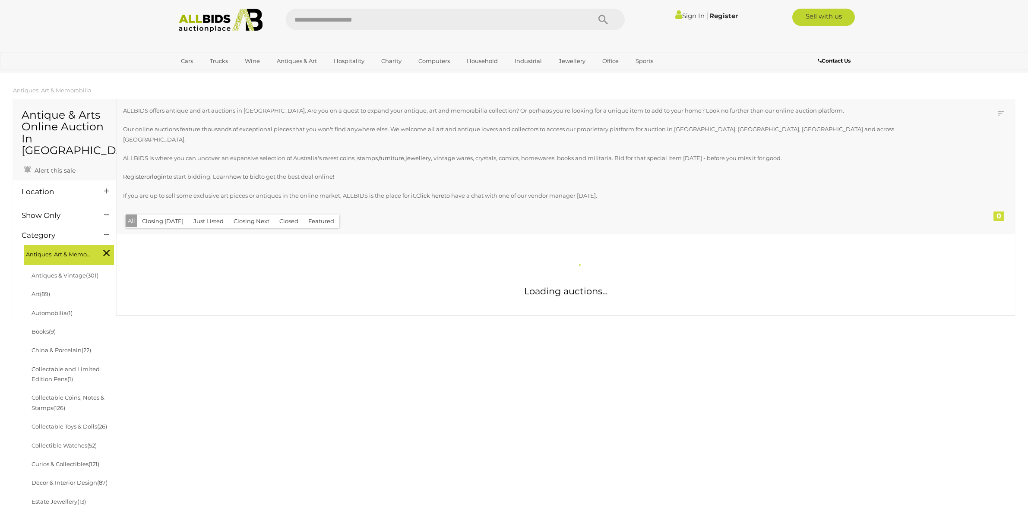
scroll to position [788, 0]
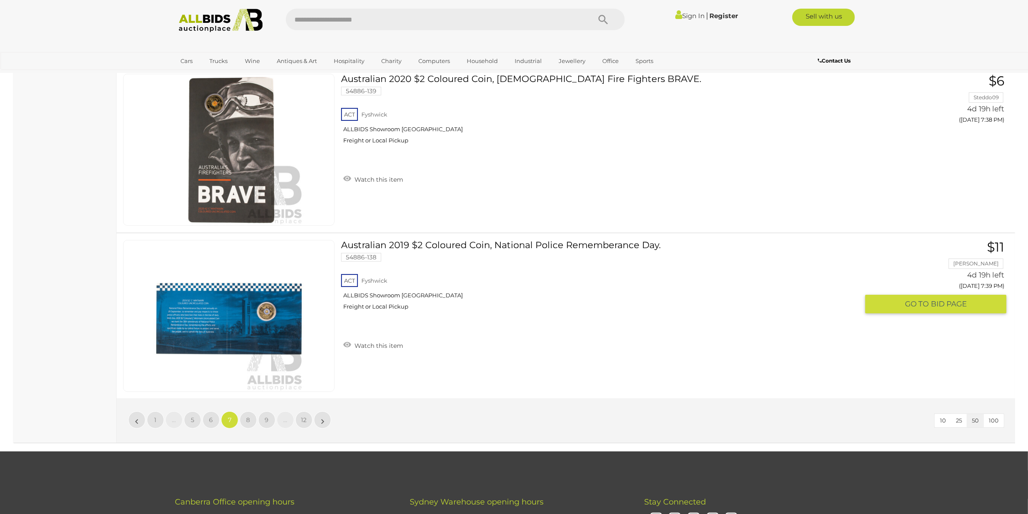
scroll to position [8154, 0]
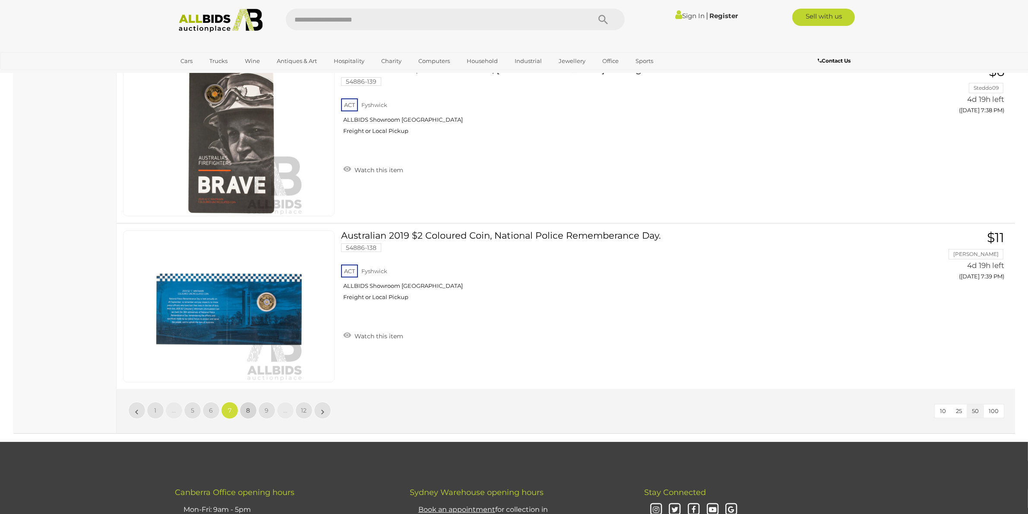
click at [243, 402] on link "8" at bounding box center [248, 410] width 17 height 17
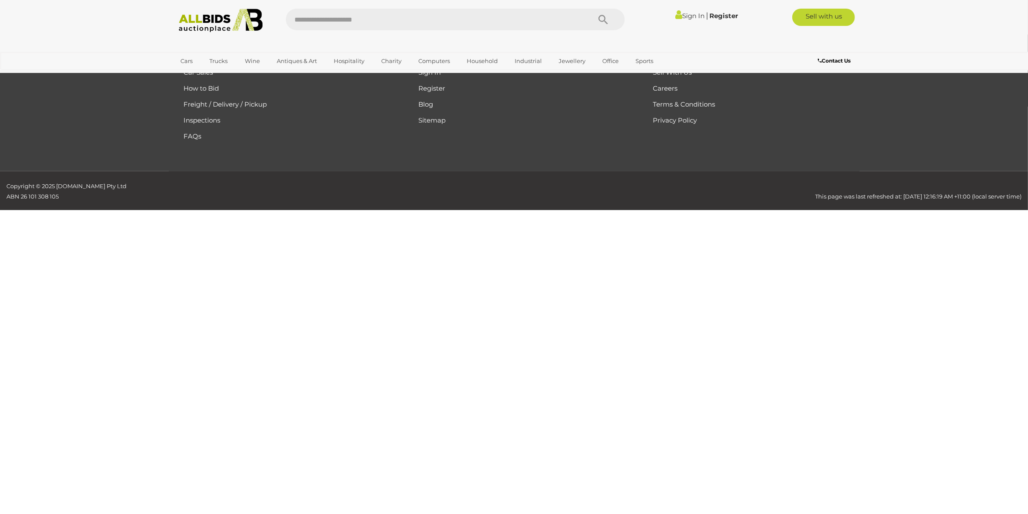
scroll to position [138, 0]
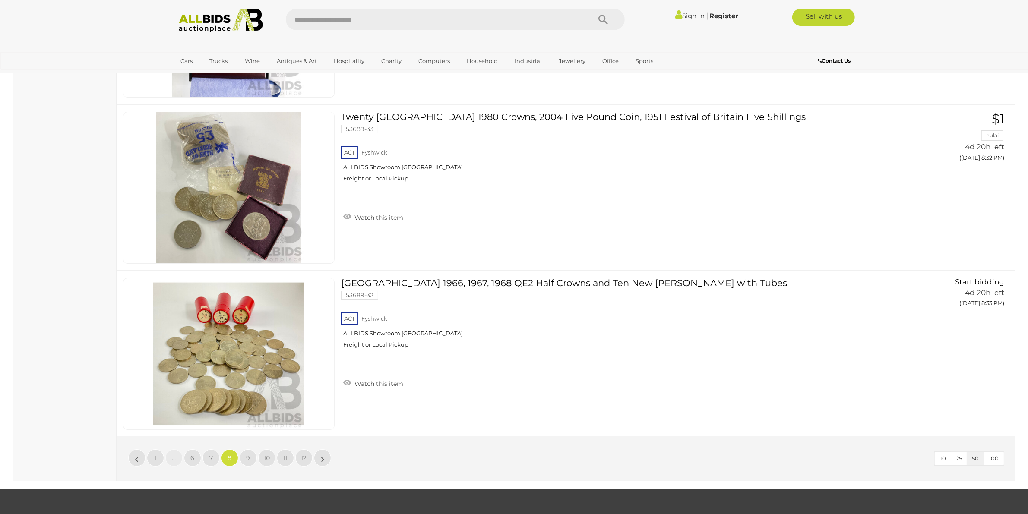
scroll to position [8339, 0]
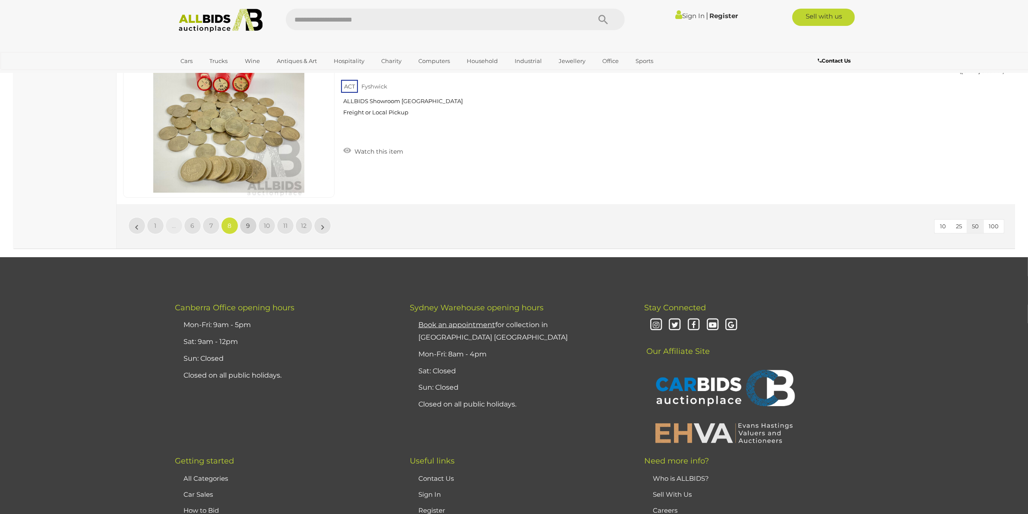
click at [247, 222] on span "9" at bounding box center [248, 226] width 4 height 8
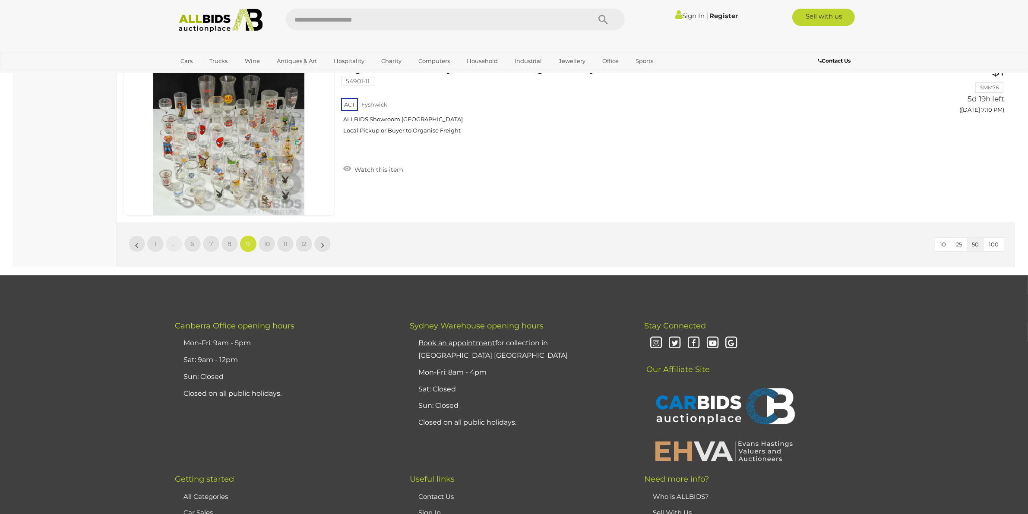
scroll to position [8339, 0]
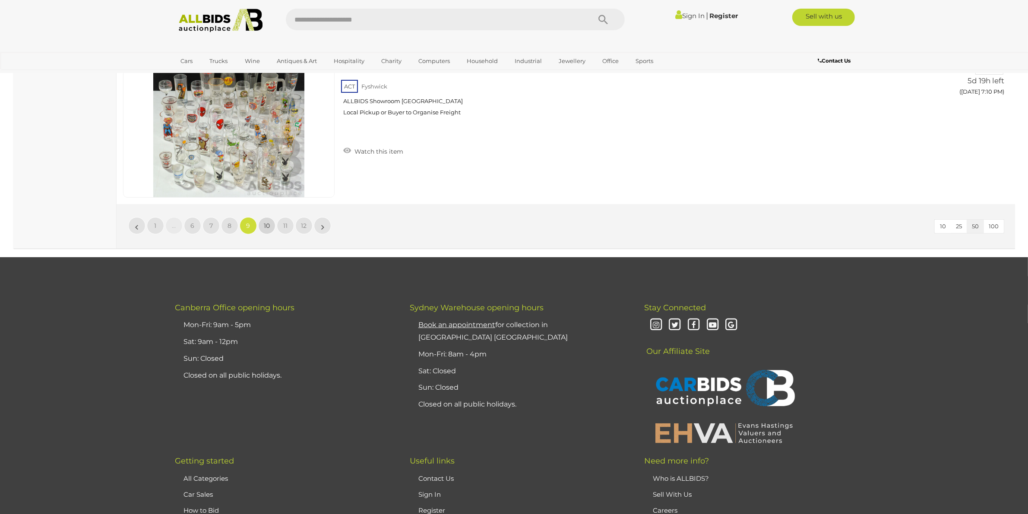
click at [265, 222] on span "10" at bounding box center [267, 226] width 6 height 8
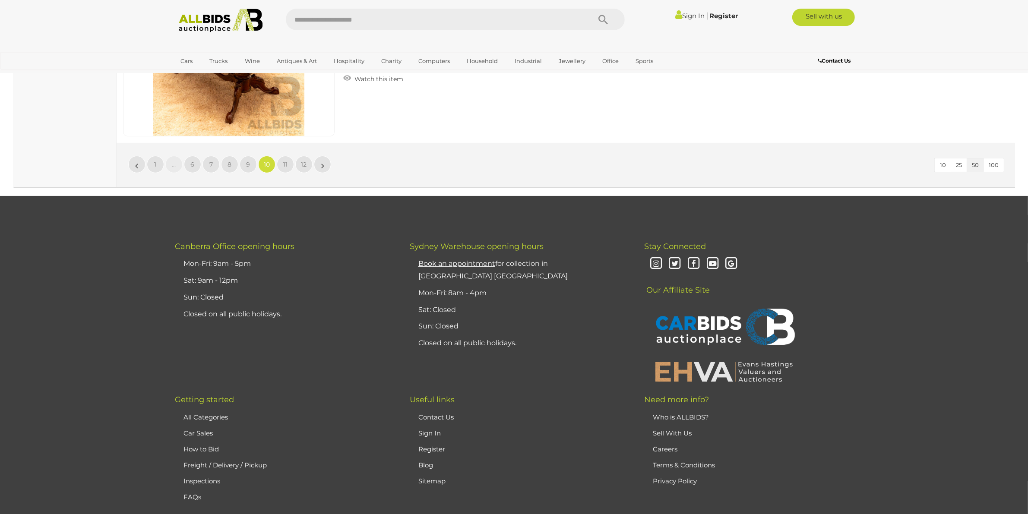
scroll to position [8416, 0]
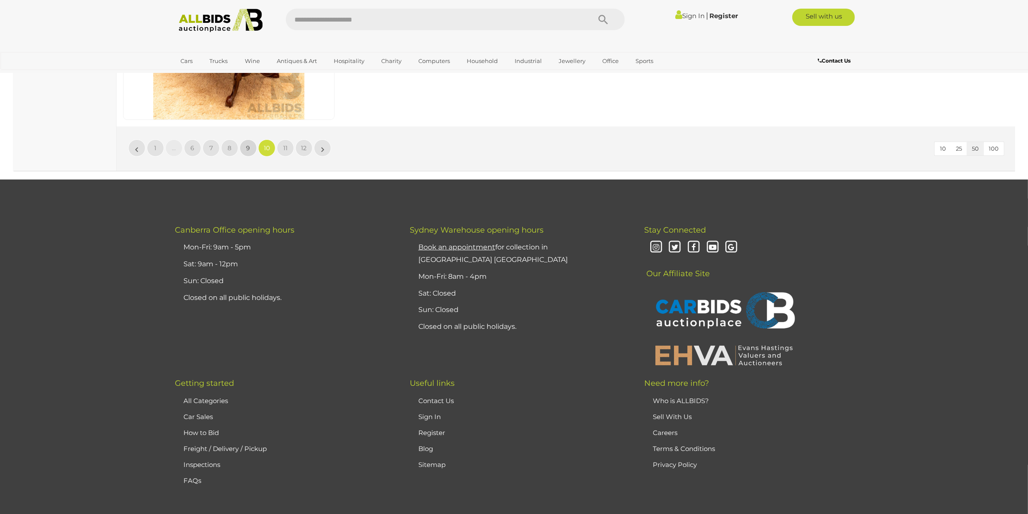
click at [247, 144] on span "9" at bounding box center [248, 148] width 4 height 8
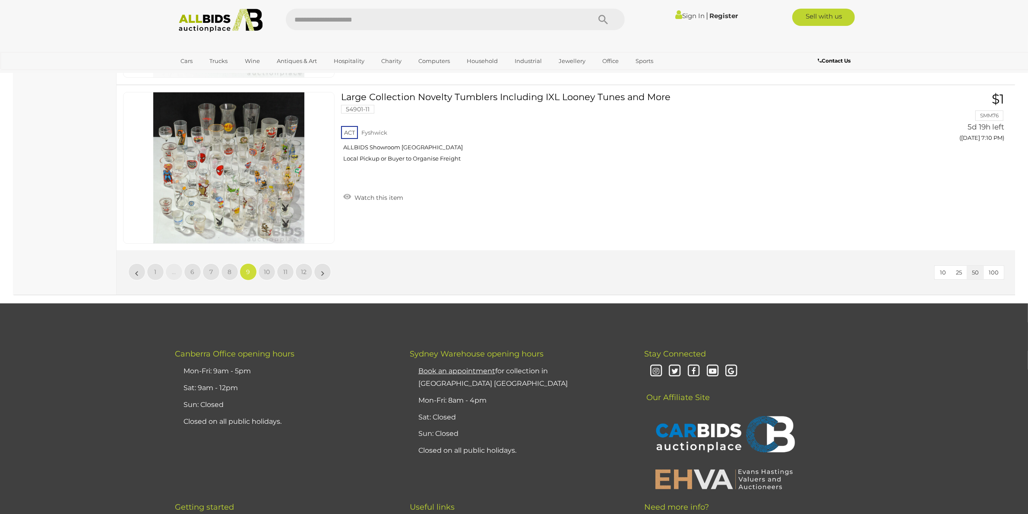
scroll to position [8263, 0]
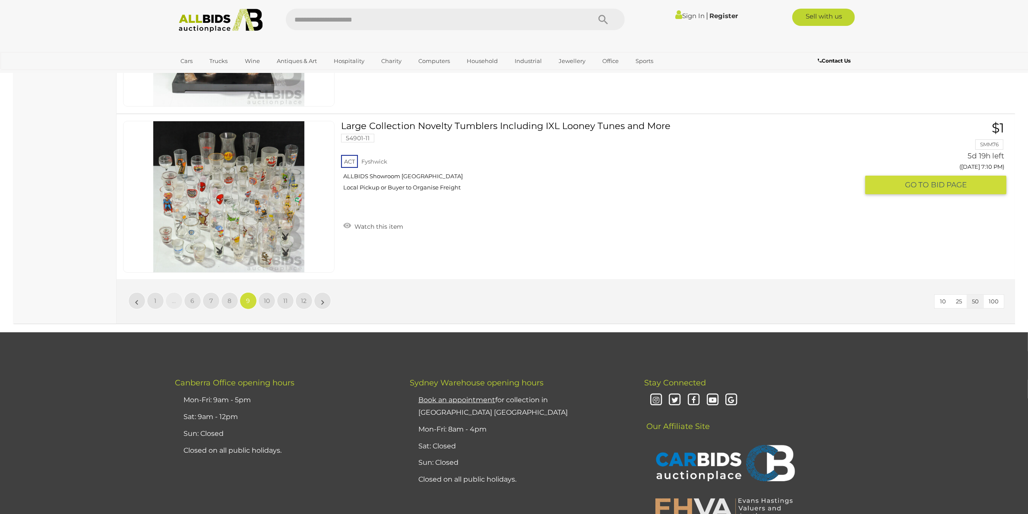
click at [262, 170] on link at bounding box center [228, 197] width 211 height 152
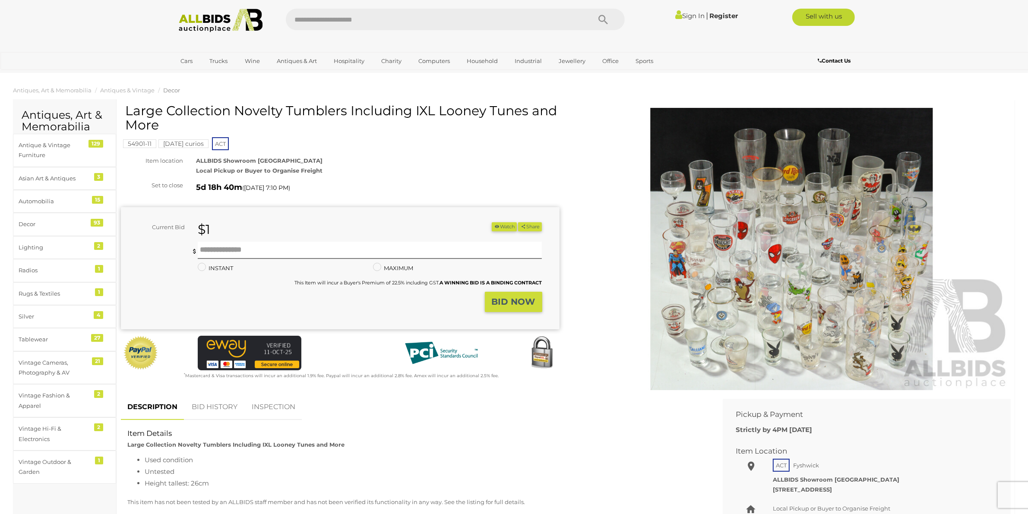
click at [733, 223] on img at bounding box center [791, 249] width 439 height 283
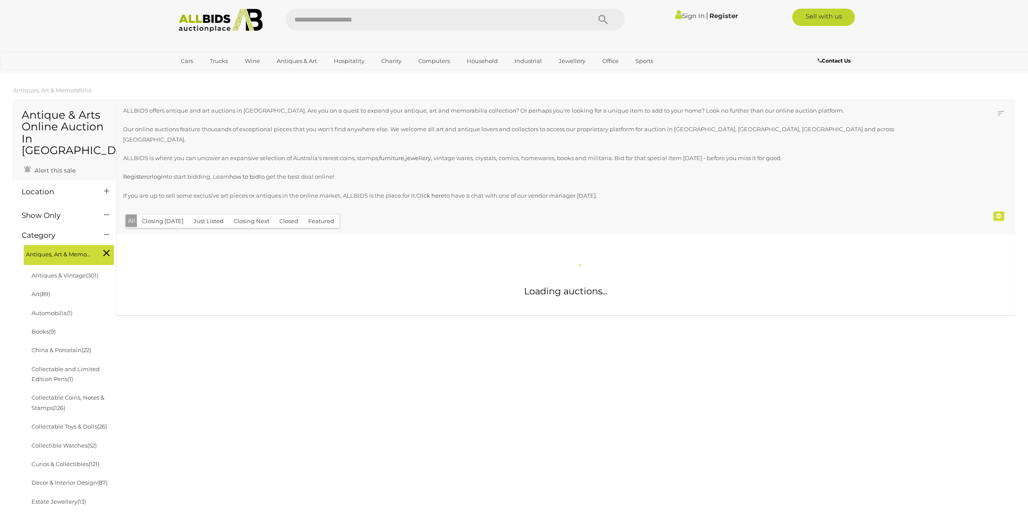
scroll to position [788, 0]
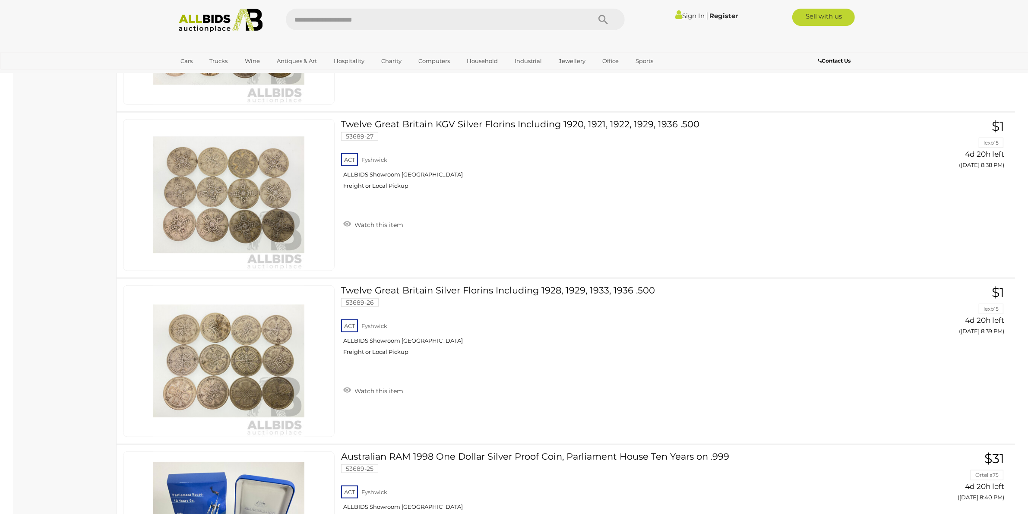
scroll to position [8322, 0]
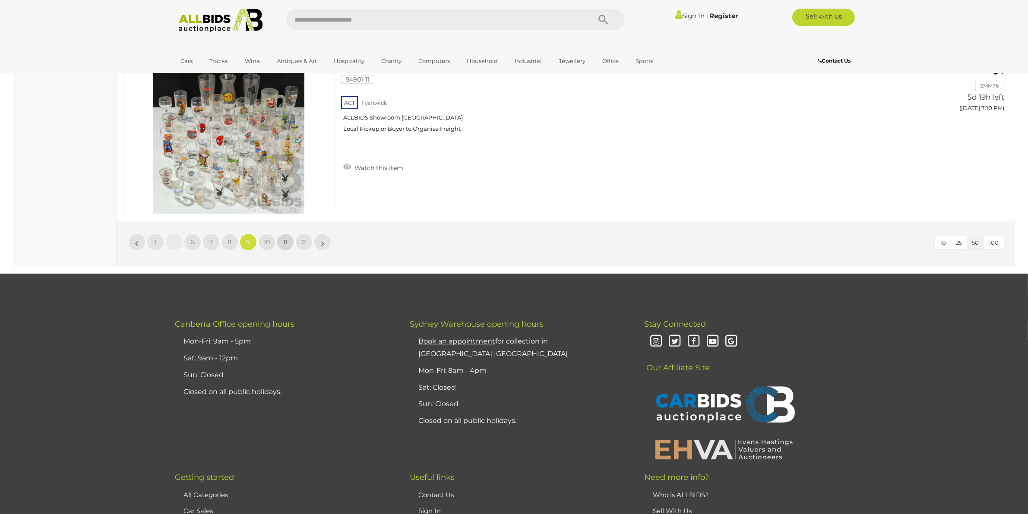
click at [283, 238] on span "11" at bounding box center [285, 242] width 4 height 8
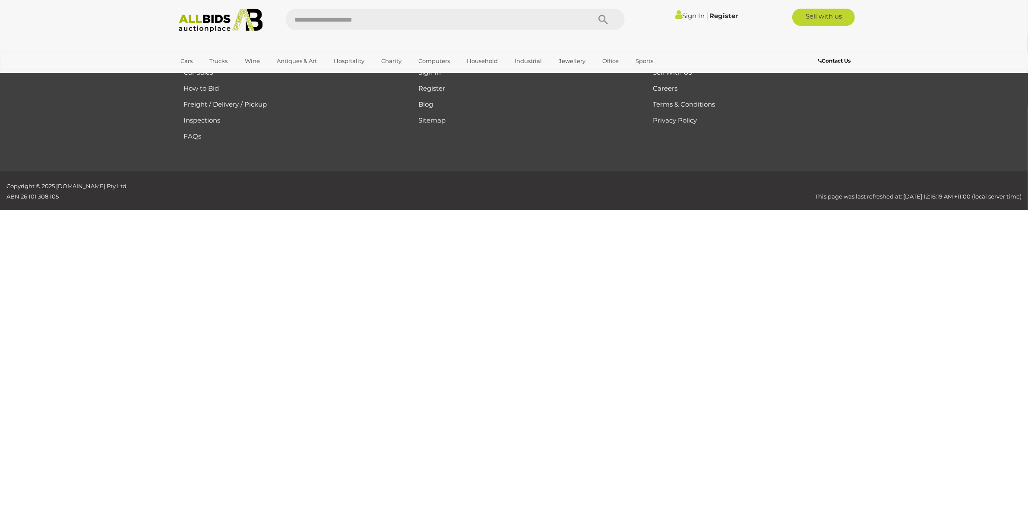
scroll to position [138, 0]
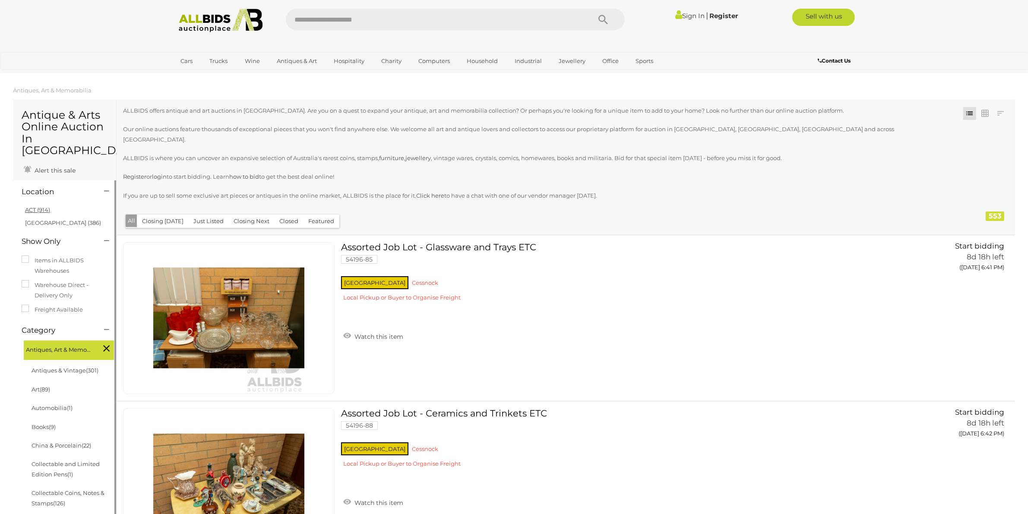
click at [33, 206] on link "ACT (914)" at bounding box center [37, 209] width 25 height 7
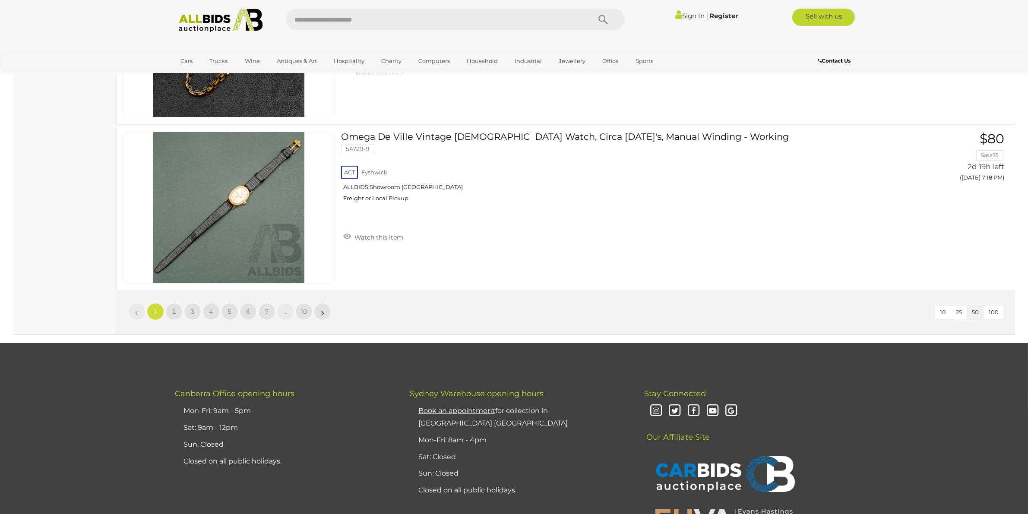
scroll to position [8243, 0]
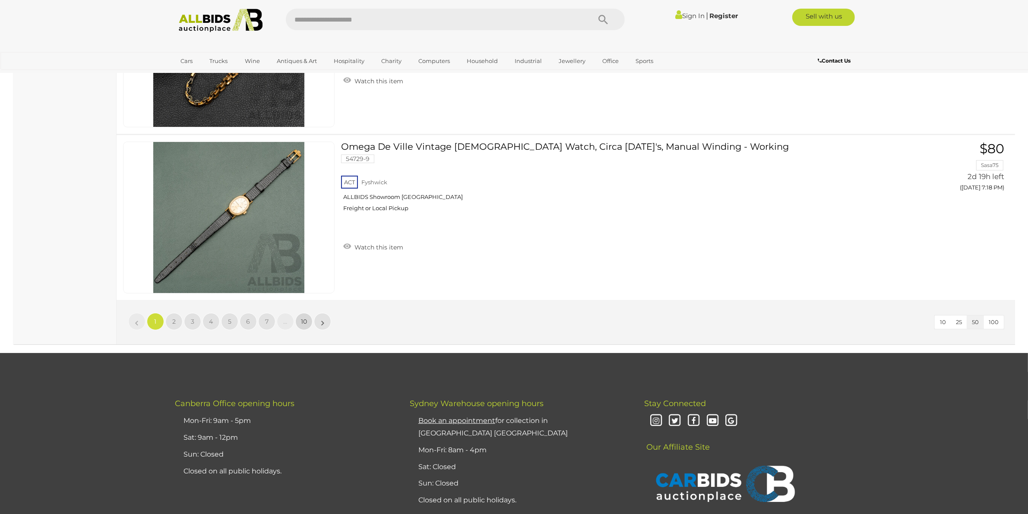
click at [301, 318] on span "10" at bounding box center [304, 322] width 6 height 8
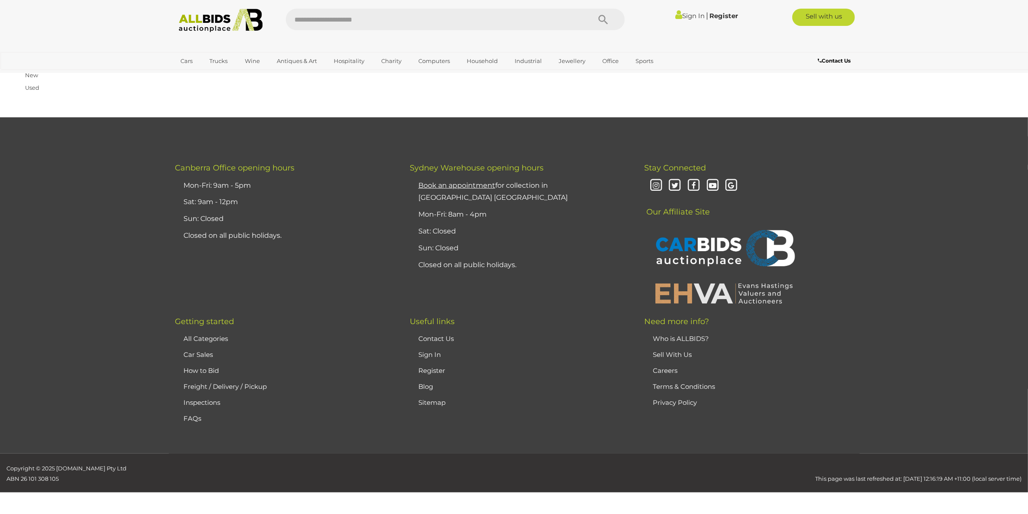
scroll to position [138, 0]
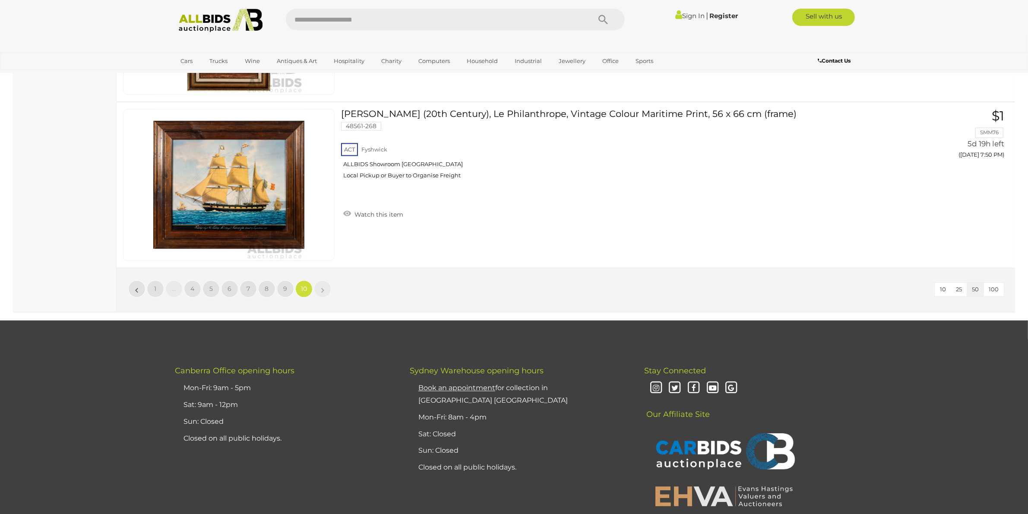
scroll to position [1973, 0]
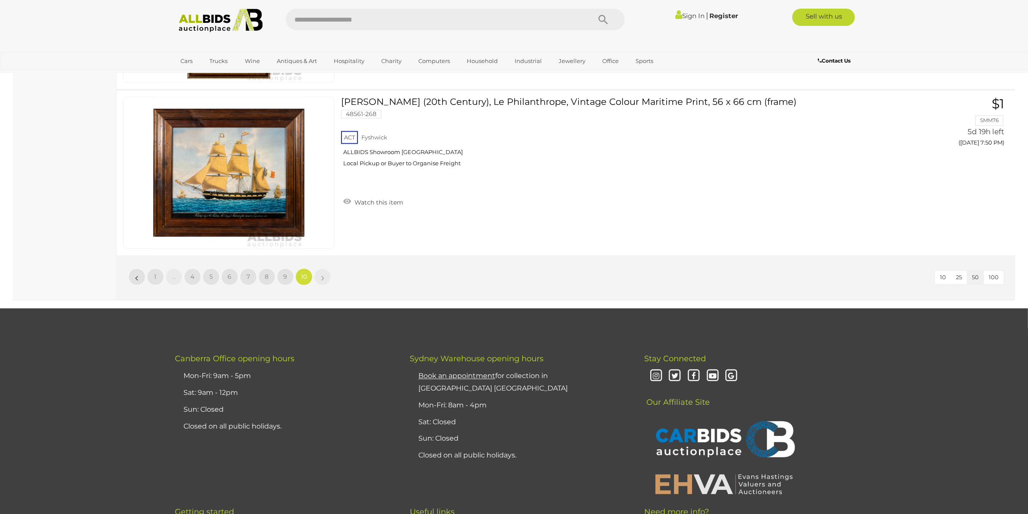
click at [323, 268] on li "»" at bounding box center [322, 276] width 17 height 17
click at [282, 268] on link "9" at bounding box center [285, 276] width 17 height 17
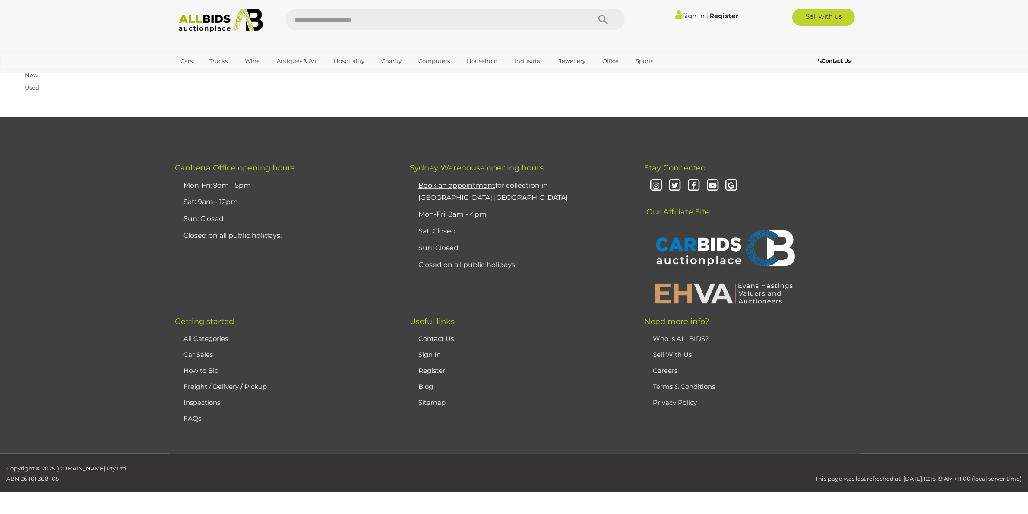
scroll to position [138, 0]
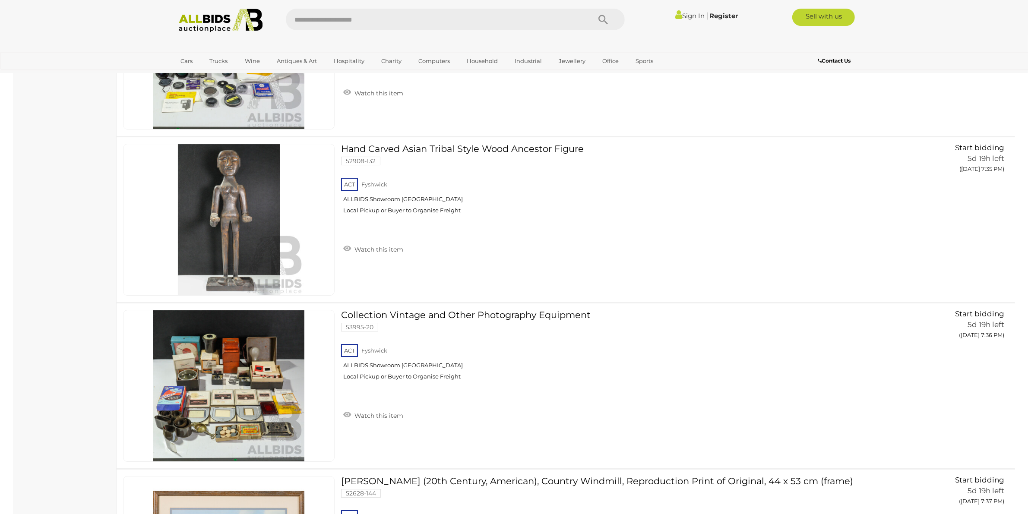
scroll to position [7732, 0]
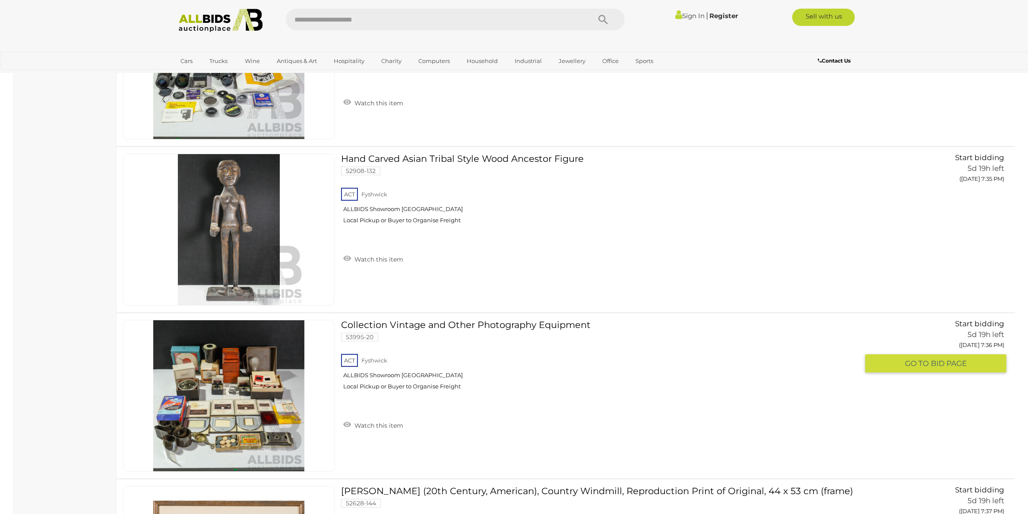
click at [275, 385] on img at bounding box center [228, 395] width 151 height 151
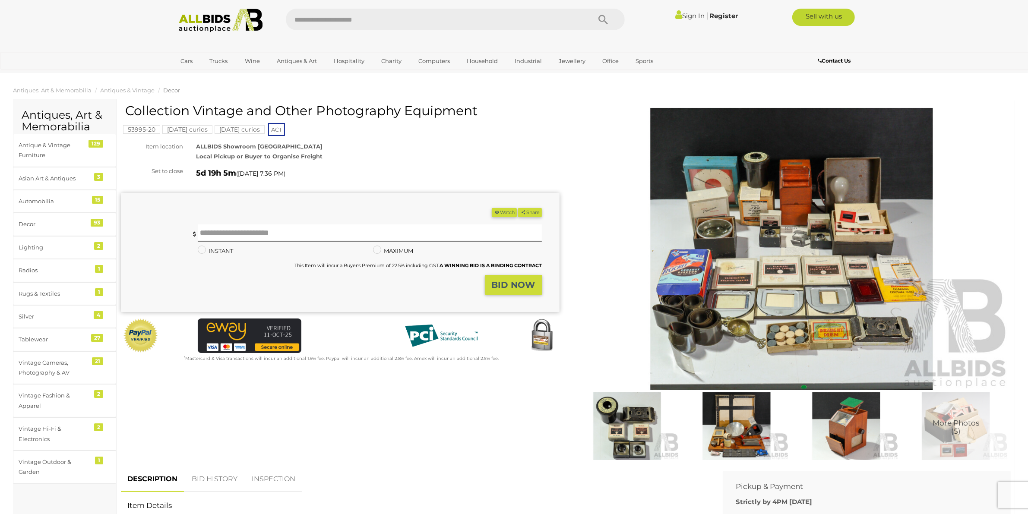
click at [713, 258] on img at bounding box center [791, 249] width 439 height 283
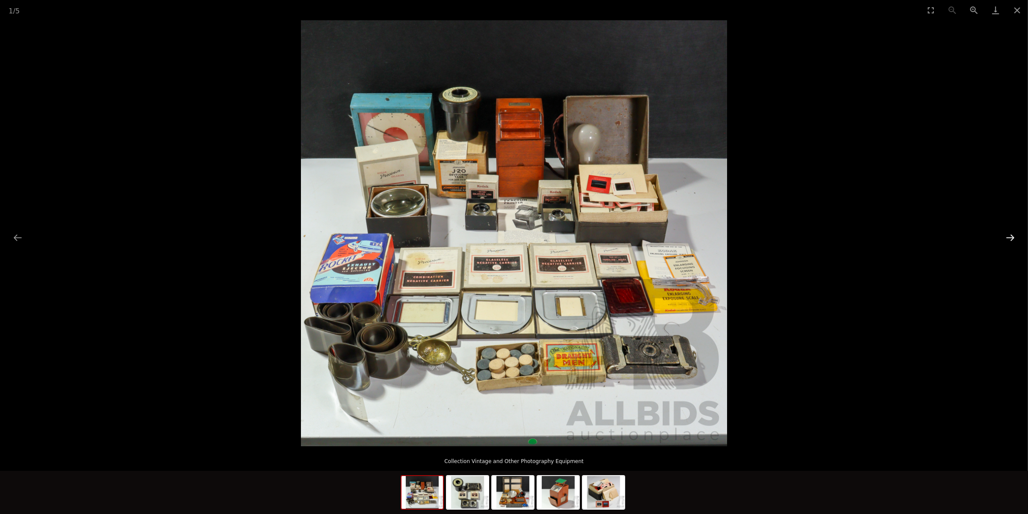
click at [1006, 232] on button "Next slide" at bounding box center [1010, 237] width 18 height 17
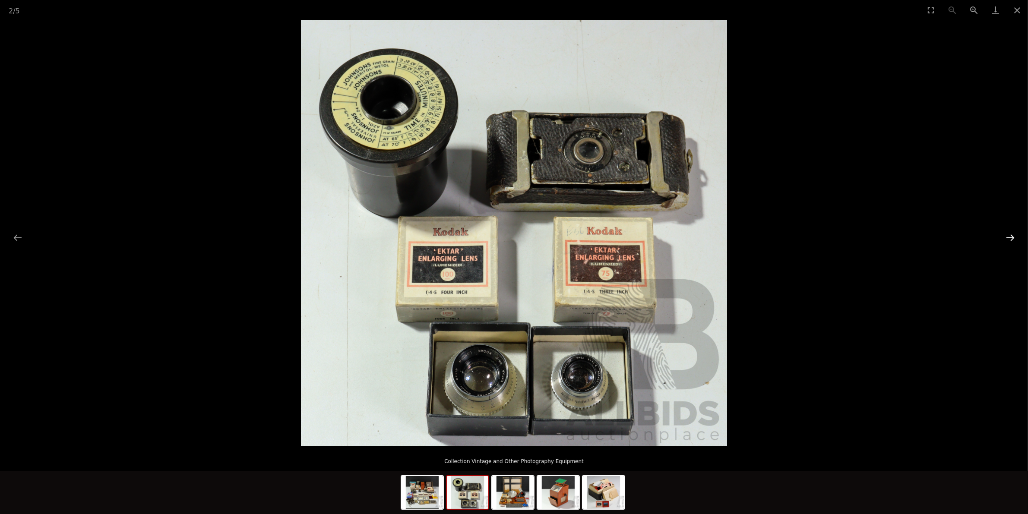
click at [1003, 235] on button "Next slide" at bounding box center [1010, 237] width 18 height 17
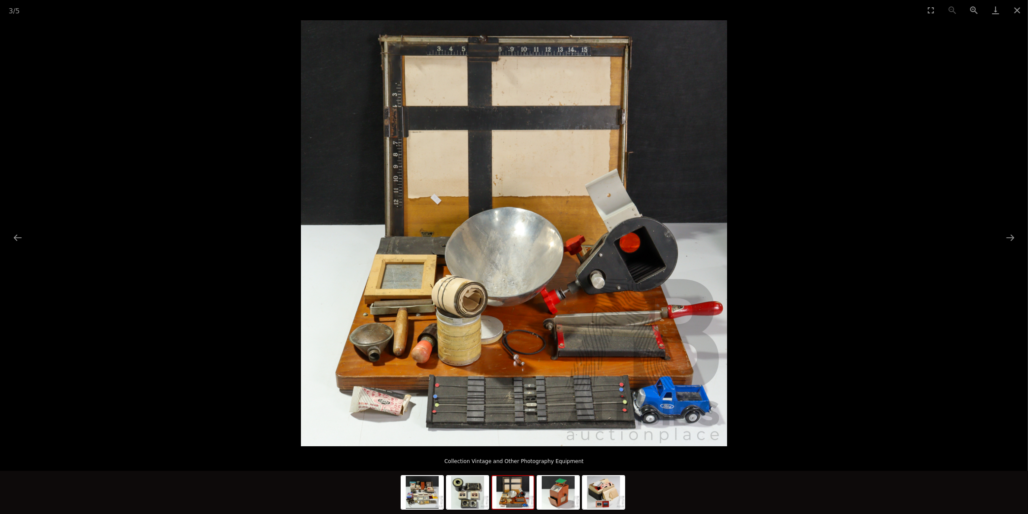
click at [997, 238] on picture at bounding box center [514, 233] width 1028 height 426
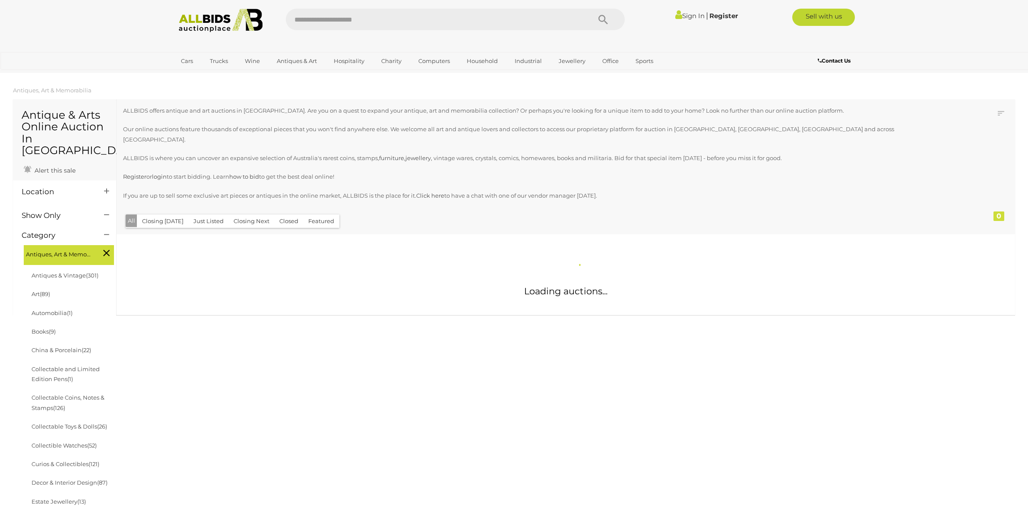
scroll to position [788, 0]
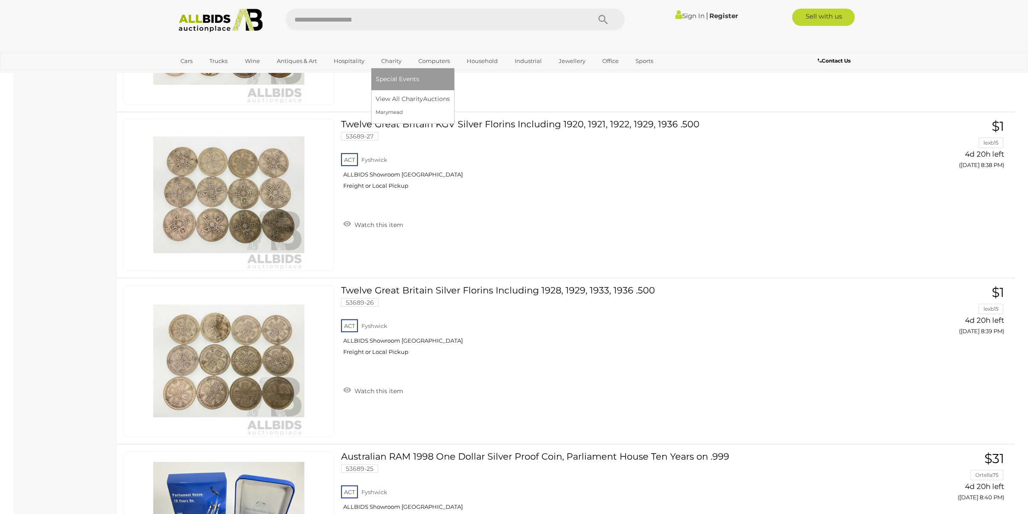
scroll to position [328, 0]
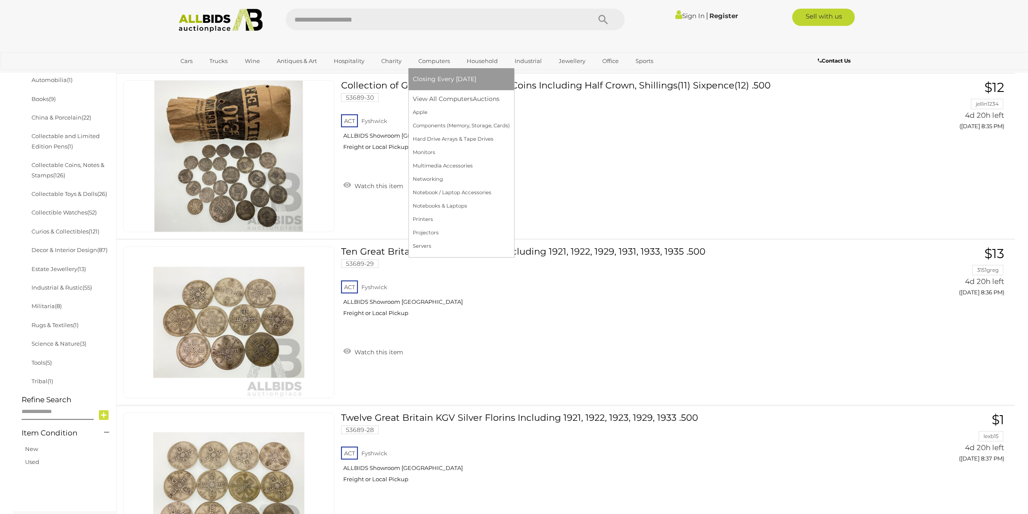
click at [432, 58] on link "Computers" at bounding box center [434, 61] width 43 height 14
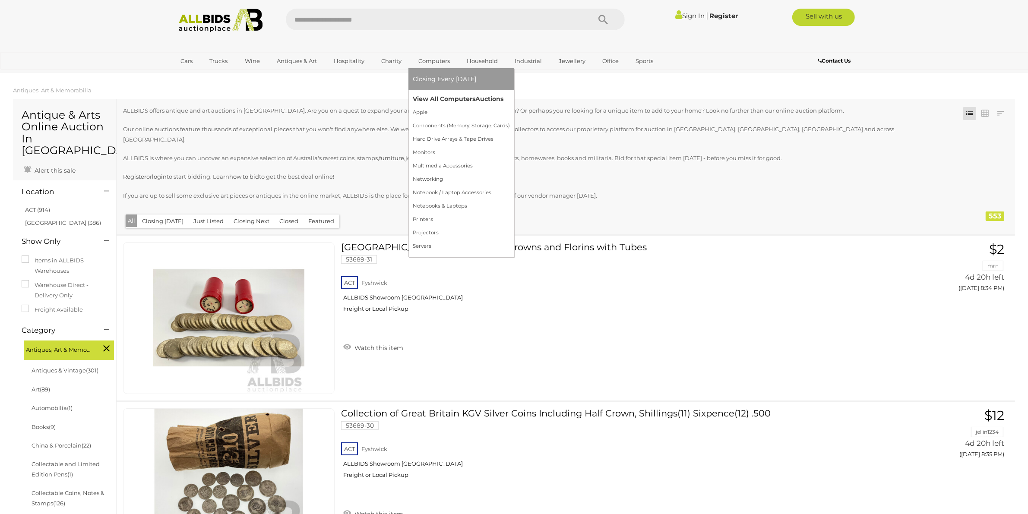
click at [429, 98] on link "View All Computers Auctions" at bounding box center [461, 98] width 97 height 13
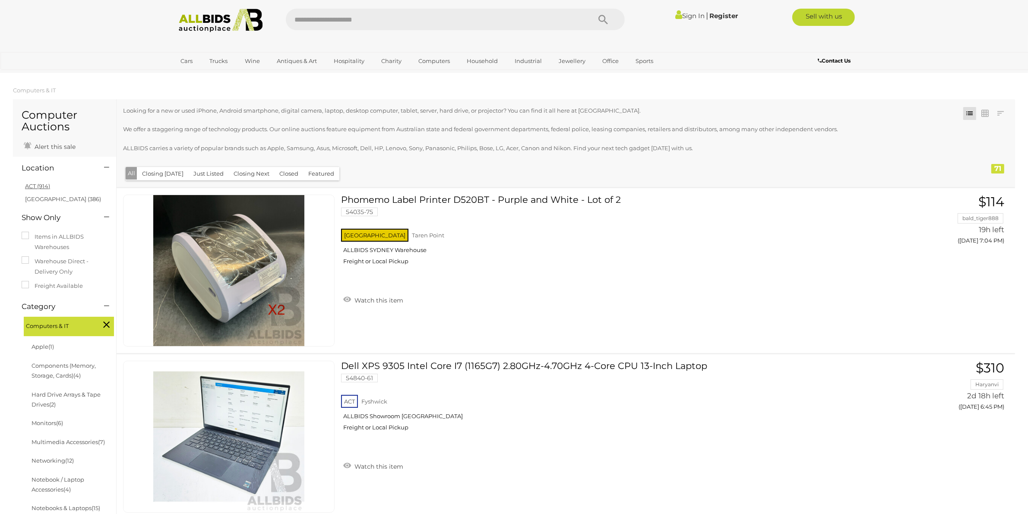
click at [38, 184] on link "ACT (914)" at bounding box center [37, 186] width 25 height 7
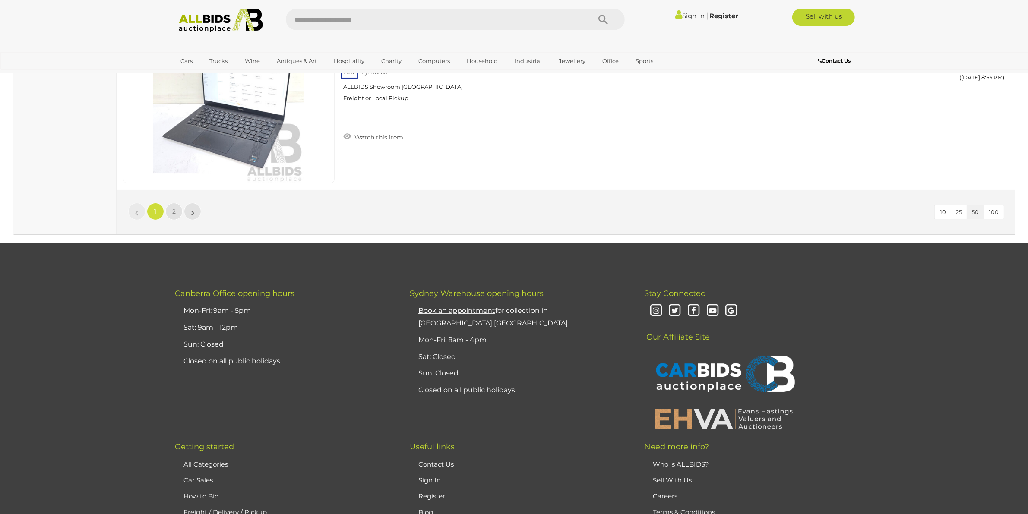
scroll to position [8254, 0]
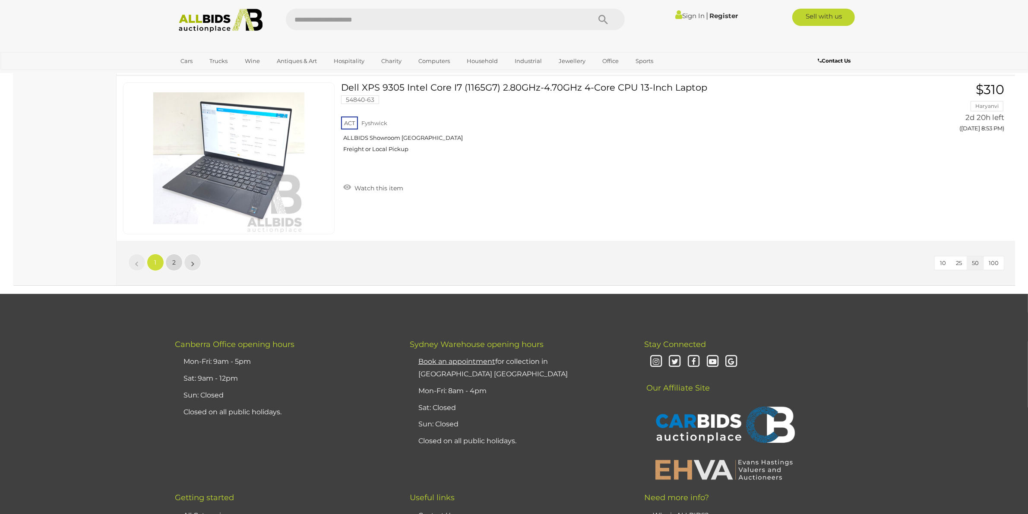
click at [177, 259] on link "2" at bounding box center [173, 262] width 17 height 17
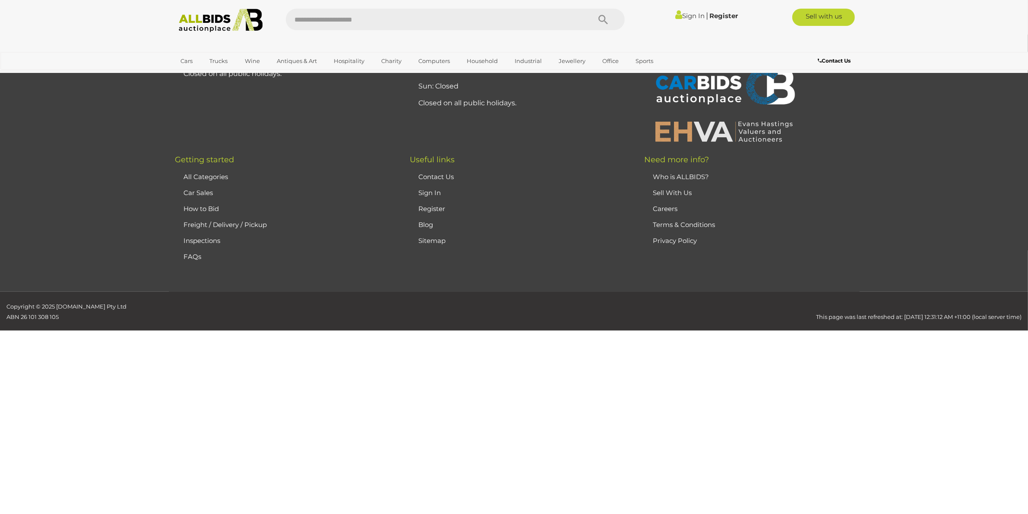
scroll to position [100, 0]
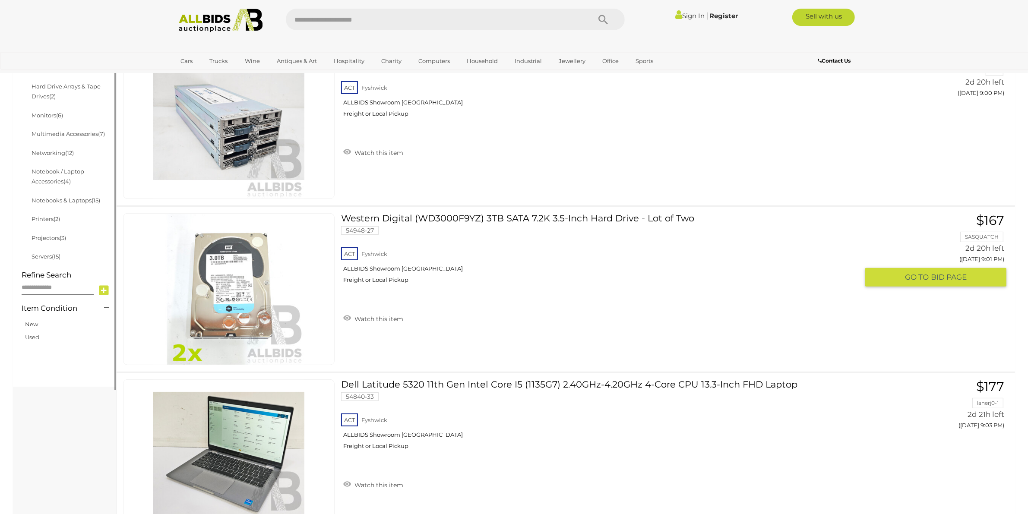
scroll to position [424, 0]
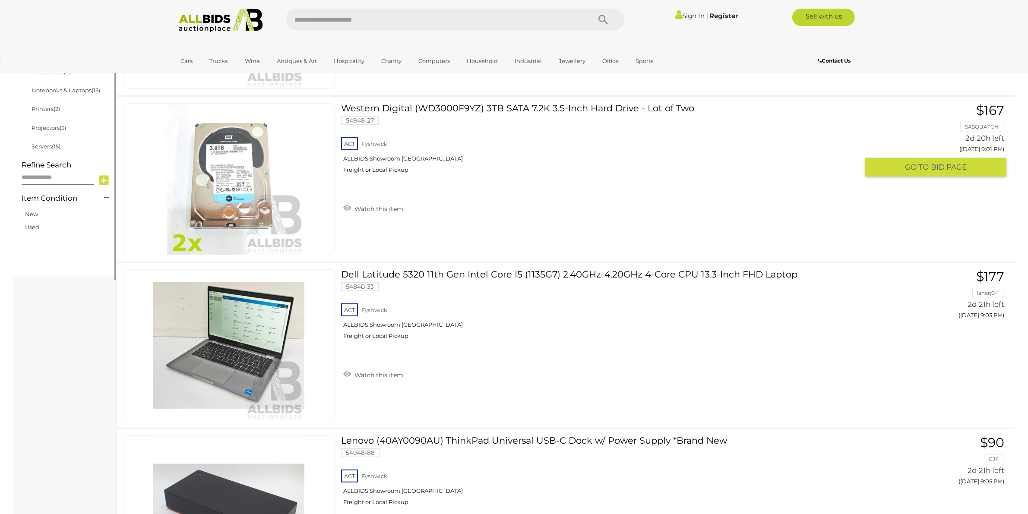
click at [242, 176] on link at bounding box center [228, 179] width 211 height 152
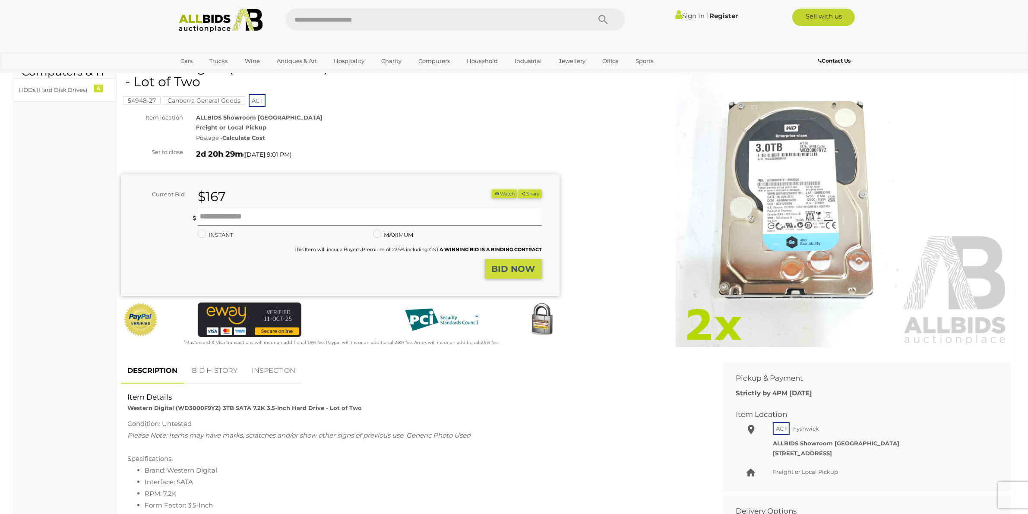
scroll to position [54, 0]
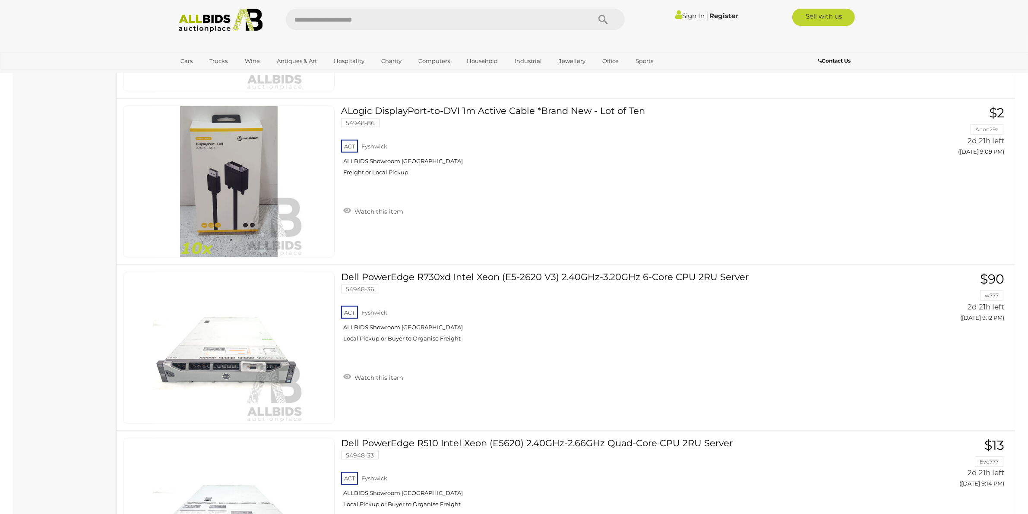
scroll to position [1463, 0]
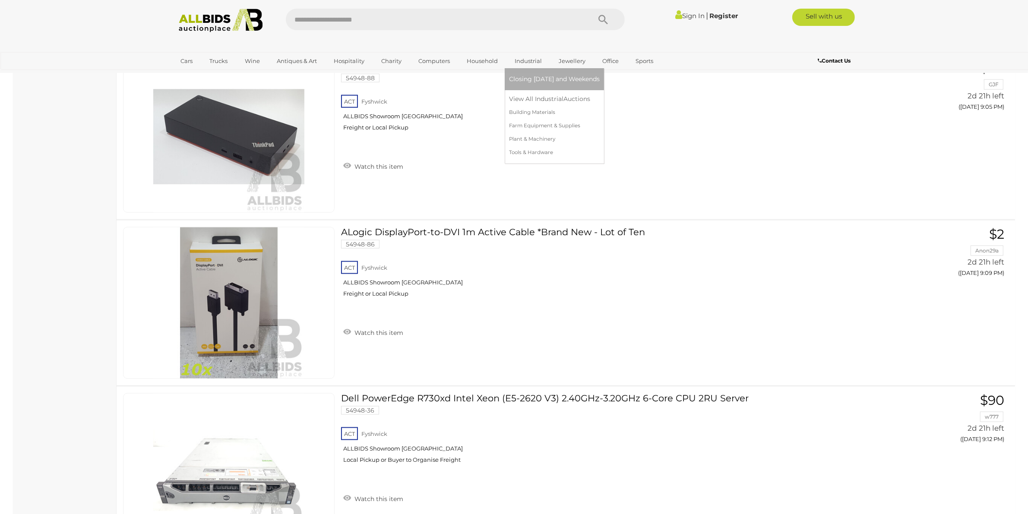
click at [523, 61] on link "Industrial" at bounding box center [528, 61] width 38 height 14
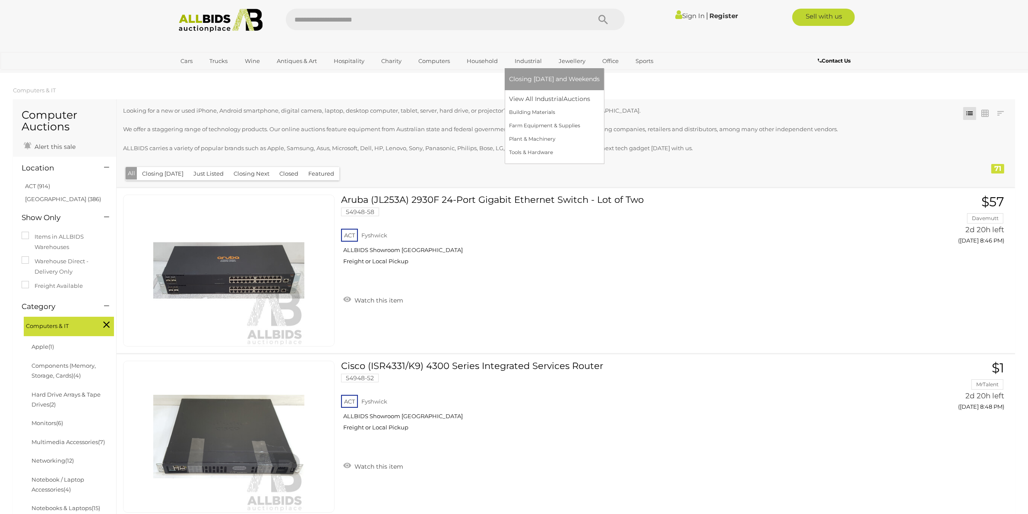
click at [529, 60] on link "Industrial" at bounding box center [528, 61] width 38 height 14
click at [529, 98] on link "View All Industrial Auctions" at bounding box center [554, 98] width 91 height 13
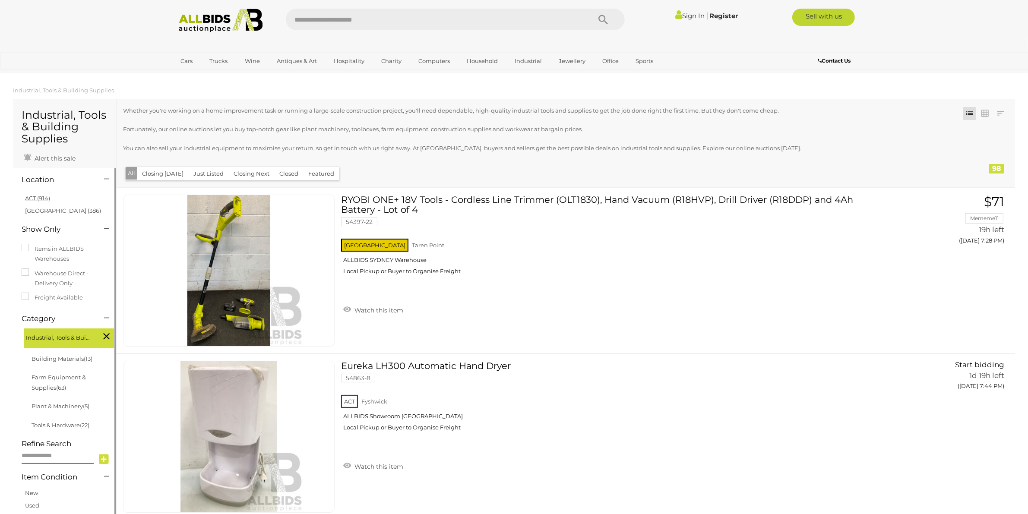
click at [33, 196] on link "ACT (914)" at bounding box center [37, 198] width 25 height 7
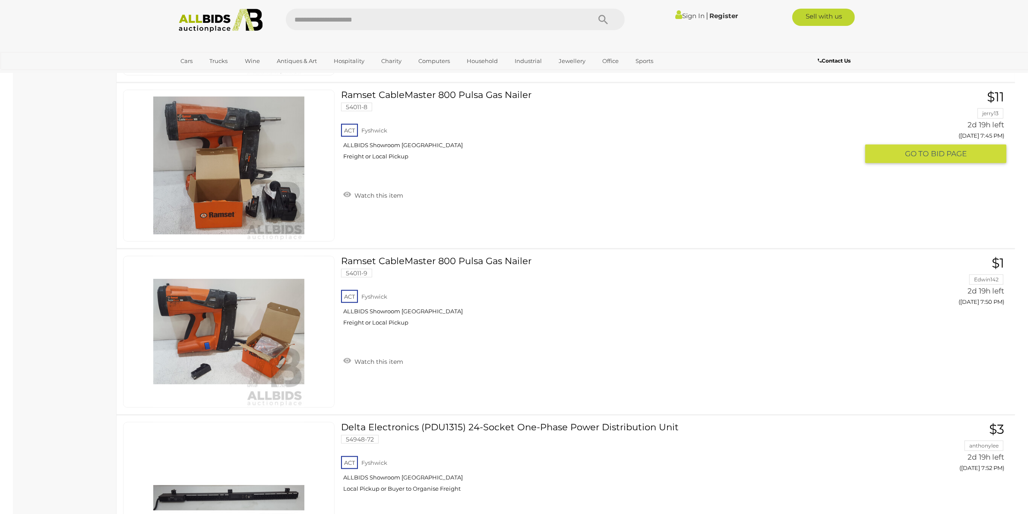
scroll to position [1023, 0]
